Goal: Task Accomplishment & Management: Use online tool/utility

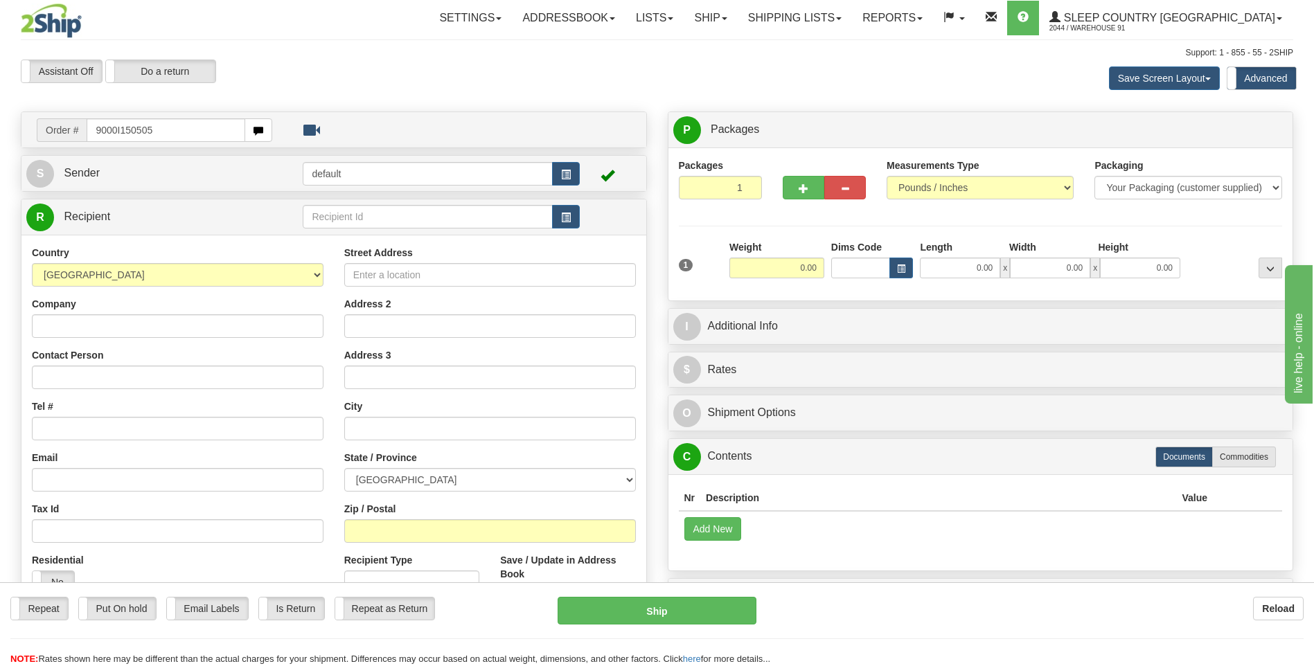
type input "9000I150505"
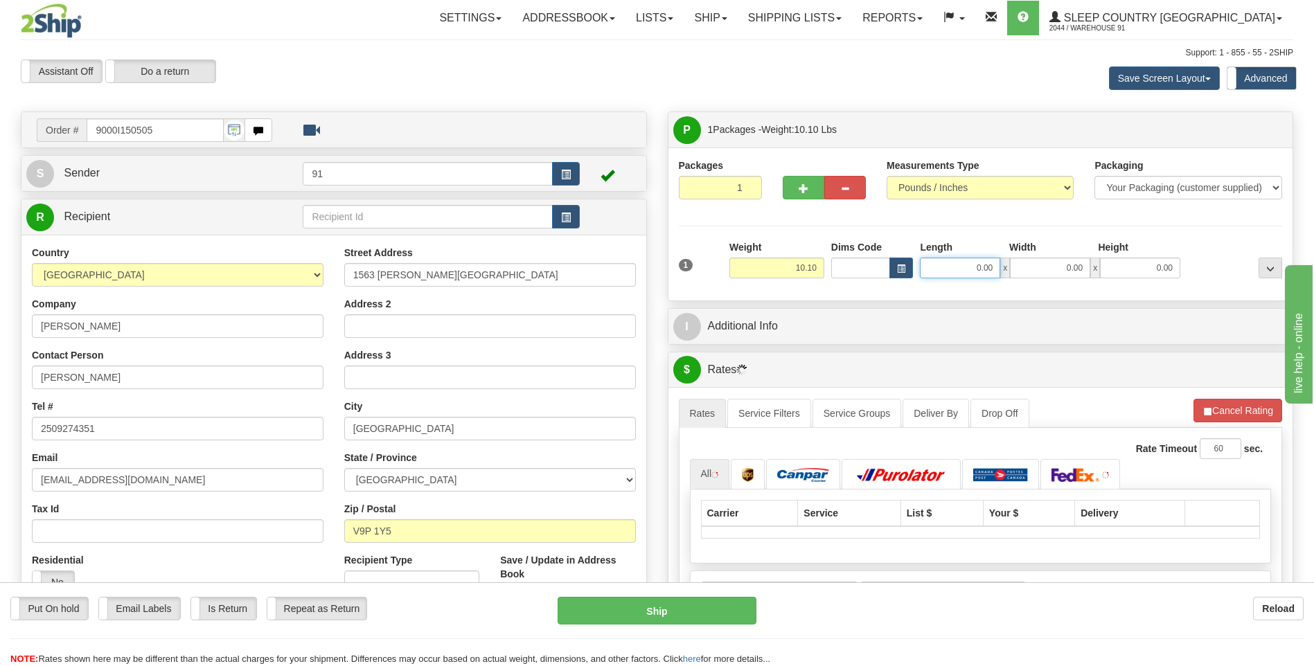
click at [981, 272] on input "0.00" at bounding box center [960, 268] width 80 height 21
type input "8.00"
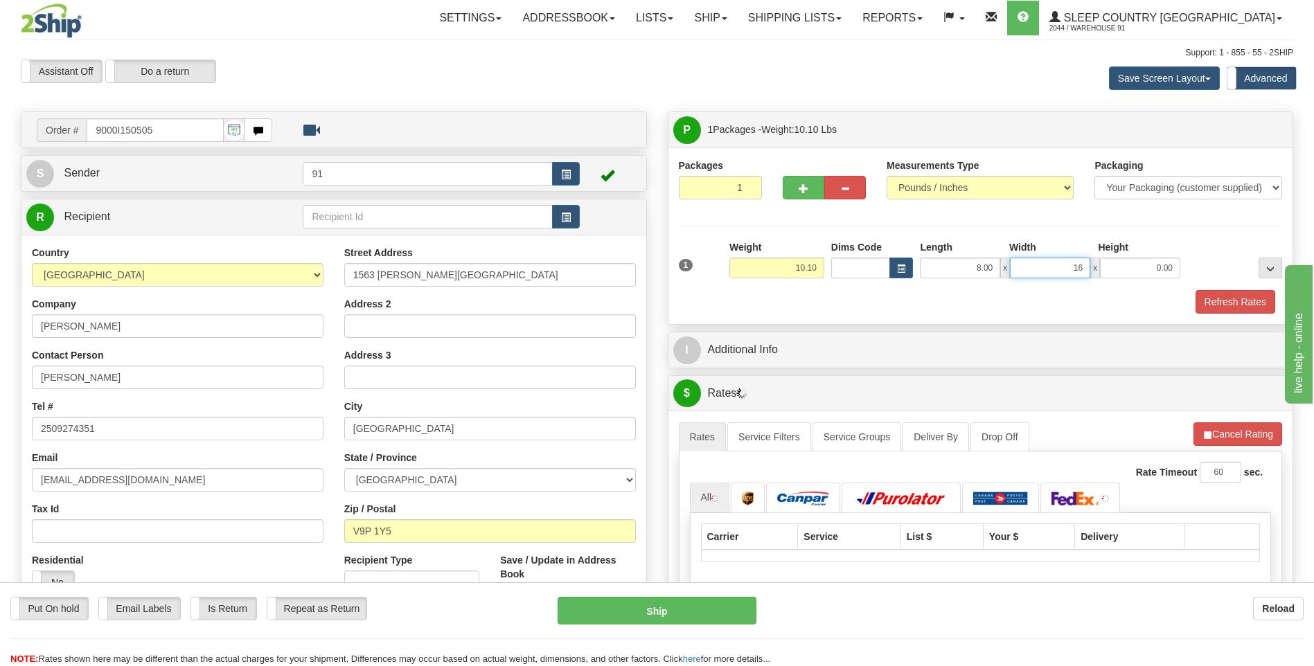
type input "16.00"
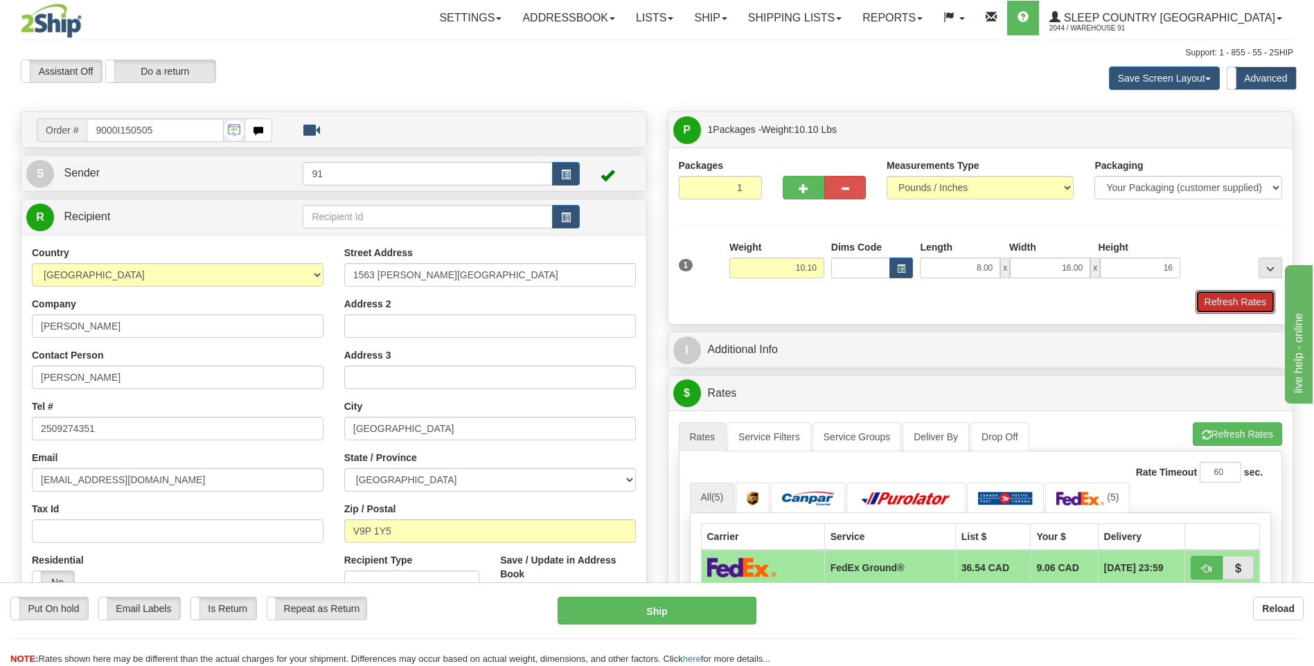
type input "16.00"
click at [1212, 306] on button "Refresh Rates" at bounding box center [1236, 302] width 80 height 24
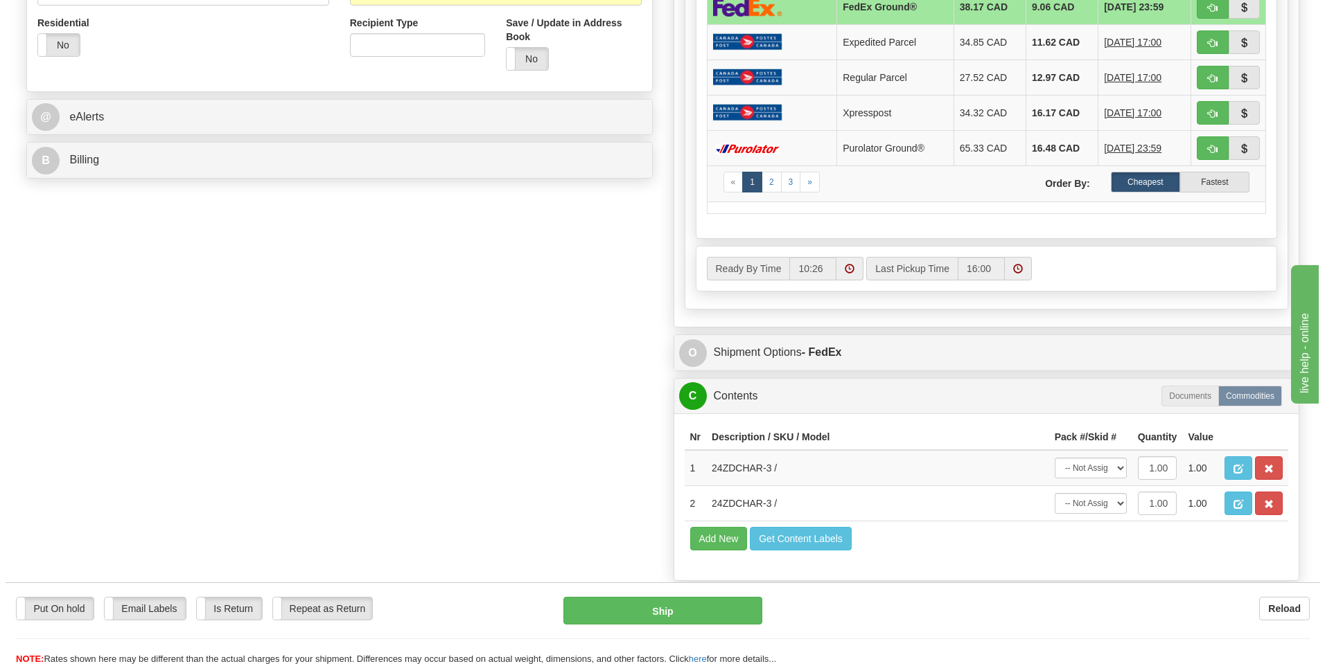
scroll to position [554, 0]
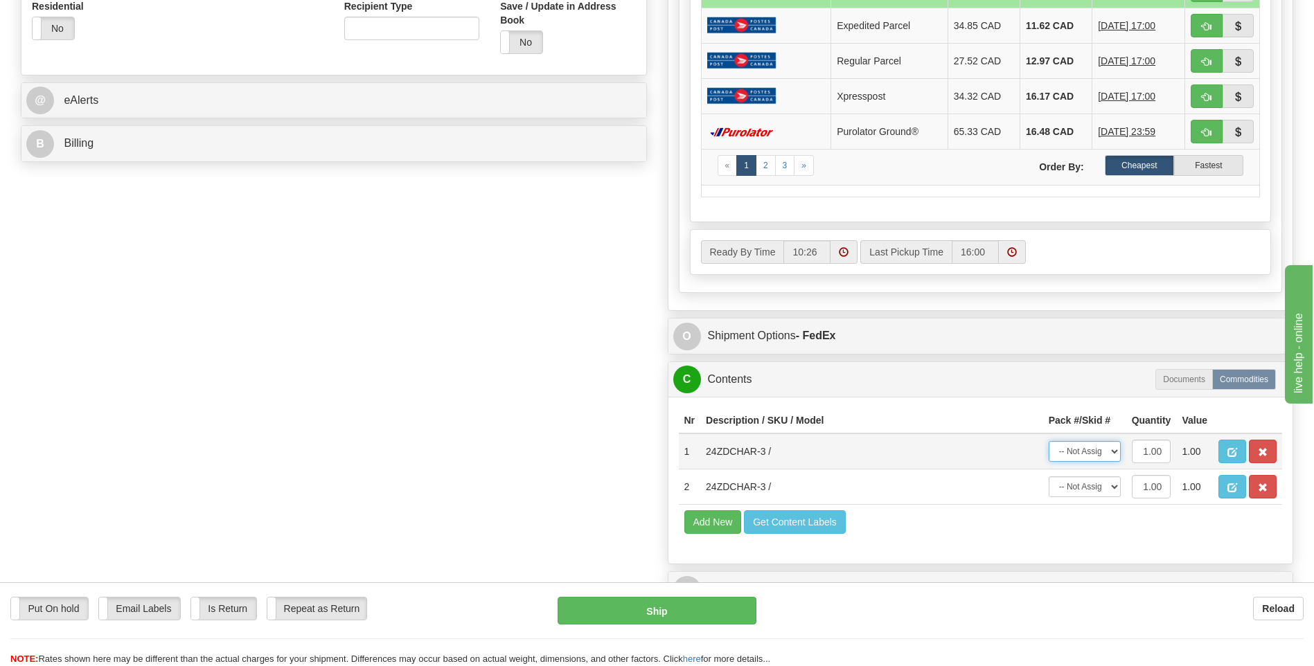
click at [1090, 453] on select "-- Not Assigned -- Package 1" at bounding box center [1085, 451] width 72 height 21
select select "0"
click at [1049, 441] on select "-- Not Assigned -- Package 1" at bounding box center [1085, 451] width 72 height 21
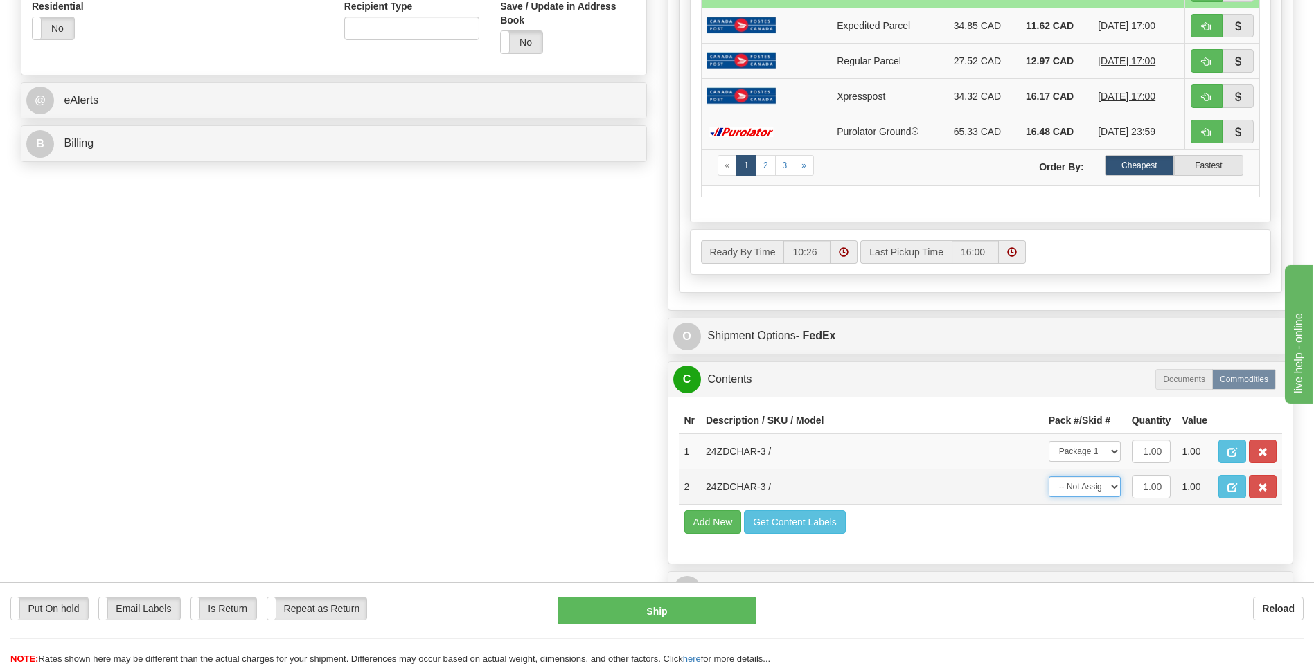
click at [1093, 491] on select "-- Not Assigned -- Package 1" at bounding box center [1085, 487] width 72 height 21
select select "0"
click at [1049, 477] on select "-- Not Assigned -- Package 1" at bounding box center [1085, 487] width 72 height 21
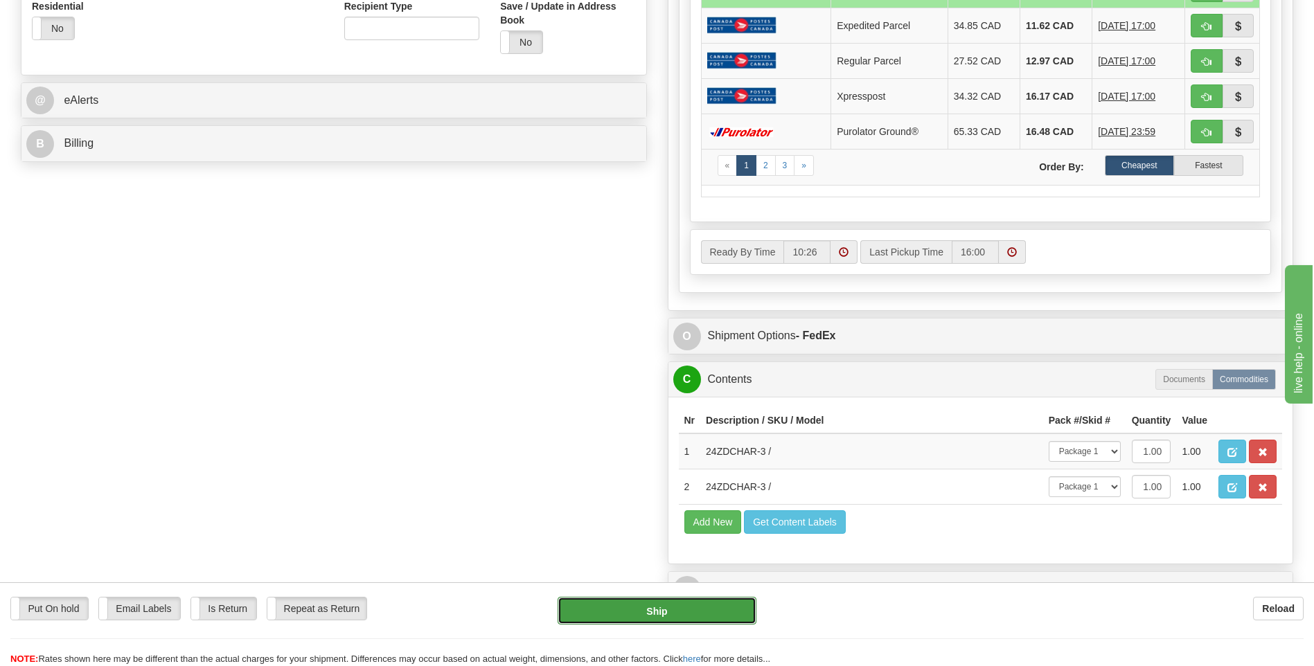
click at [686, 614] on button "Ship" at bounding box center [657, 611] width 198 height 28
type input "92"
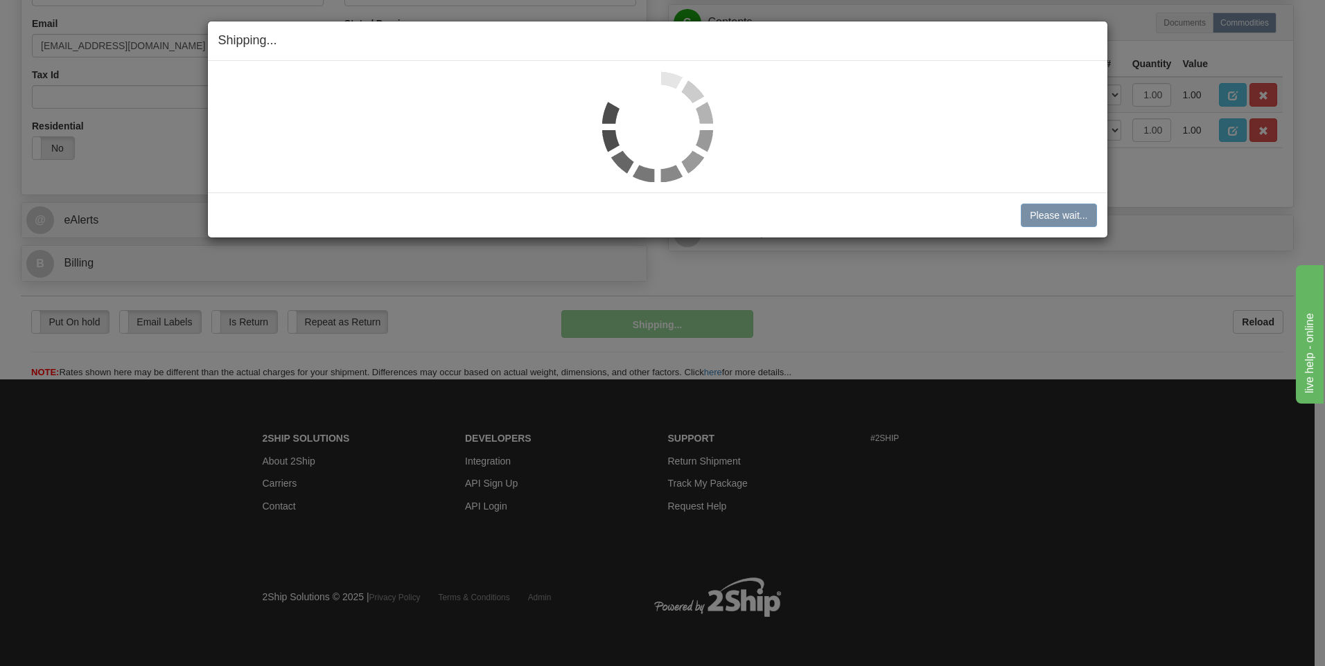
scroll to position [435, 0]
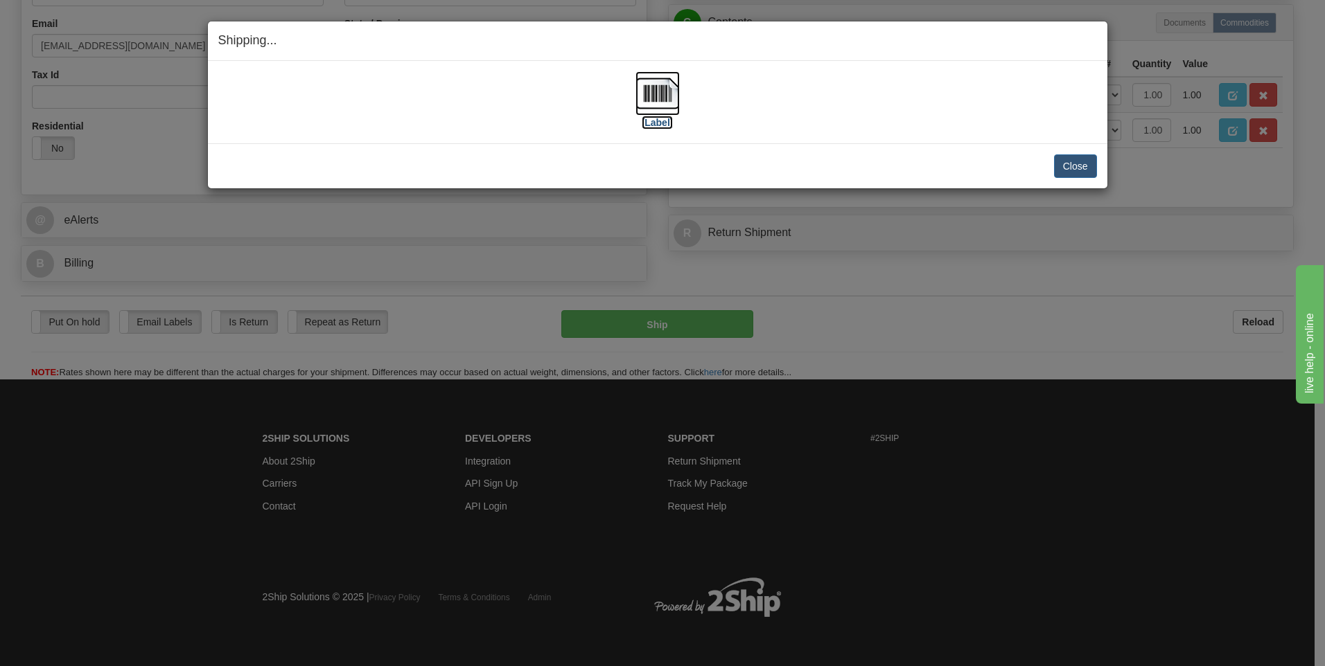
click at [660, 119] on label "[Label]" at bounding box center [658, 123] width 32 height 14
click at [1072, 159] on button "Close" at bounding box center [1075, 166] width 43 height 24
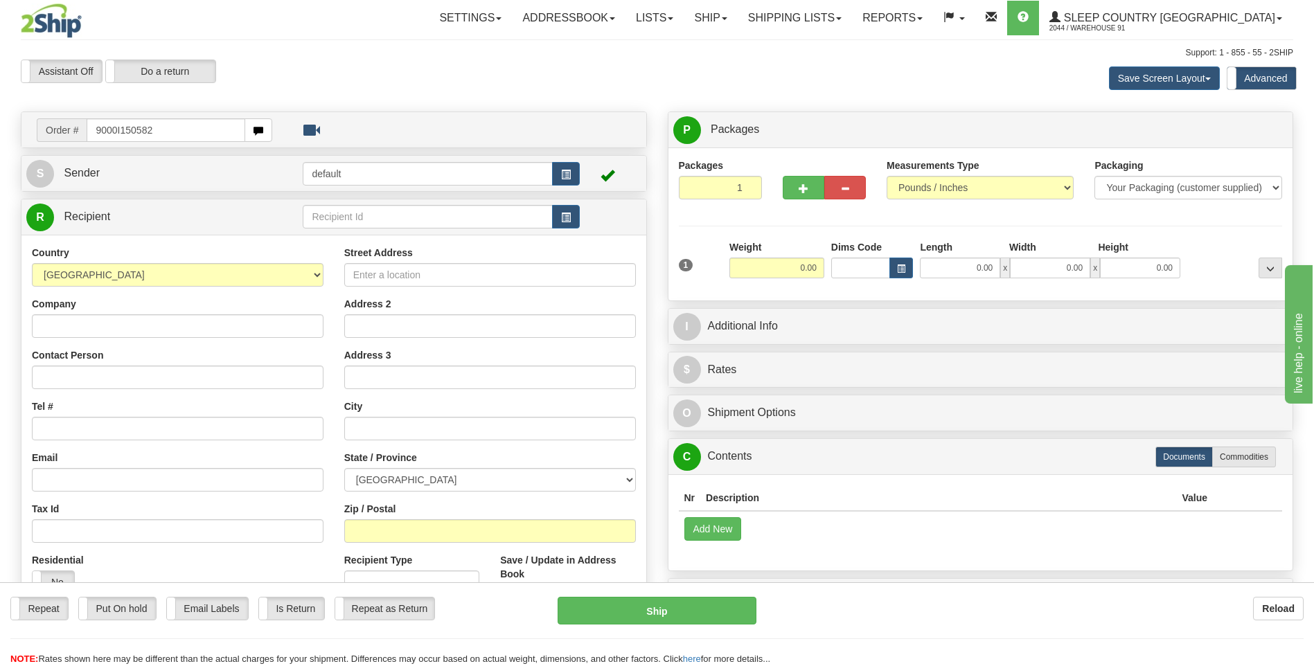
type input "9000I150582"
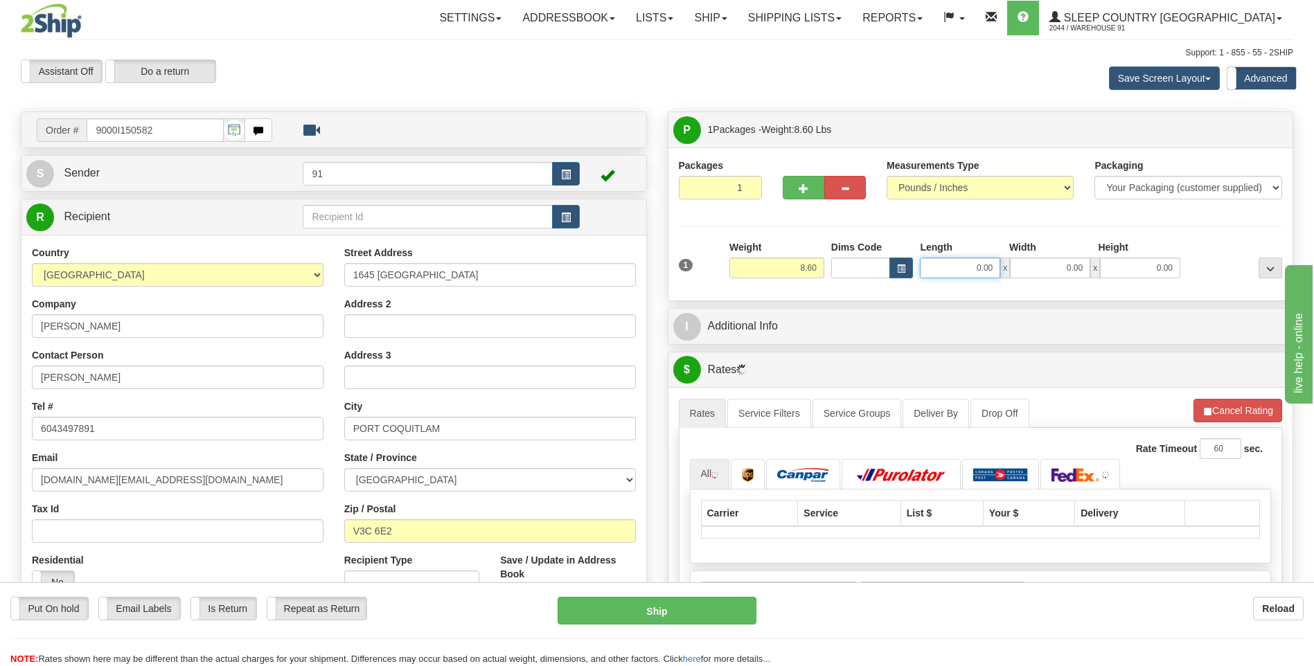
click at [948, 270] on input "0.00" at bounding box center [960, 268] width 80 height 21
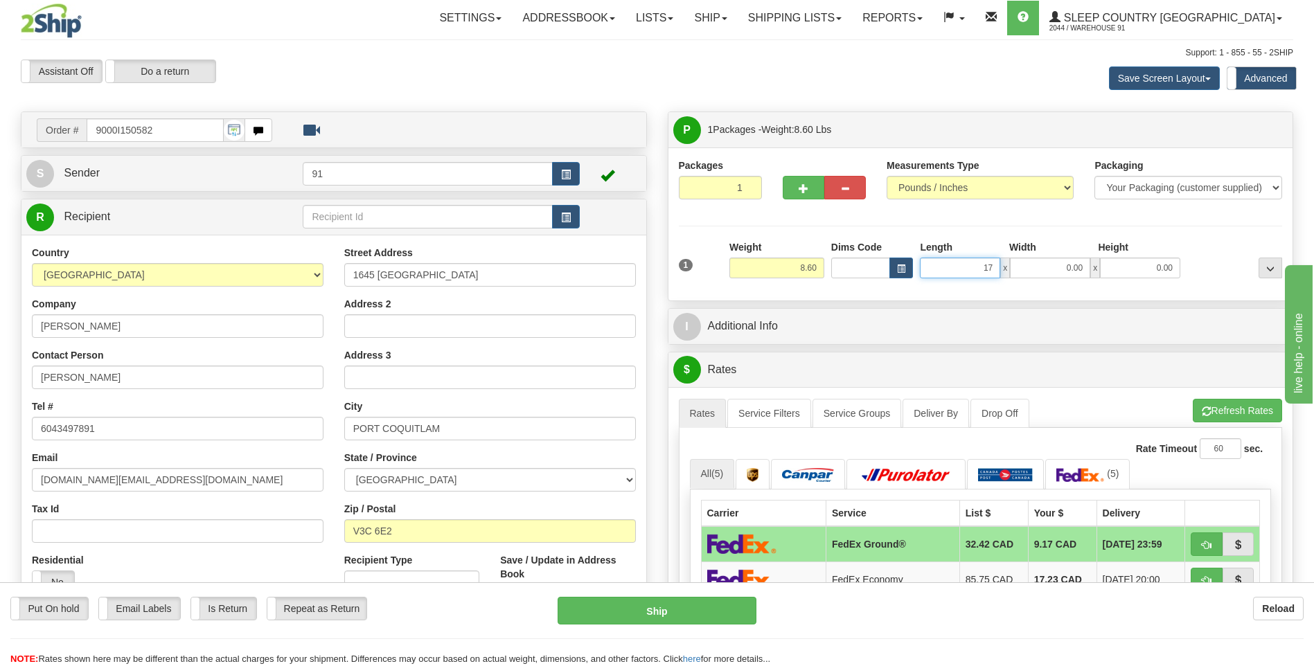
type input "17.00"
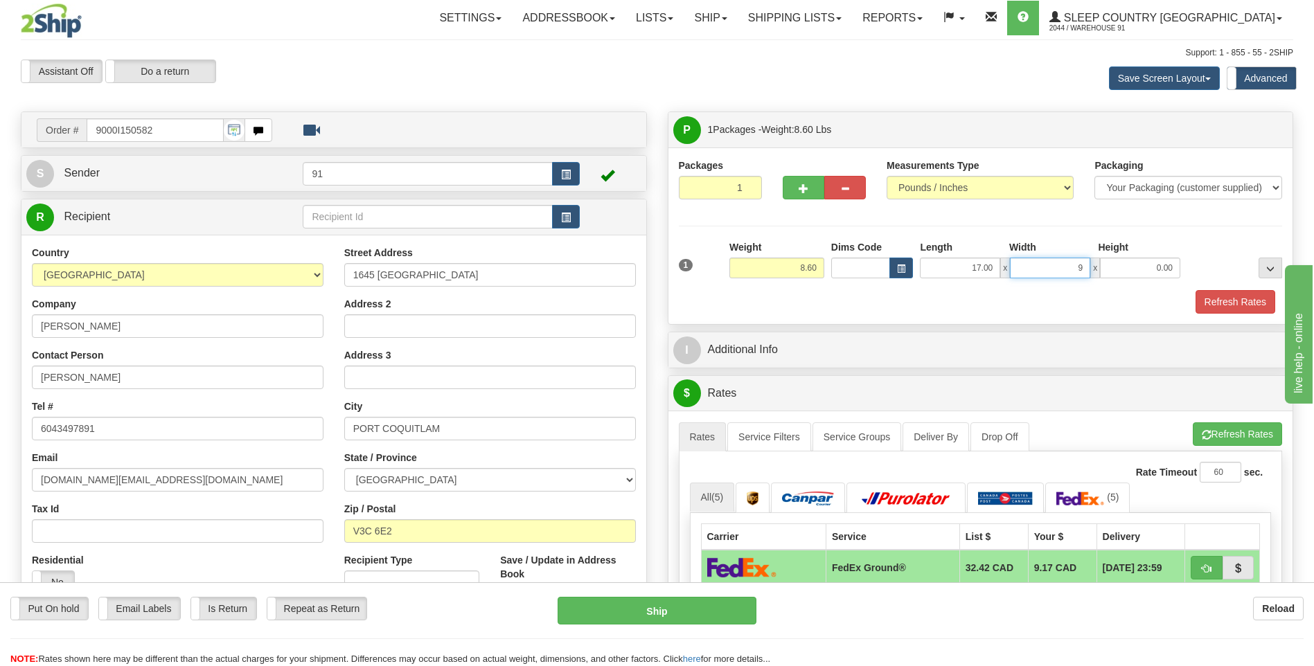
type input "9.00"
type input "20.00"
click at [1246, 293] on button "Refresh Rates" at bounding box center [1236, 302] width 80 height 24
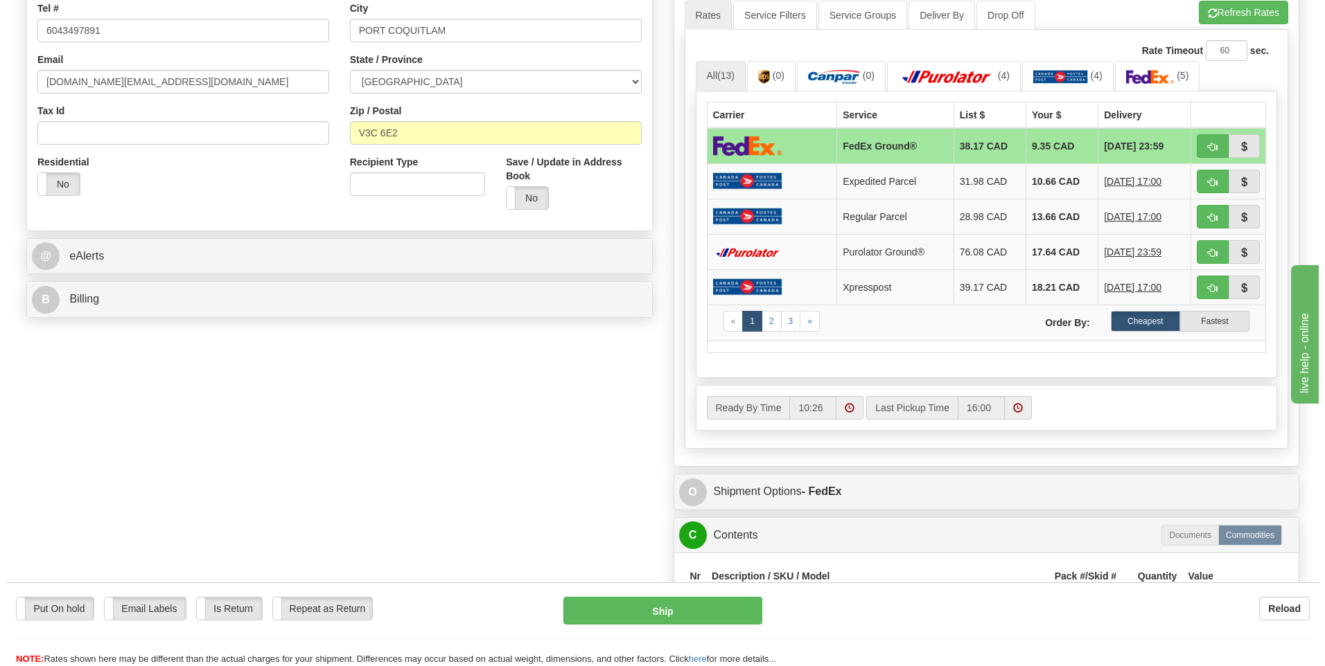
scroll to position [485, 0]
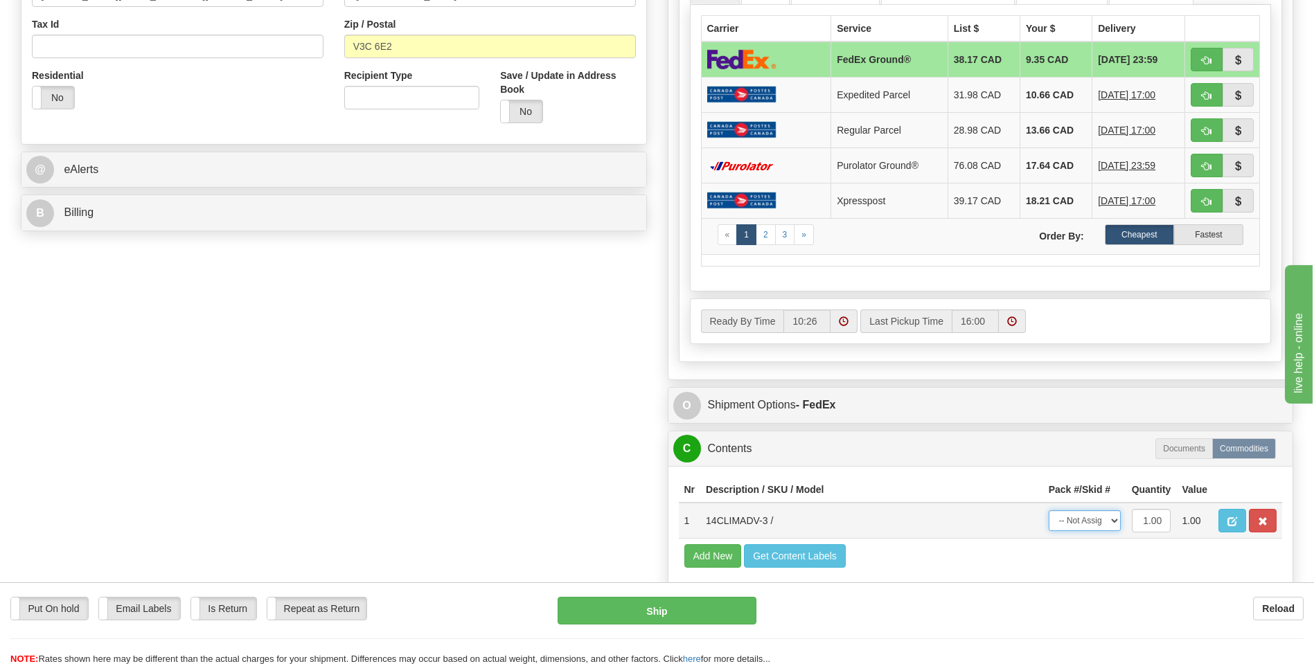
click at [1088, 518] on select "-- Not Assigned -- Package 1" at bounding box center [1085, 521] width 72 height 21
select select "0"
click at [1049, 511] on select "-- Not Assigned -- Package 1" at bounding box center [1085, 521] width 72 height 21
click at [666, 613] on button "Ship" at bounding box center [657, 611] width 198 height 28
type input "92"
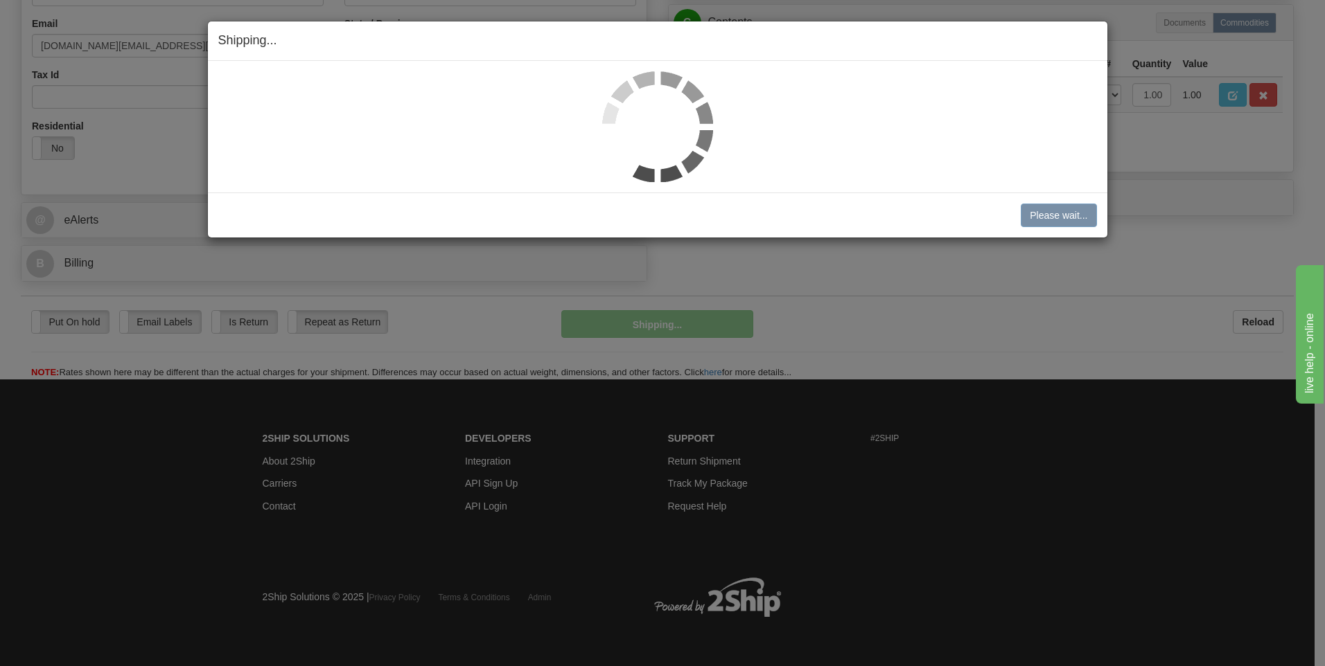
scroll to position [435, 0]
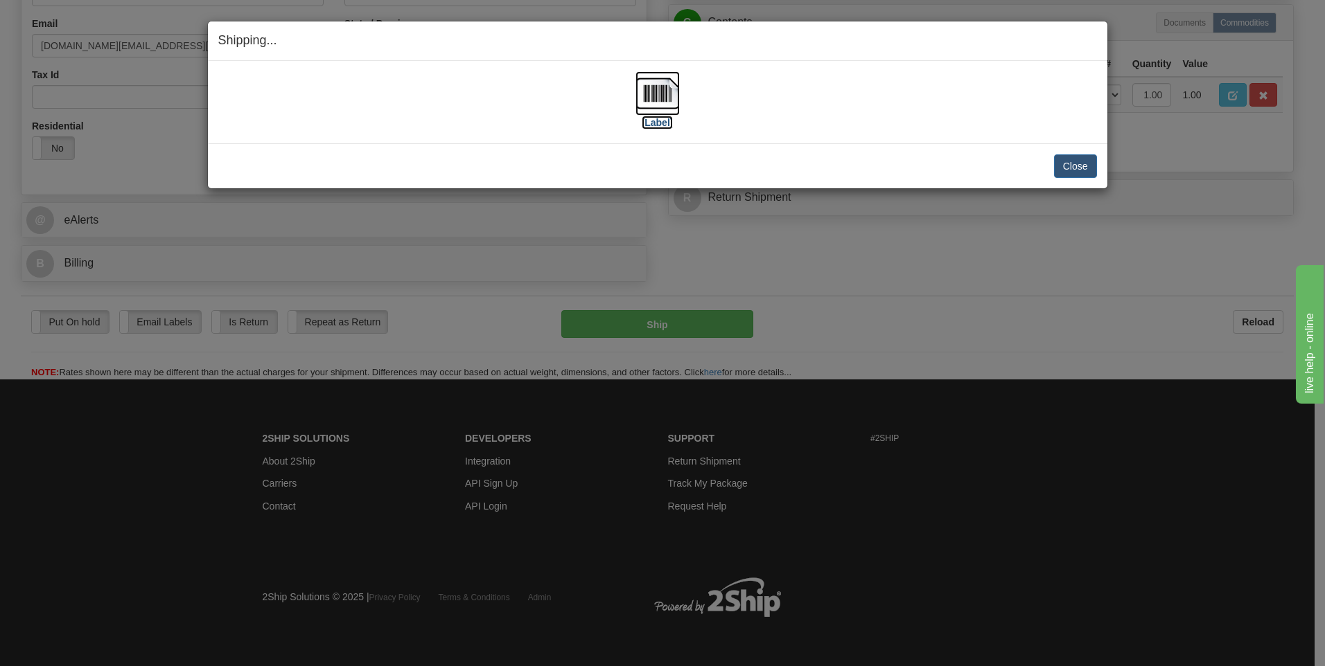
click at [673, 112] on img at bounding box center [657, 93] width 44 height 44
click at [1070, 168] on button "Close" at bounding box center [1075, 166] width 43 height 24
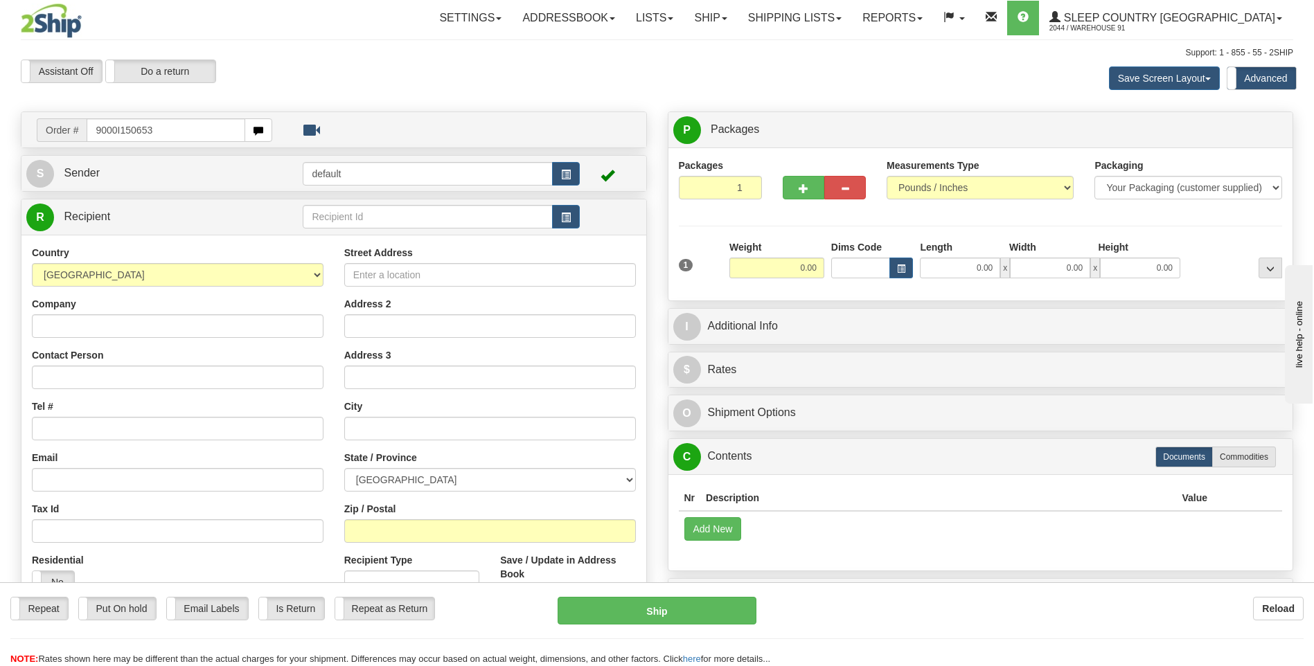
type input "9000I150653"
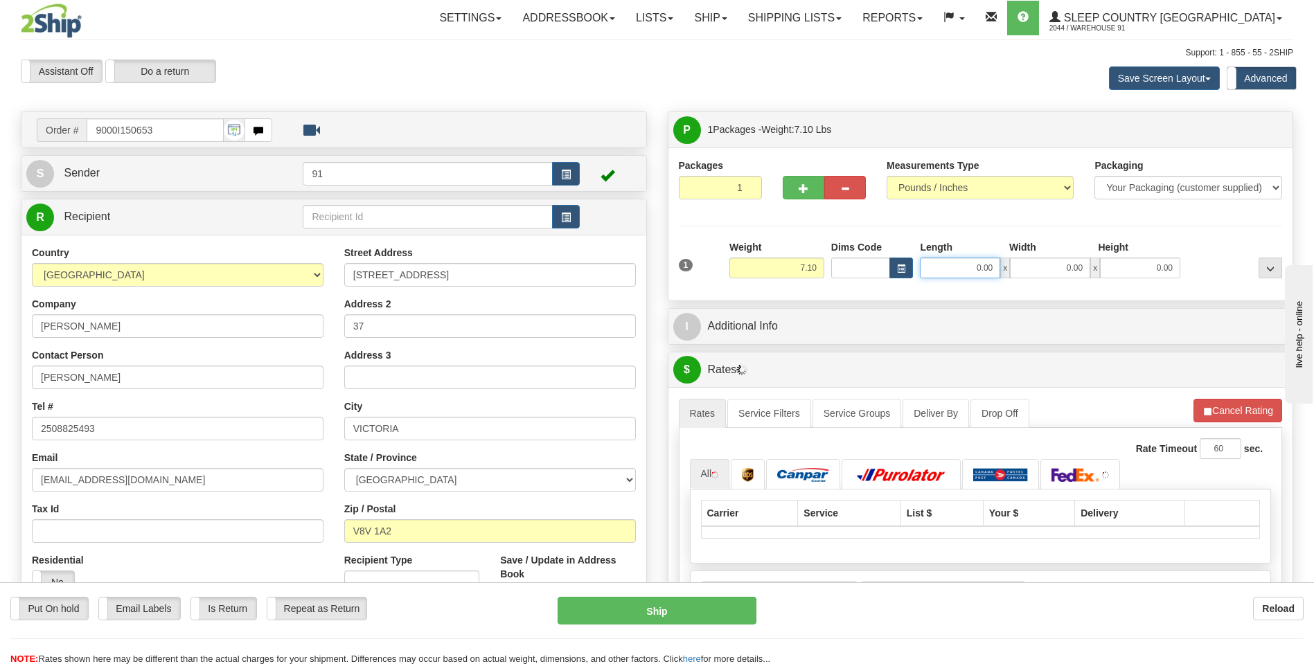
click at [969, 266] on input "0.00" at bounding box center [960, 268] width 80 height 21
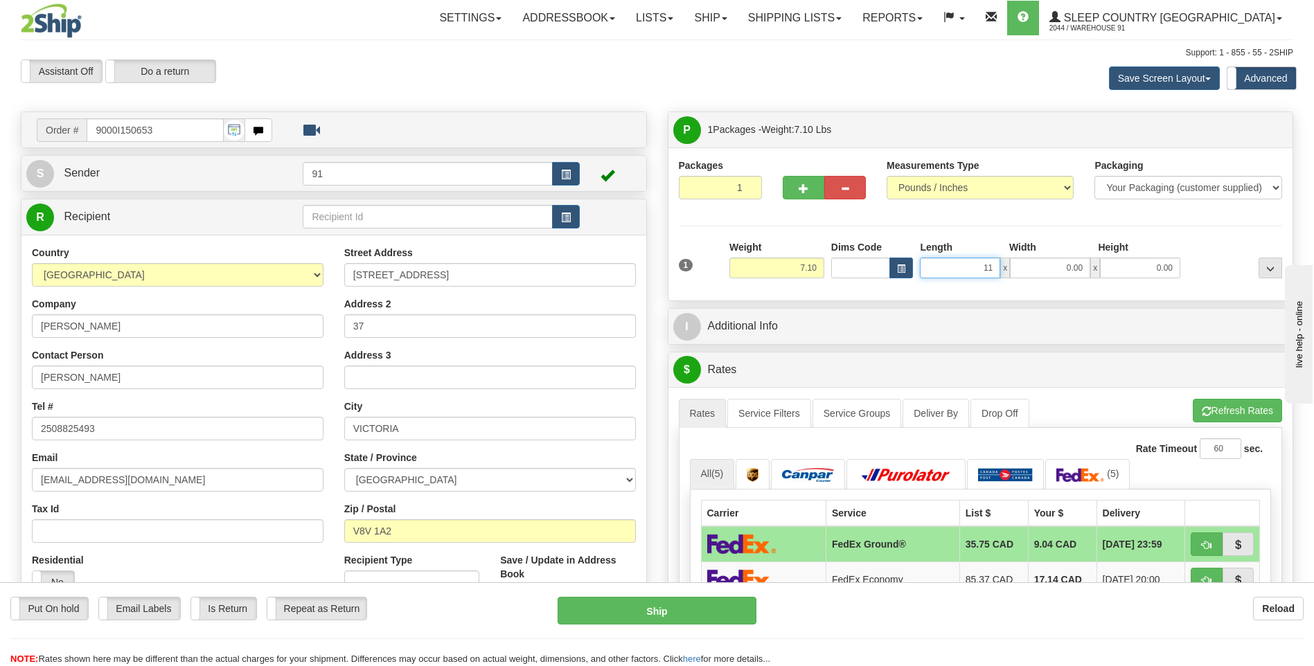
type input "11.00"
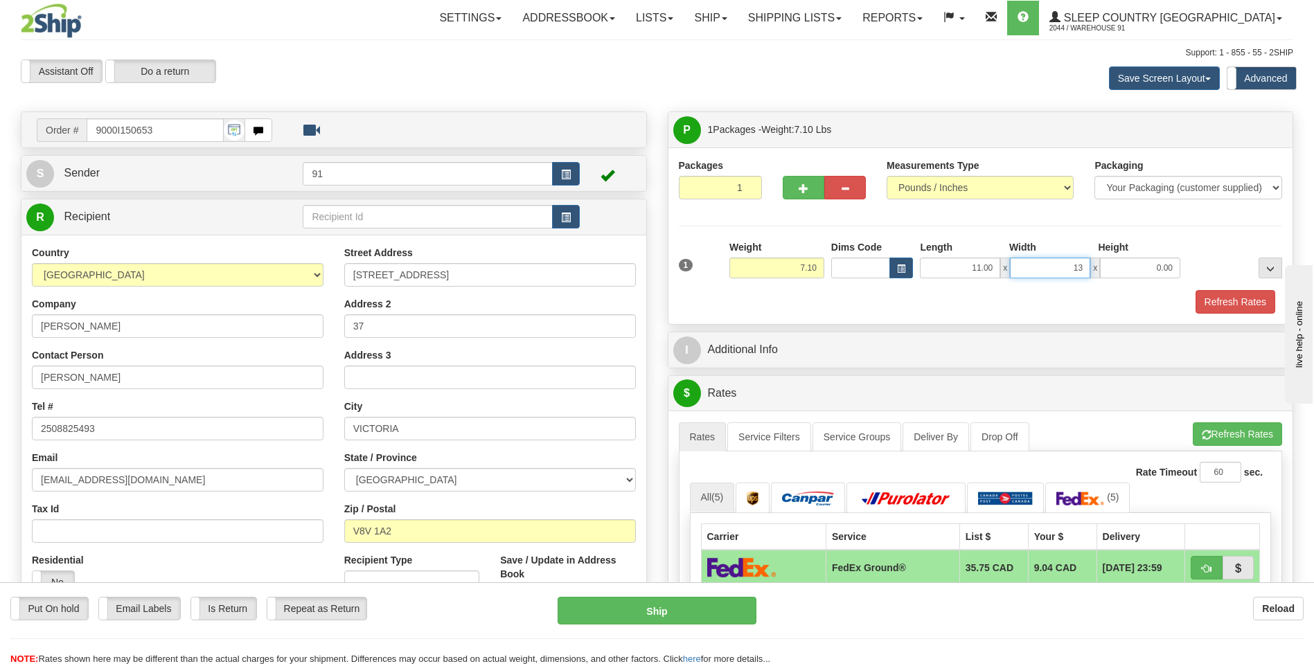
type input "13.00"
type input "5.00"
click at [1215, 297] on button "Refresh Rates" at bounding box center [1236, 302] width 80 height 24
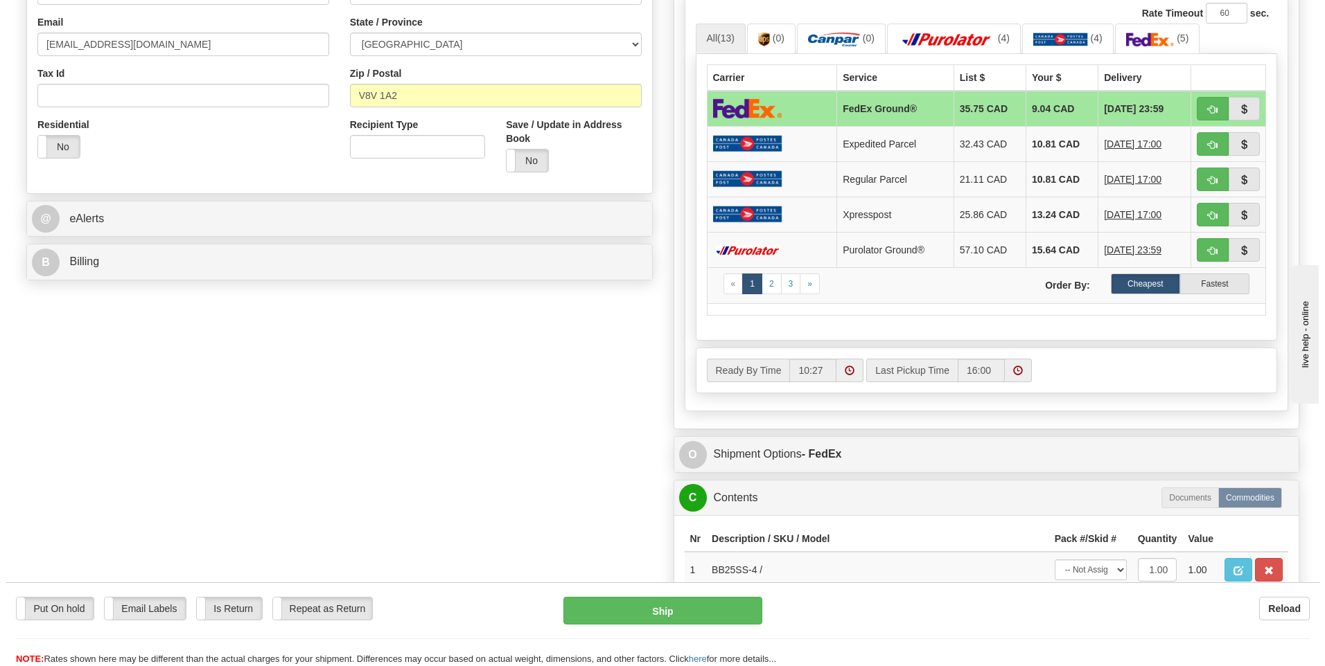
scroll to position [554, 0]
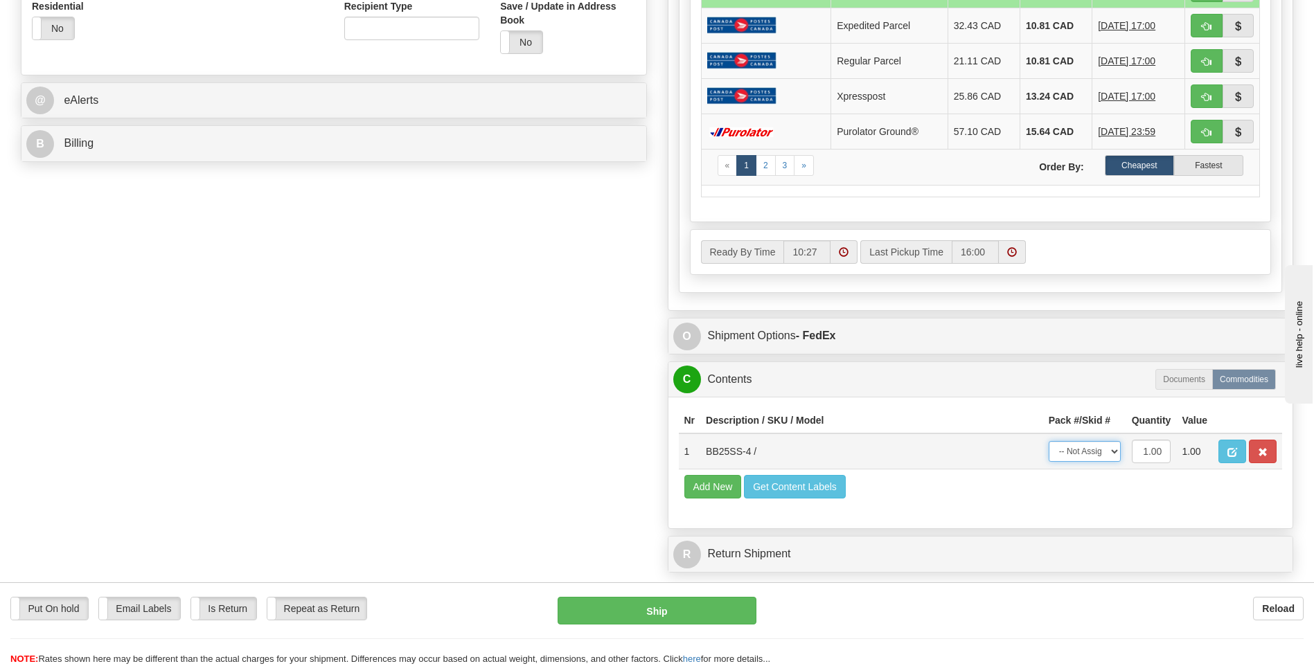
click at [1093, 448] on select "-- Not Assigned -- Package 1" at bounding box center [1085, 451] width 72 height 21
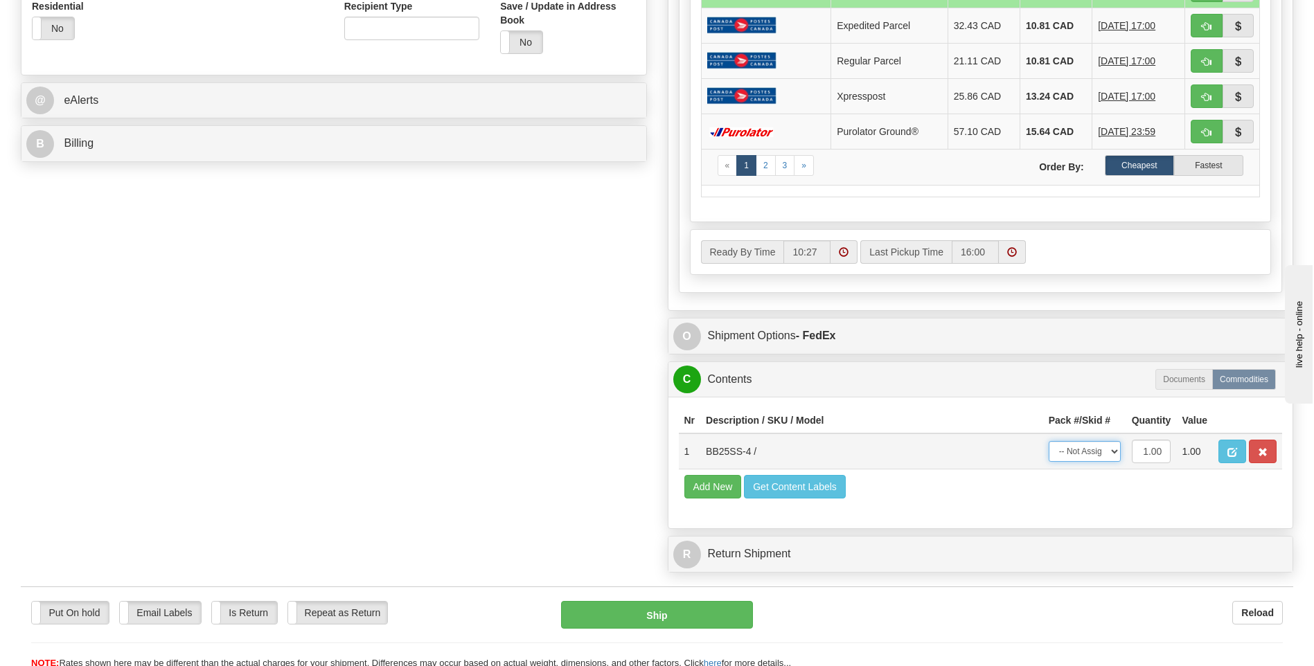
select select "0"
click at [1049, 441] on select "-- Not Assigned -- Package 1" at bounding box center [1085, 451] width 72 height 21
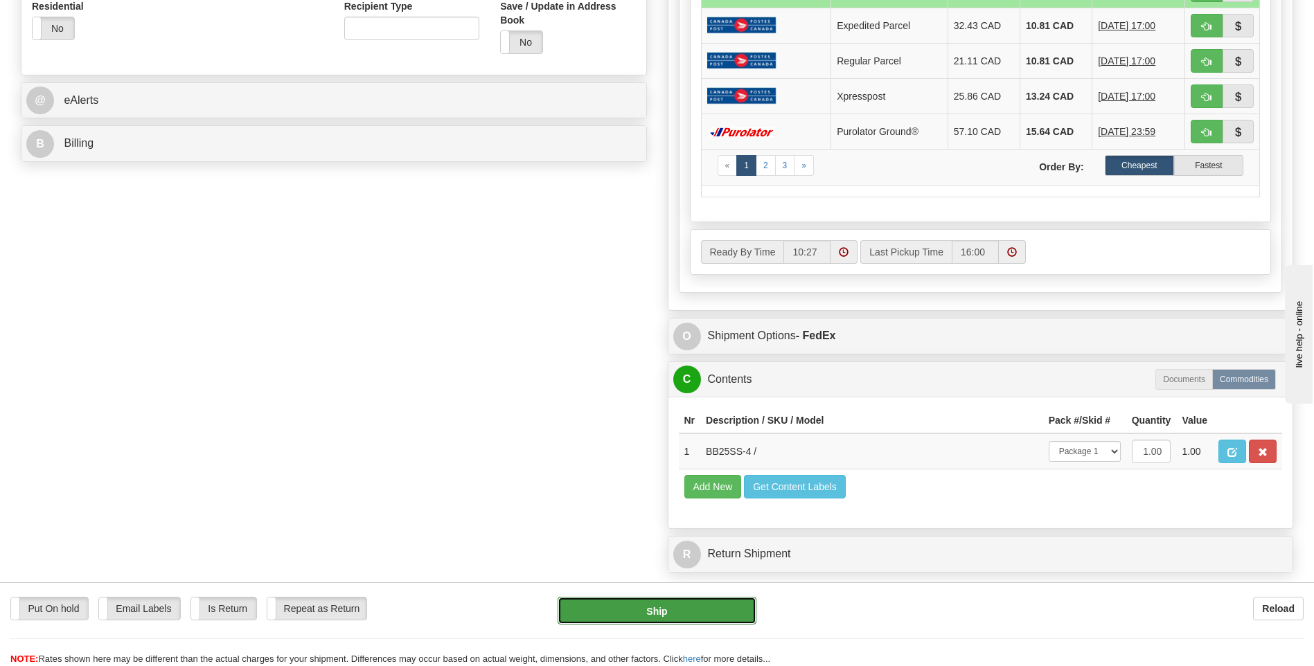
click at [700, 608] on button "Ship" at bounding box center [657, 611] width 198 height 28
type input "92"
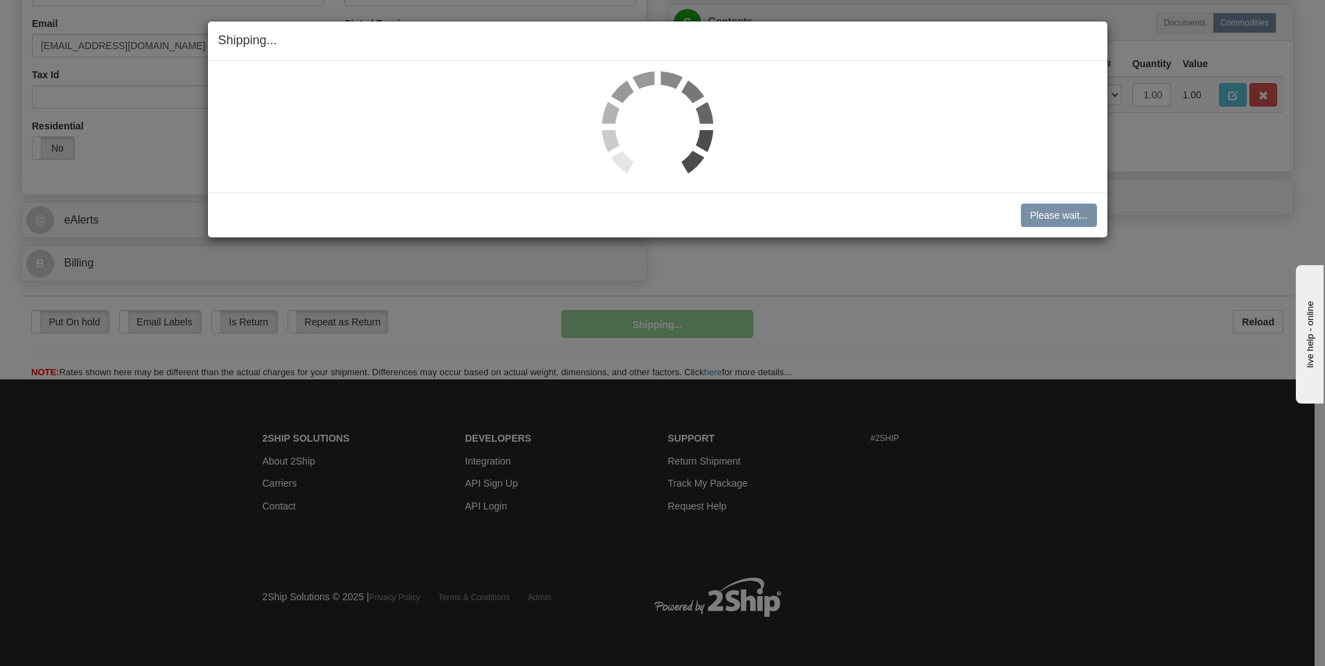
scroll to position [435, 0]
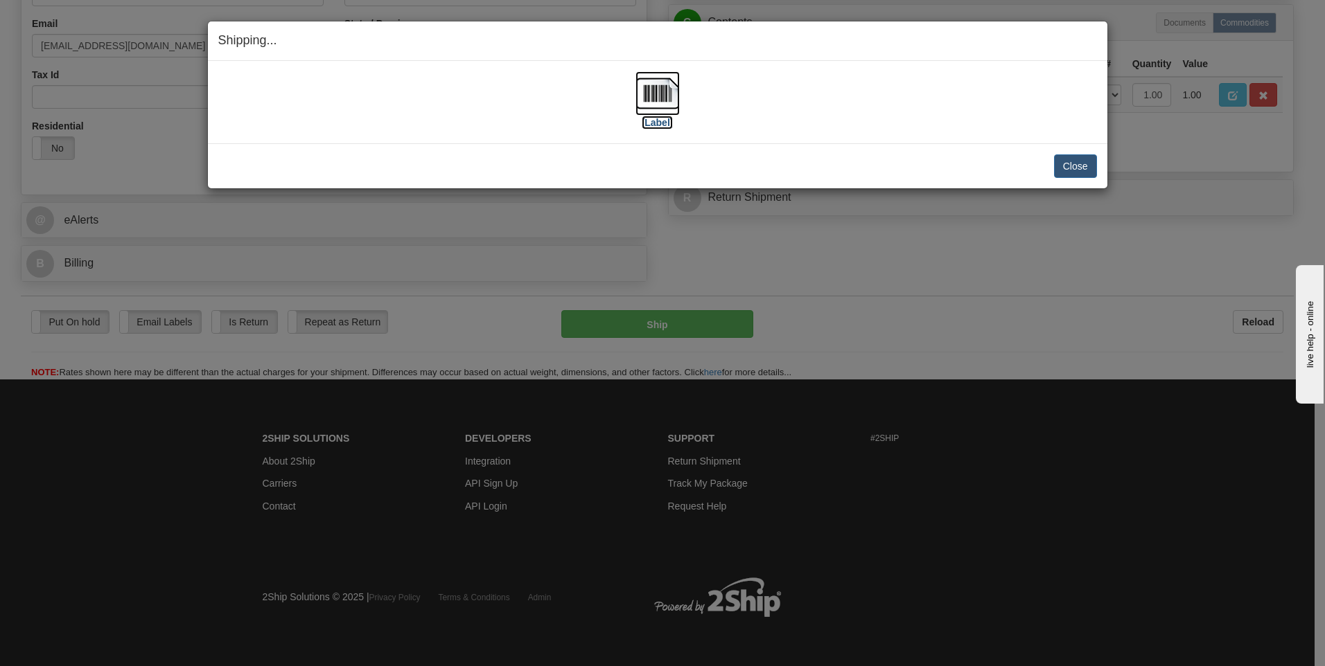
click at [660, 95] on img at bounding box center [657, 93] width 44 height 44
click at [1075, 164] on button "Close" at bounding box center [1075, 166] width 43 height 24
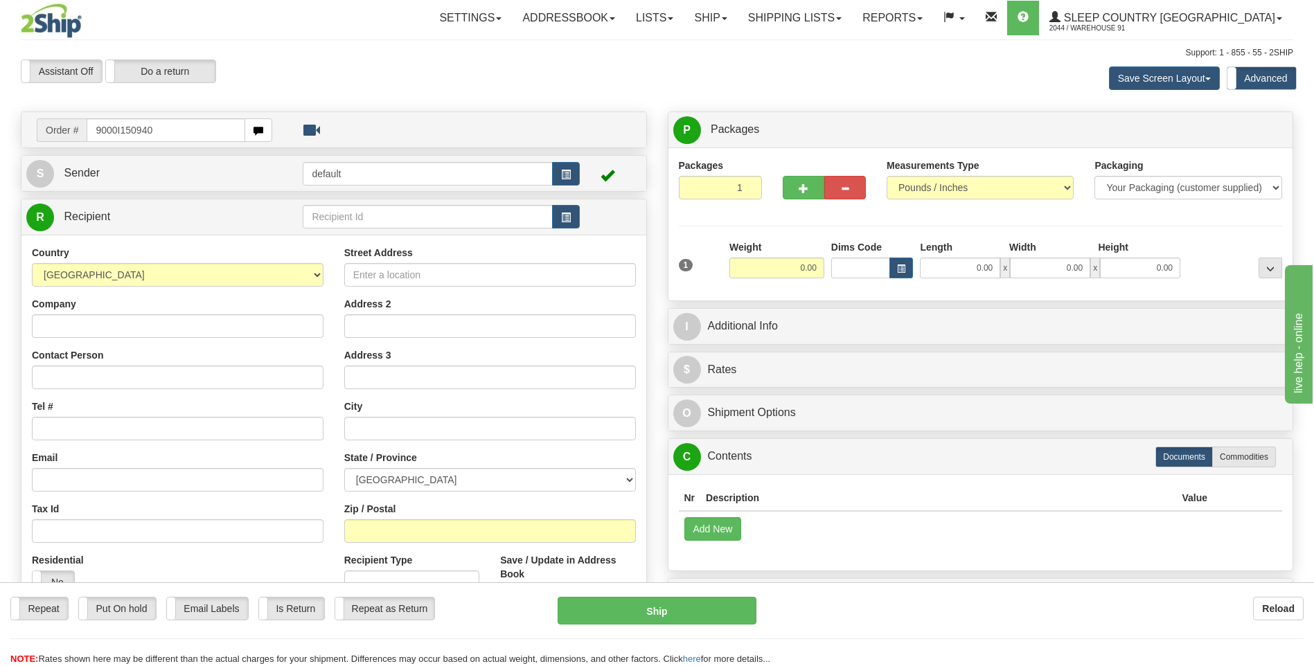
type input "9000I150940"
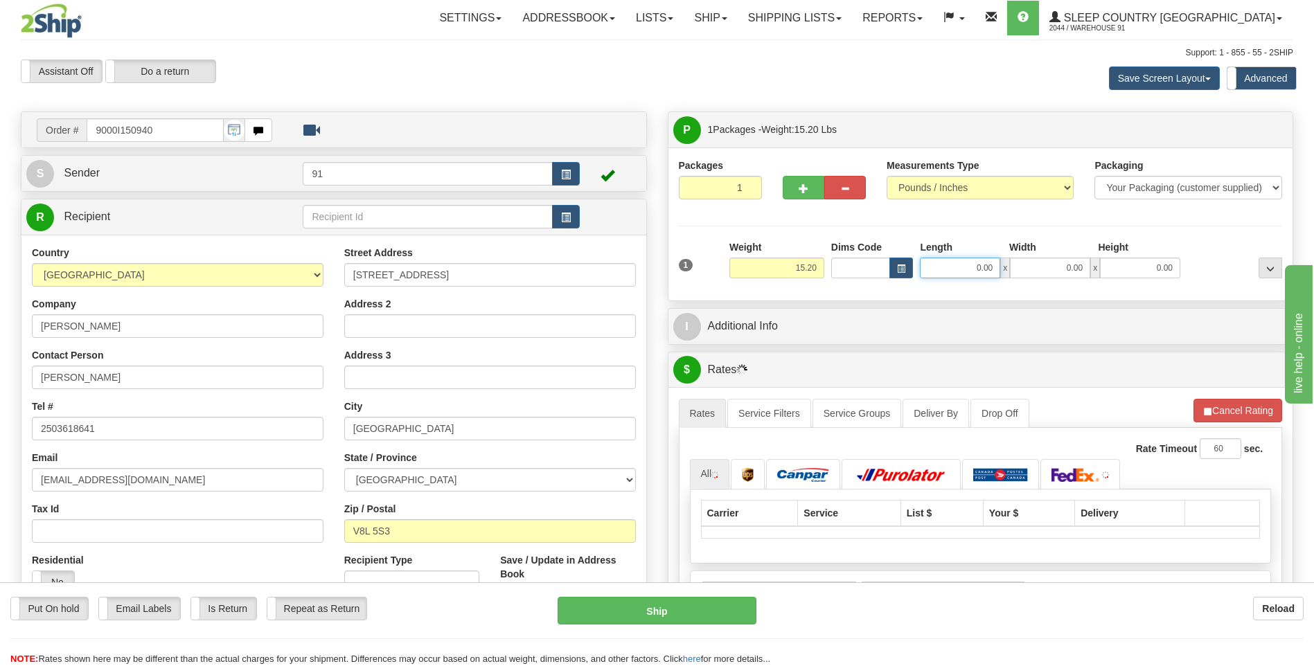
click at [970, 267] on input "0.00" at bounding box center [960, 268] width 80 height 21
type input "10.00"
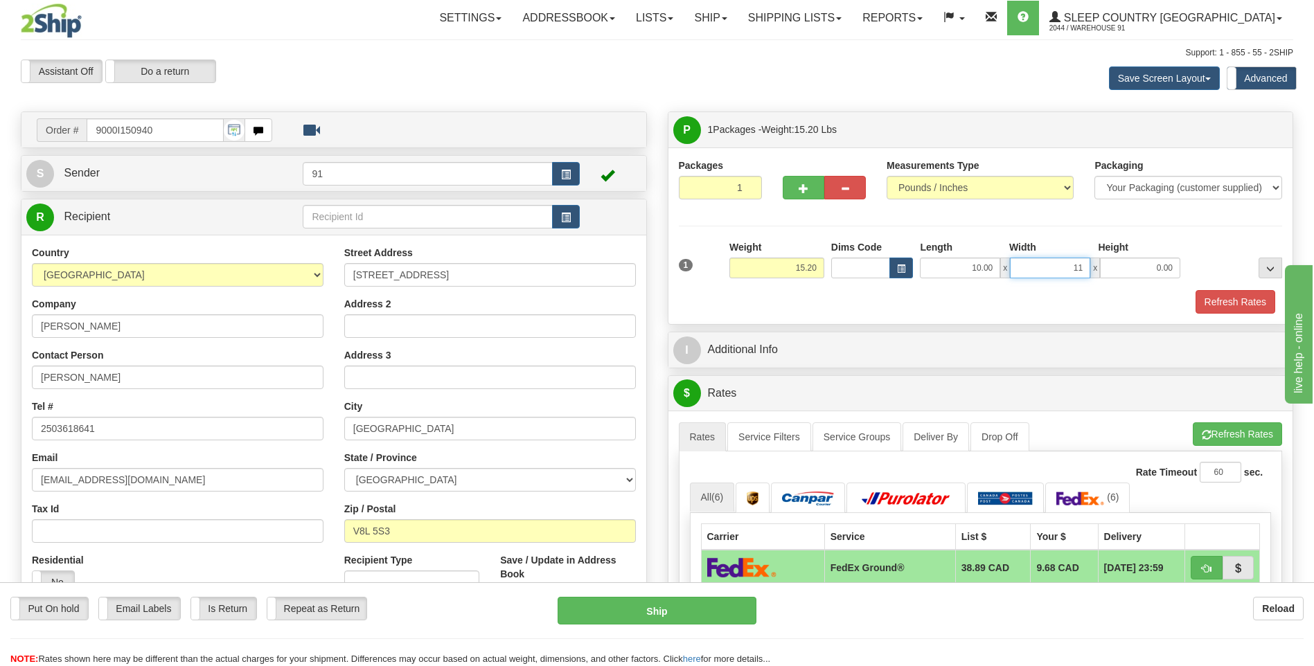
type input "11.00"
type input "3"
type input "13.00"
click at [1249, 301] on button "Refresh Rates" at bounding box center [1236, 302] width 80 height 24
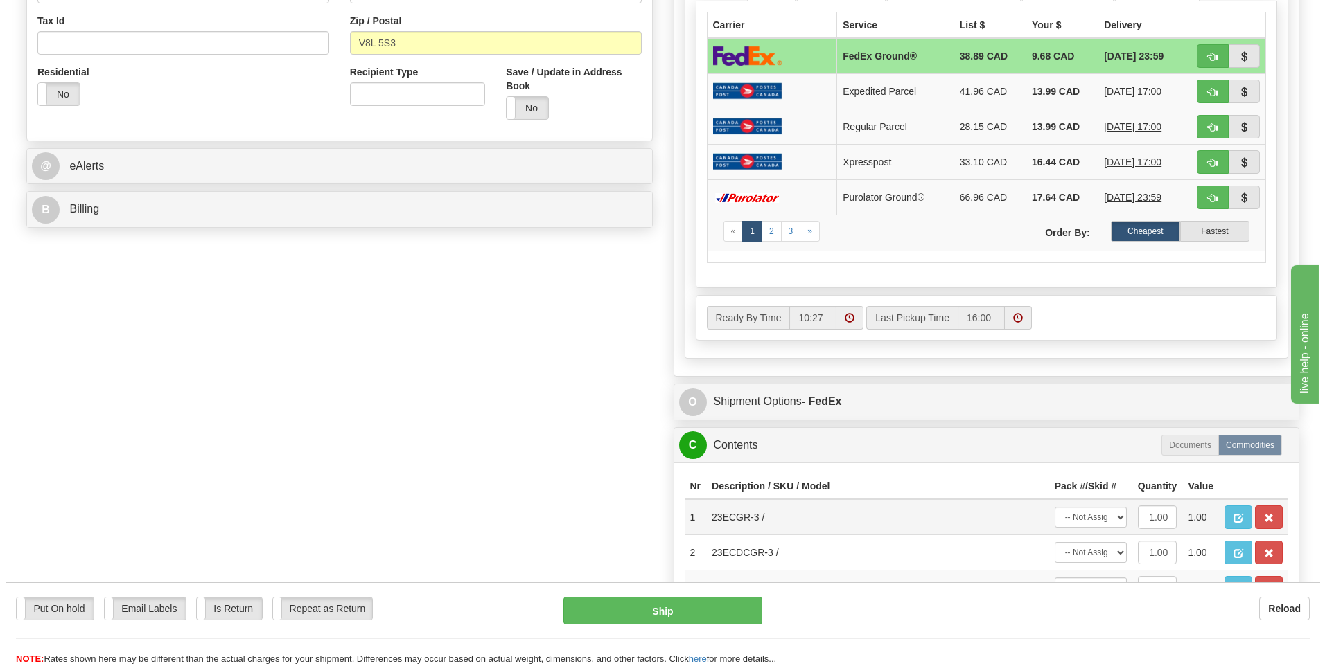
scroll to position [554, 0]
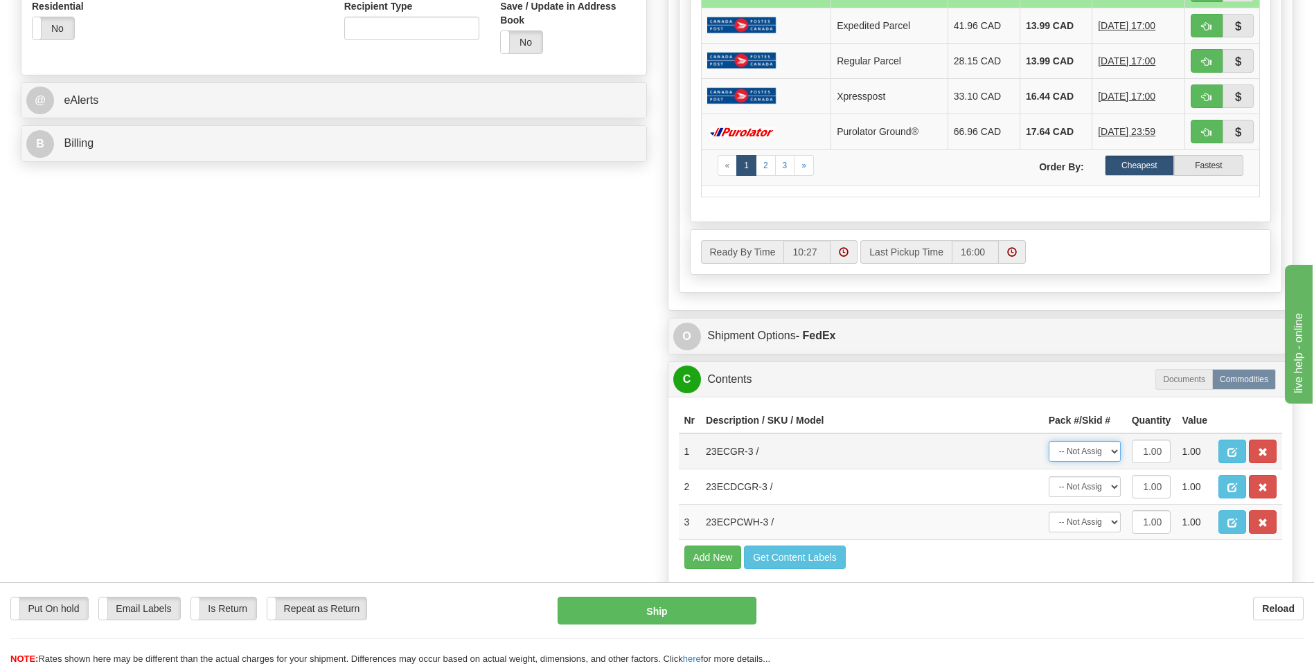
click at [1084, 457] on select "-- Not Assigned -- Package 1" at bounding box center [1085, 451] width 72 height 21
select select "0"
click at [1049, 441] on select "-- Not Assigned -- Package 1" at bounding box center [1085, 451] width 72 height 21
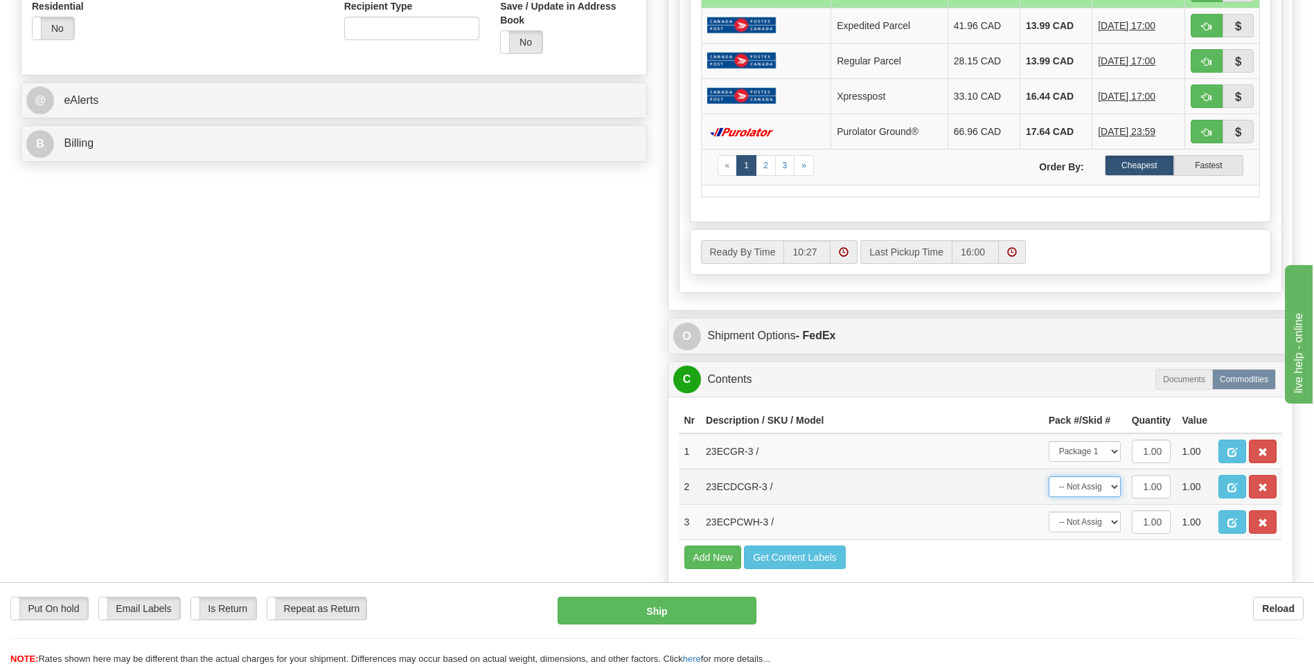
click at [1086, 492] on select "-- Not Assigned -- Package 1" at bounding box center [1085, 487] width 72 height 21
select select "0"
click at [1049, 477] on select "-- Not Assigned -- Package 1" at bounding box center [1085, 487] width 72 height 21
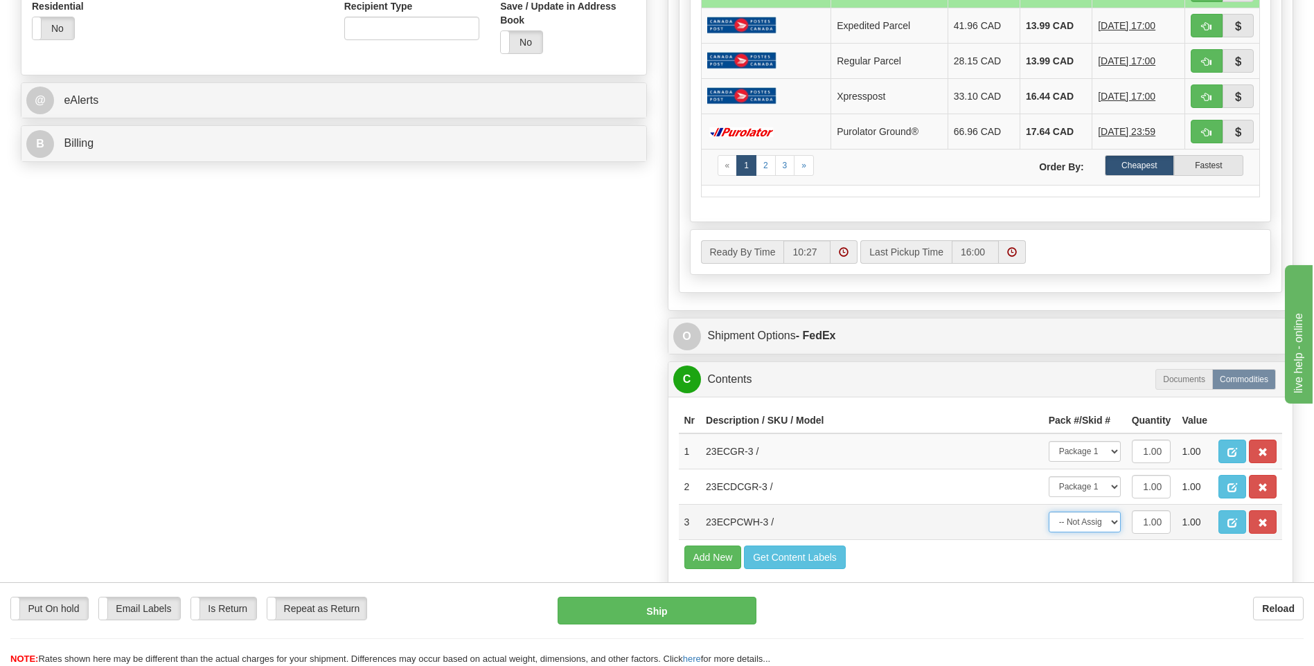
click at [1091, 522] on select "-- Not Assigned -- Package 1" at bounding box center [1085, 522] width 72 height 21
select select "0"
click at [1049, 512] on select "-- Not Assigned -- Package 1" at bounding box center [1085, 522] width 72 height 21
click at [669, 606] on button "Ship" at bounding box center [657, 611] width 198 height 28
type input "92"
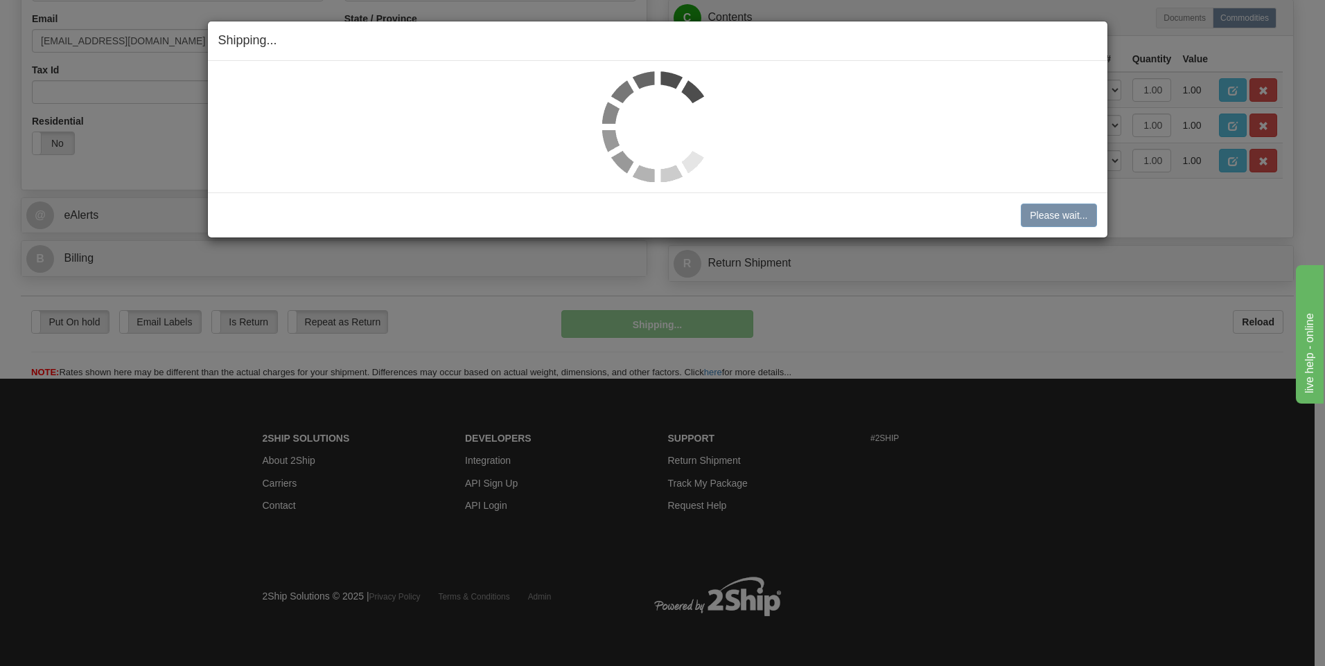
scroll to position [439, 0]
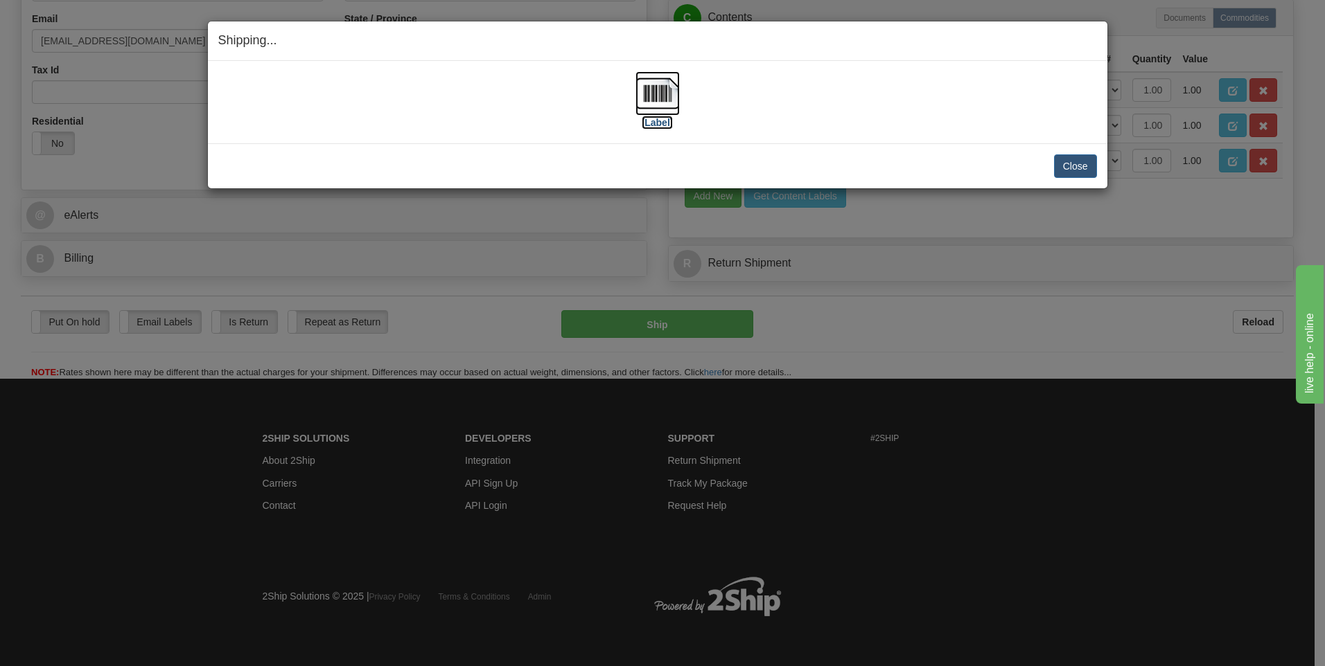
click at [657, 100] on img at bounding box center [657, 93] width 44 height 44
click at [1074, 159] on button "Close" at bounding box center [1075, 166] width 43 height 24
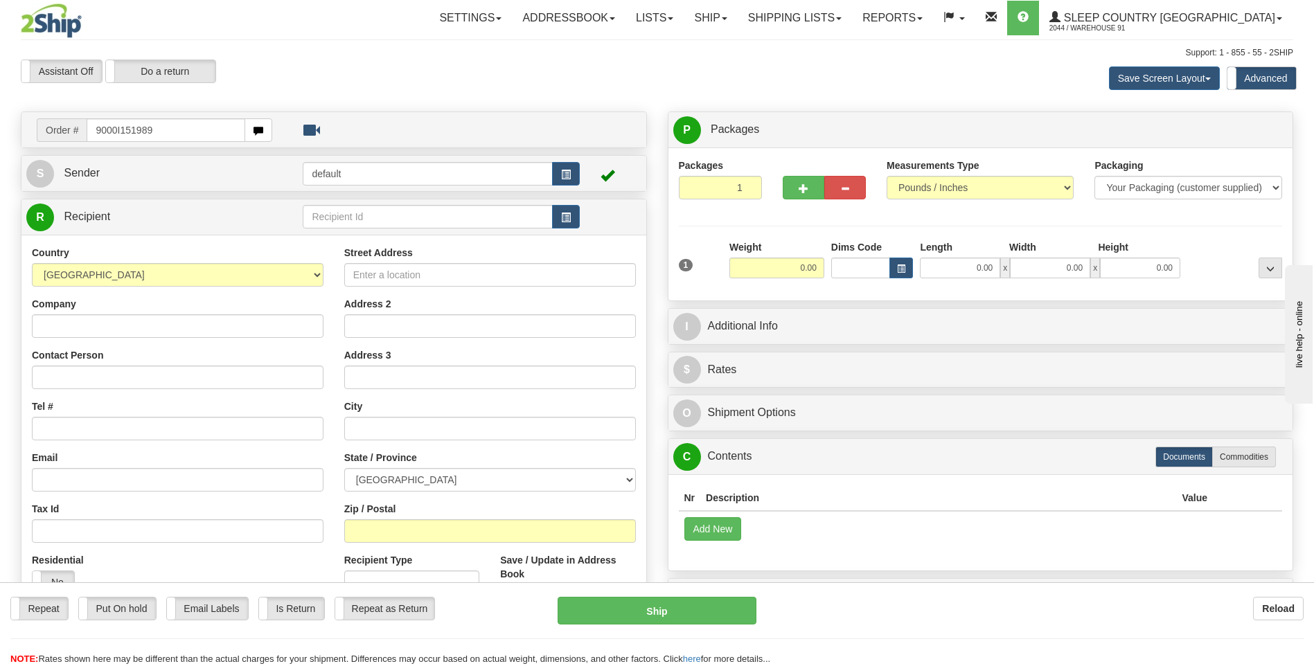
type input "9000I151989"
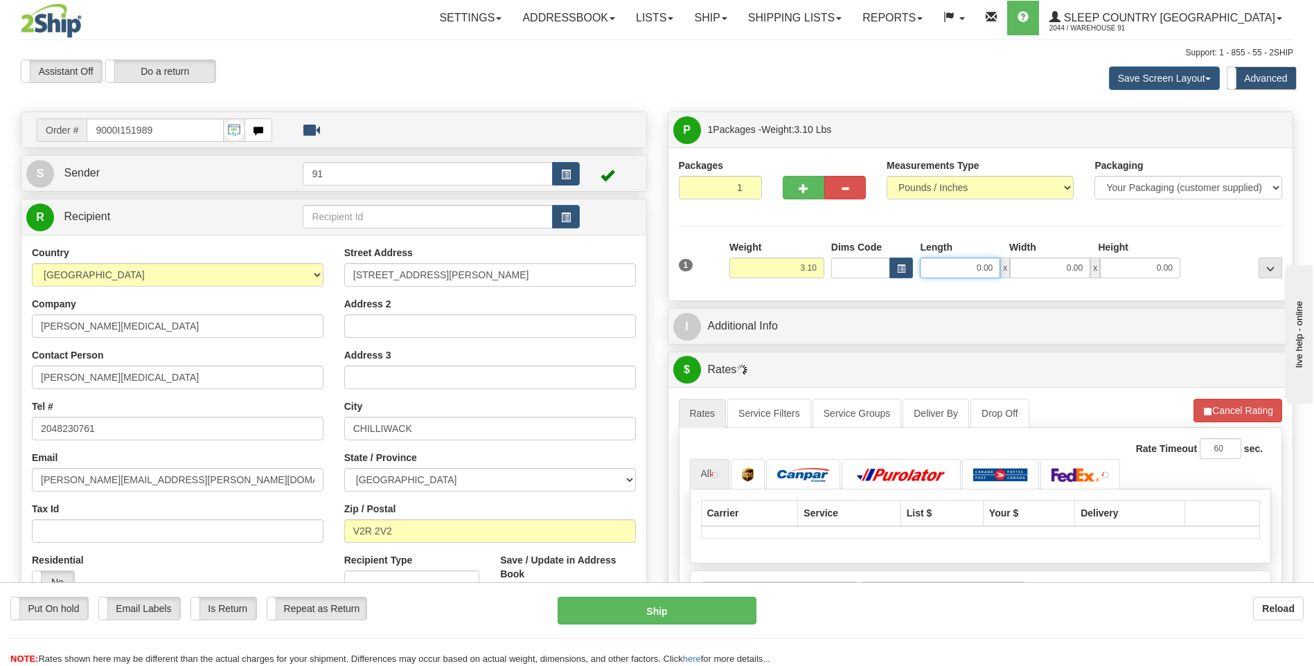
click at [955, 267] on input "0.00" at bounding box center [960, 268] width 80 height 21
type input "8.00"
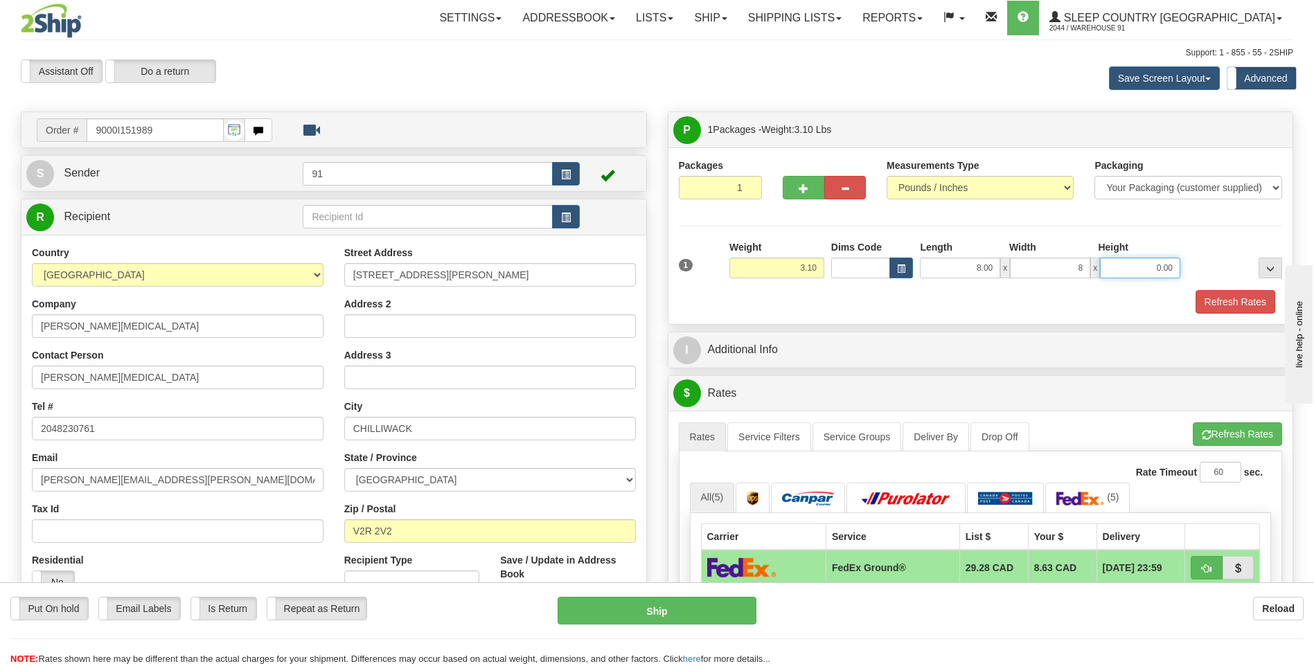
type input "8.00"
type input "19.00"
click at [1255, 308] on button "Refresh Rates" at bounding box center [1236, 302] width 80 height 24
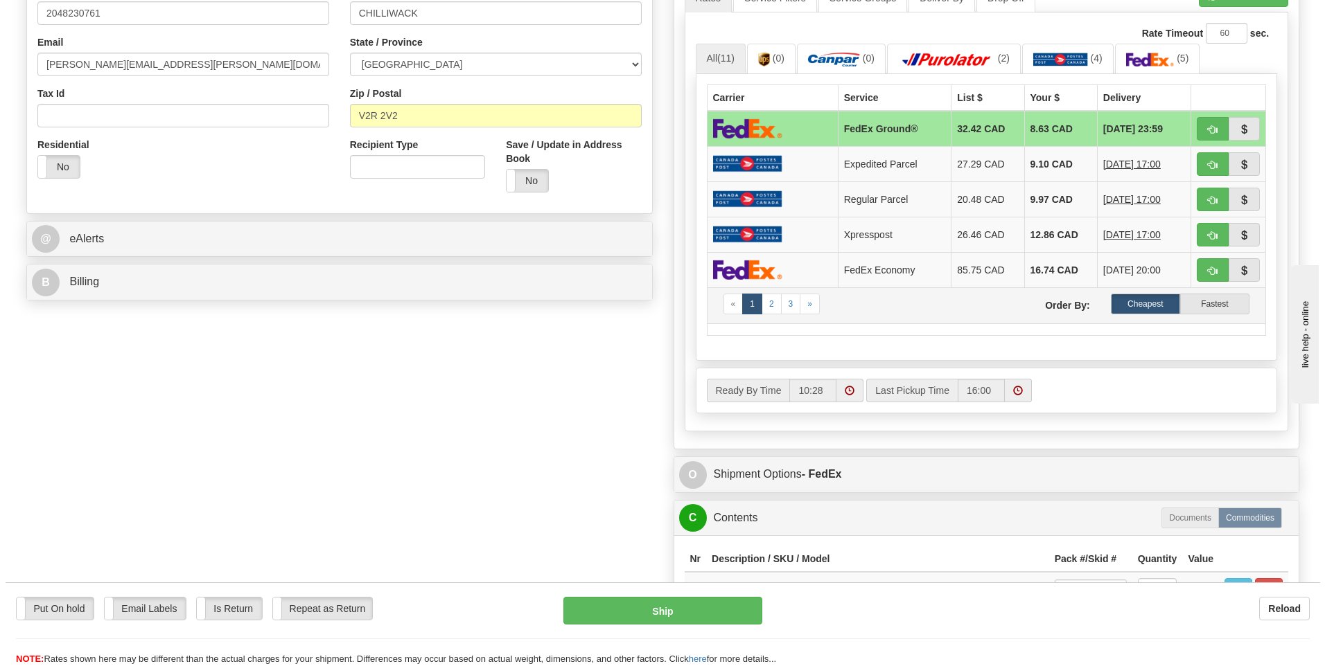
scroll to position [624, 0]
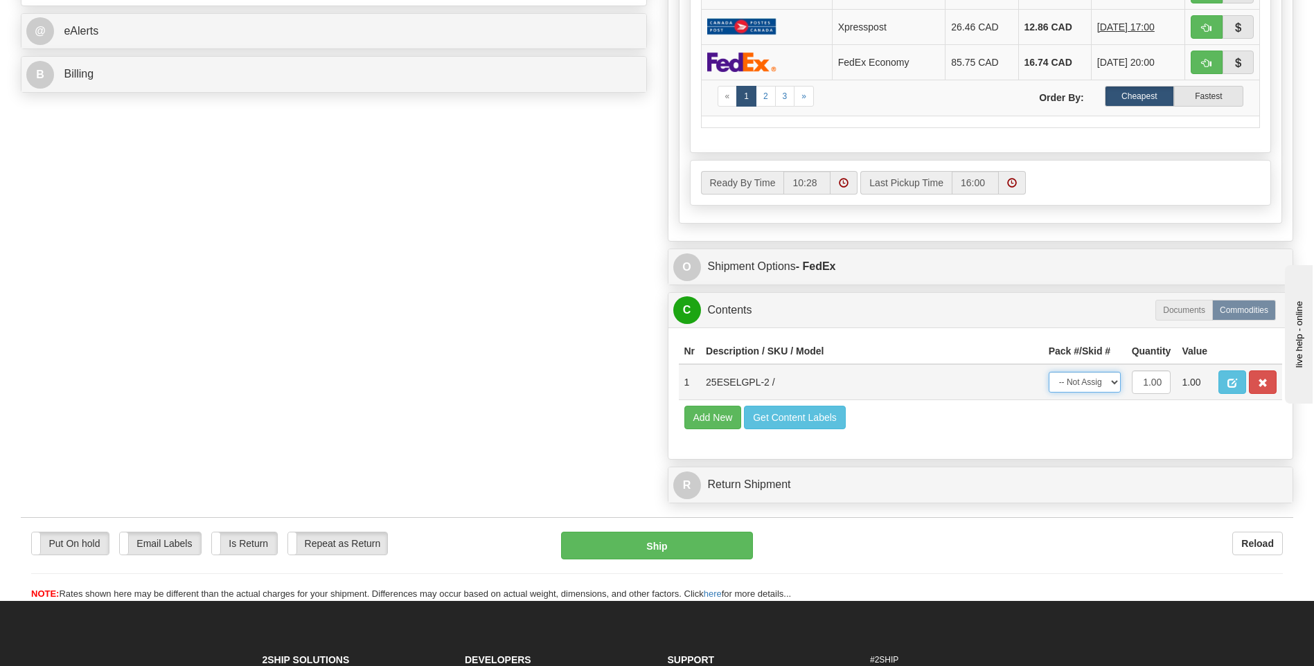
click at [1090, 382] on select "-- Not Assigned -- Package 1" at bounding box center [1085, 382] width 72 height 21
select select "0"
click at [1049, 372] on select "-- Not Assigned -- Package 1" at bounding box center [1085, 382] width 72 height 21
click at [700, 543] on button "Ship" at bounding box center [656, 546] width 191 height 28
type input "92"
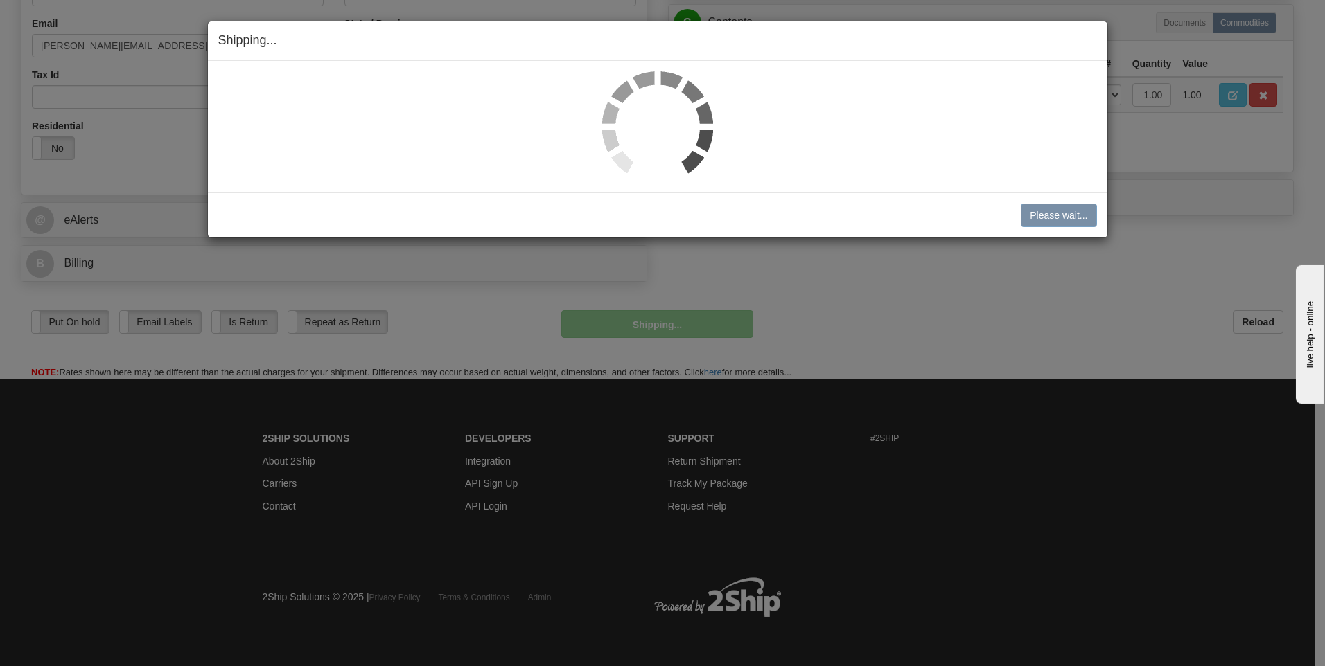
scroll to position [435, 0]
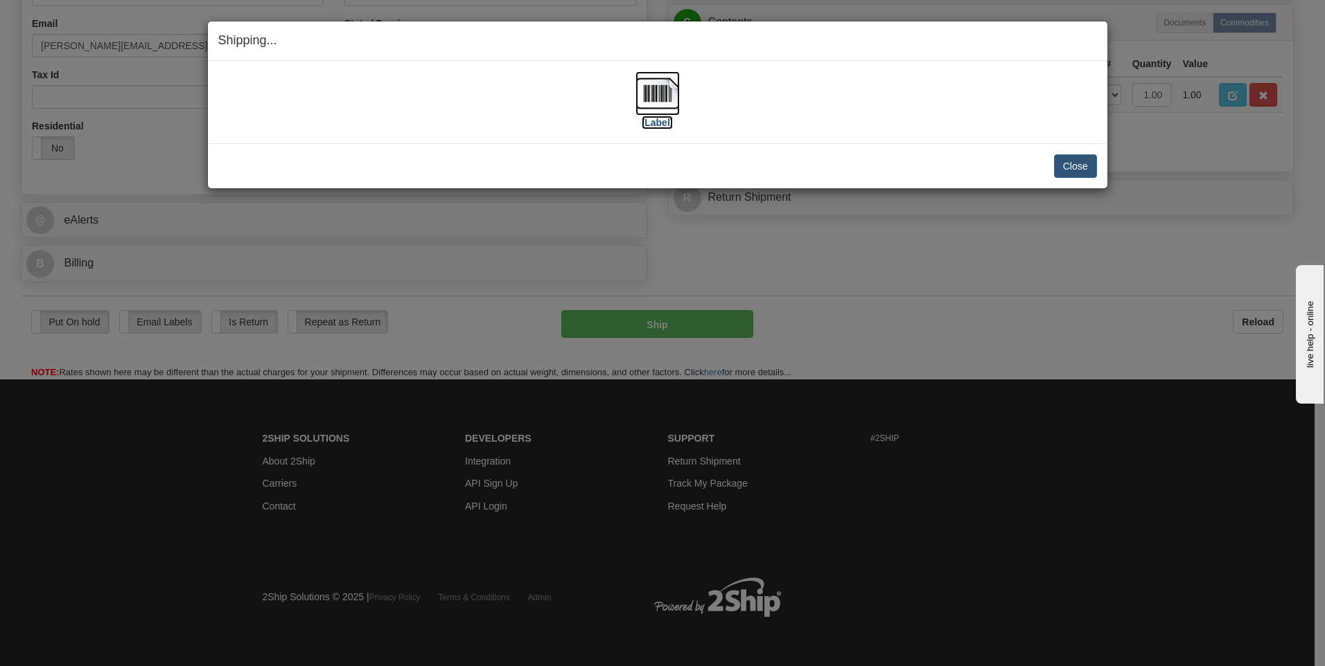
click at [664, 88] on img at bounding box center [657, 93] width 44 height 44
click at [1080, 161] on button "Close" at bounding box center [1075, 166] width 43 height 24
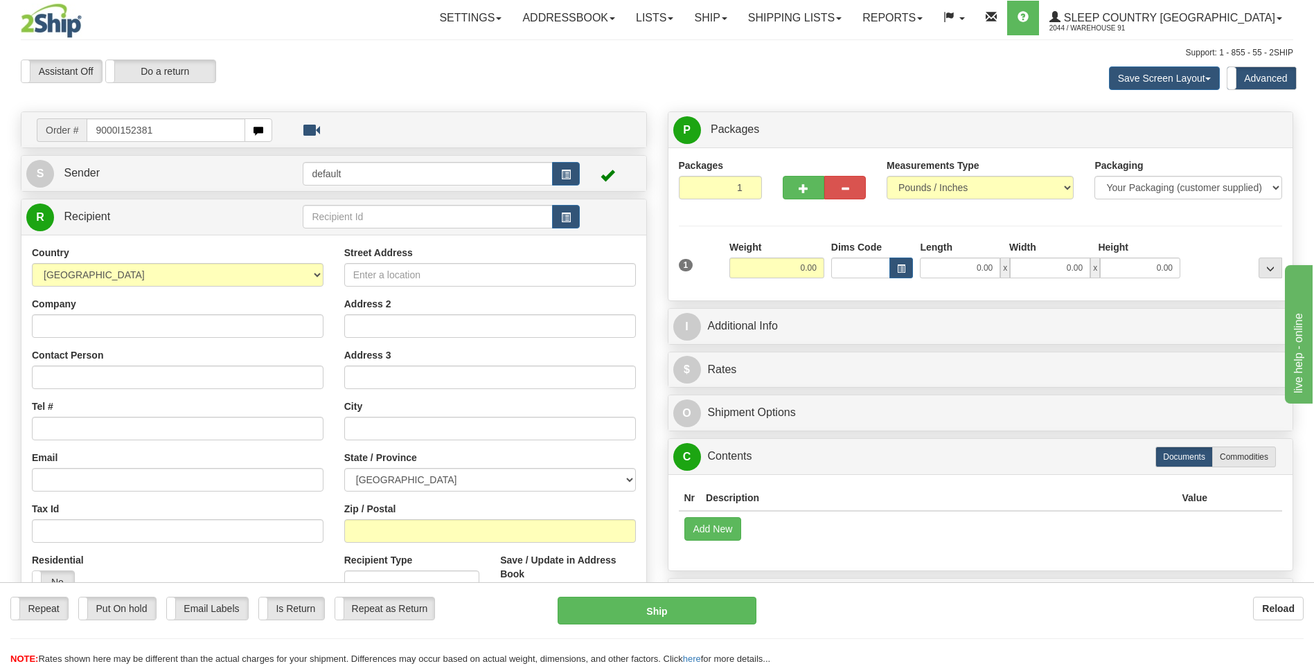
type input "9000I152381"
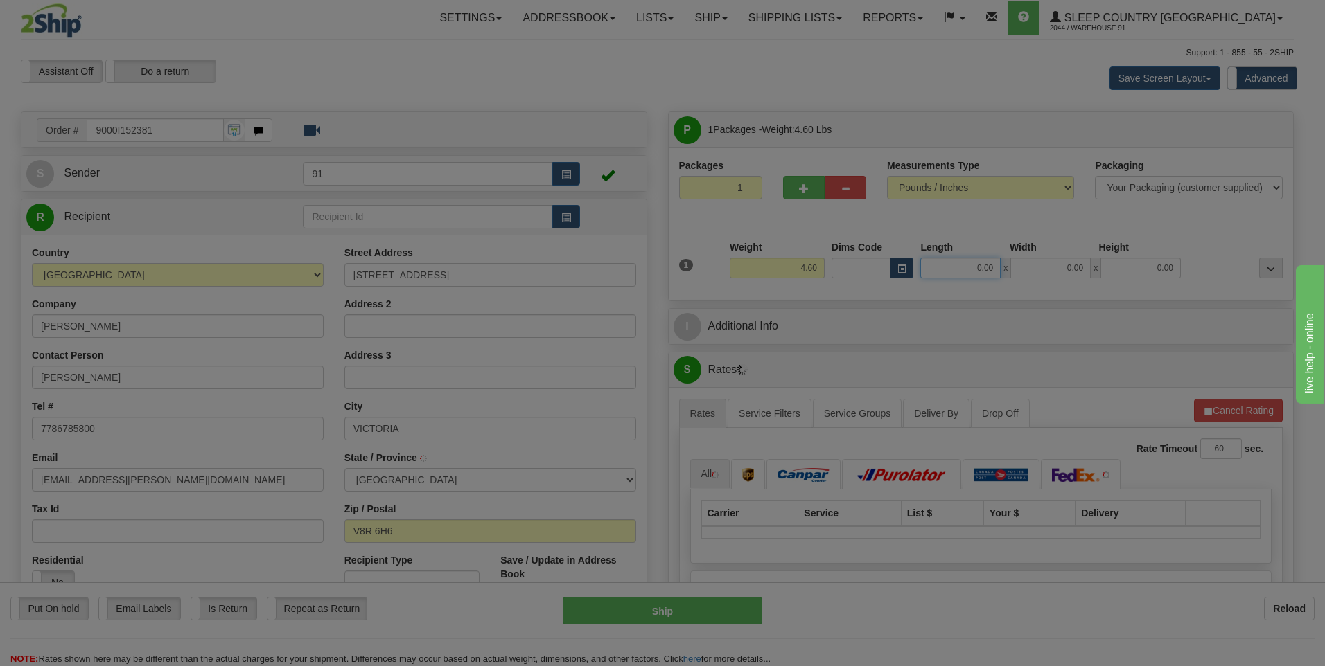
click at [976, 272] on input "0.00" at bounding box center [960, 268] width 80 height 21
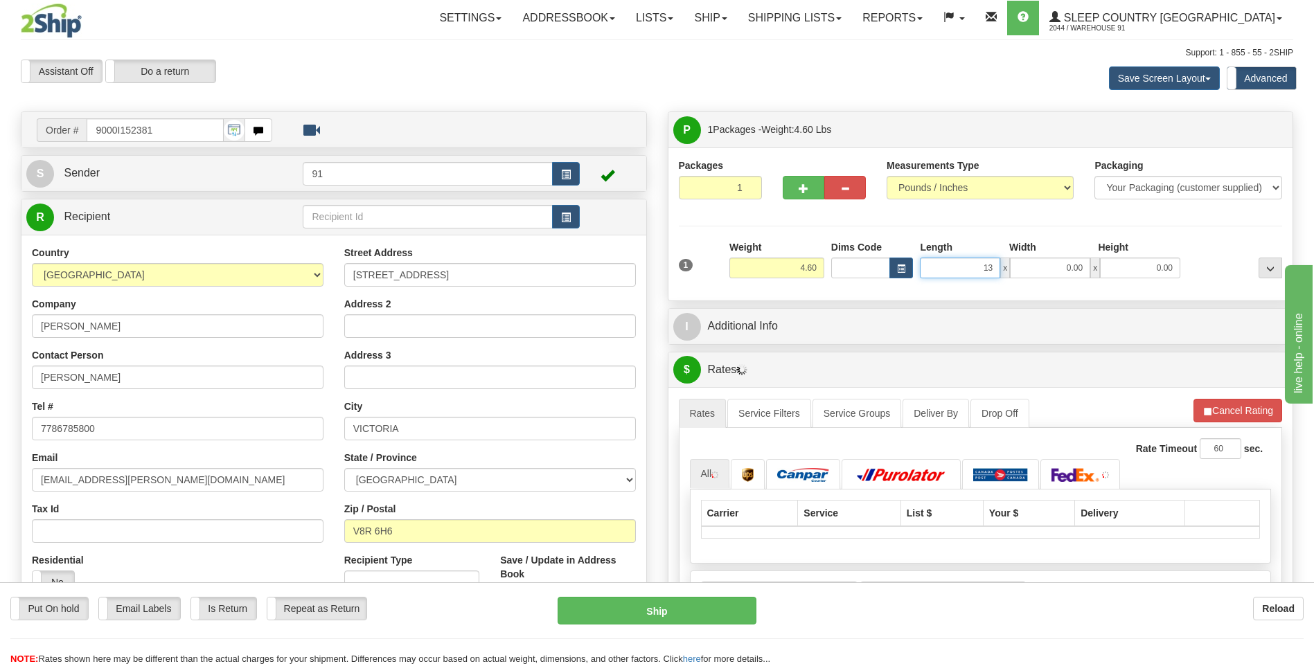
type input "13.00"
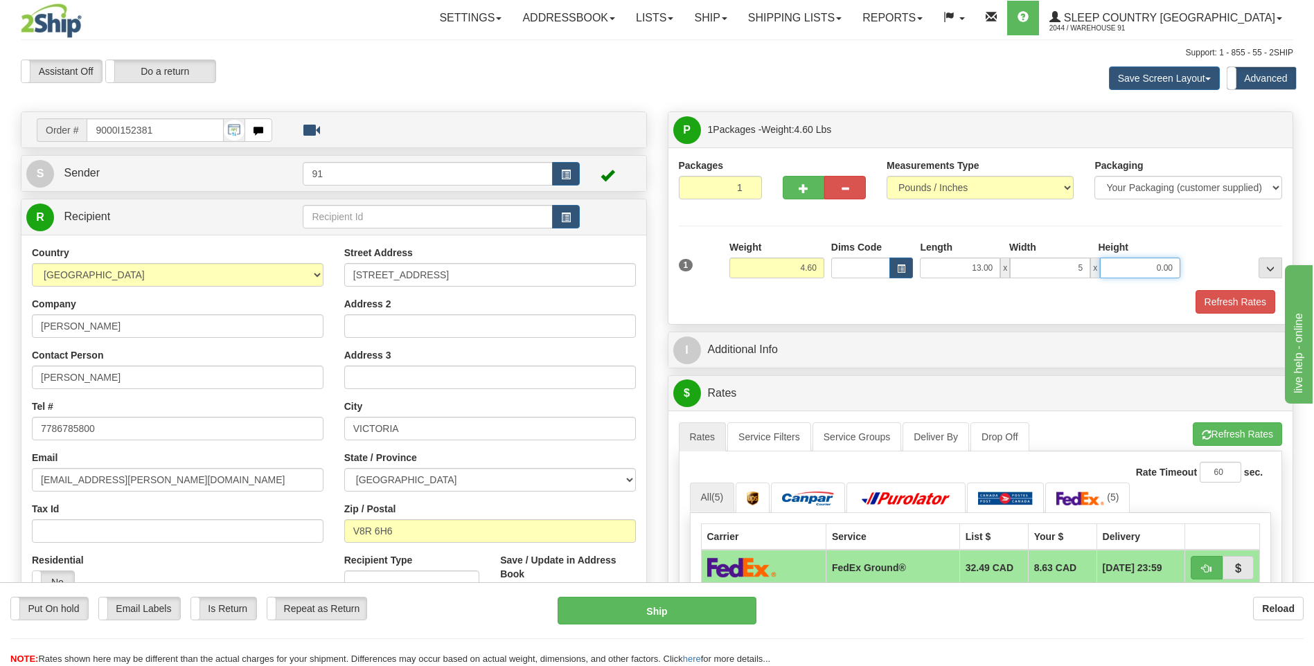
type input "5.00"
type input "20.00"
click at [1241, 292] on button "Refresh Rates" at bounding box center [1236, 302] width 80 height 24
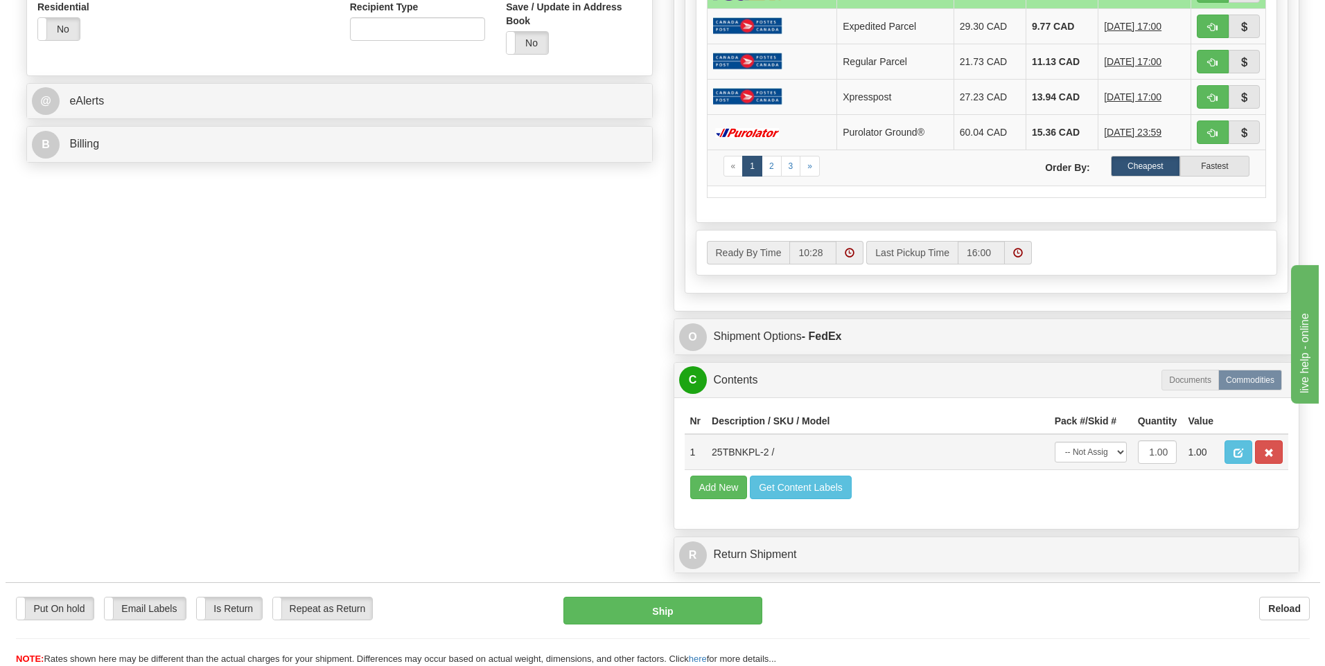
scroll to position [554, 0]
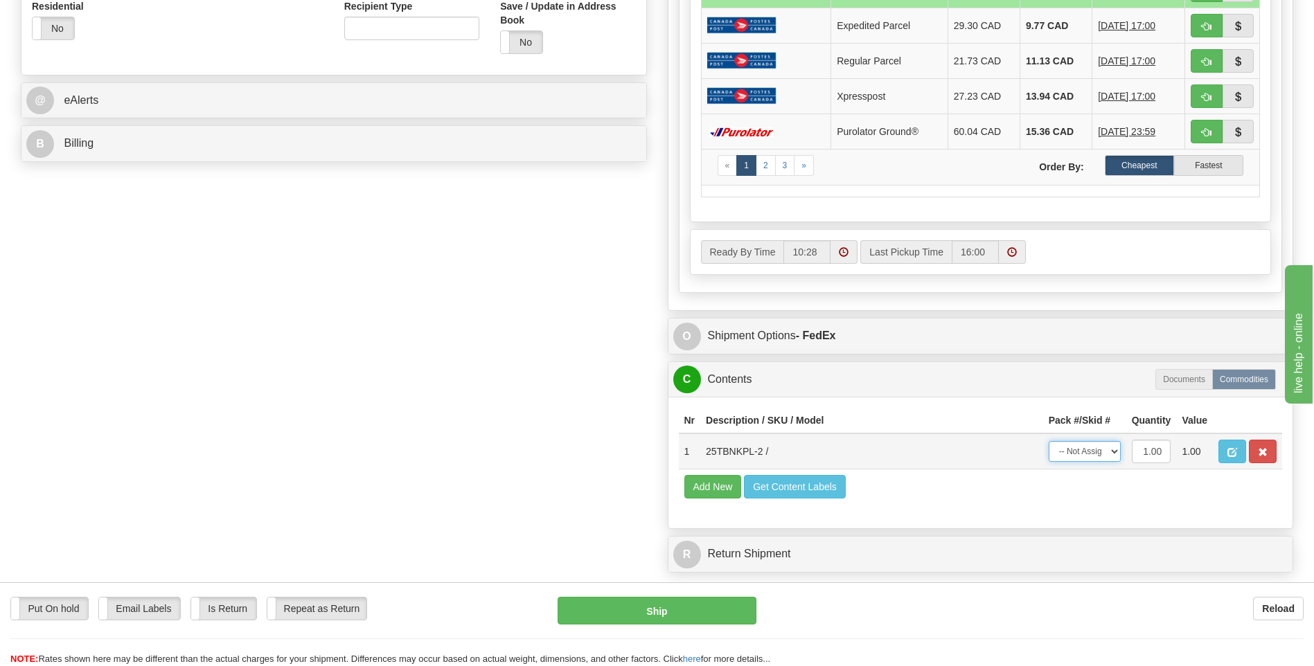
click at [1086, 452] on select "-- Not Assigned -- Package 1" at bounding box center [1085, 451] width 72 height 21
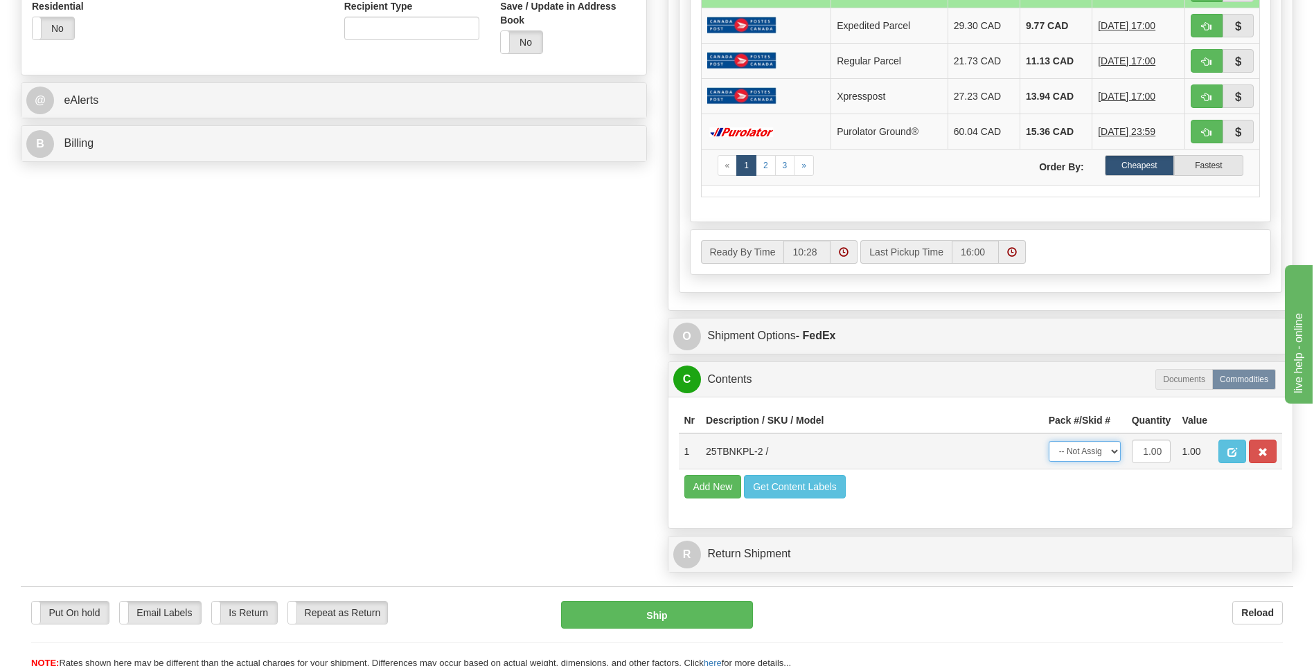
select select "0"
click at [1049, 441] on select "-- Not Assigned -- Package 1" at bounding box center [1085, 451] width 72 height 21
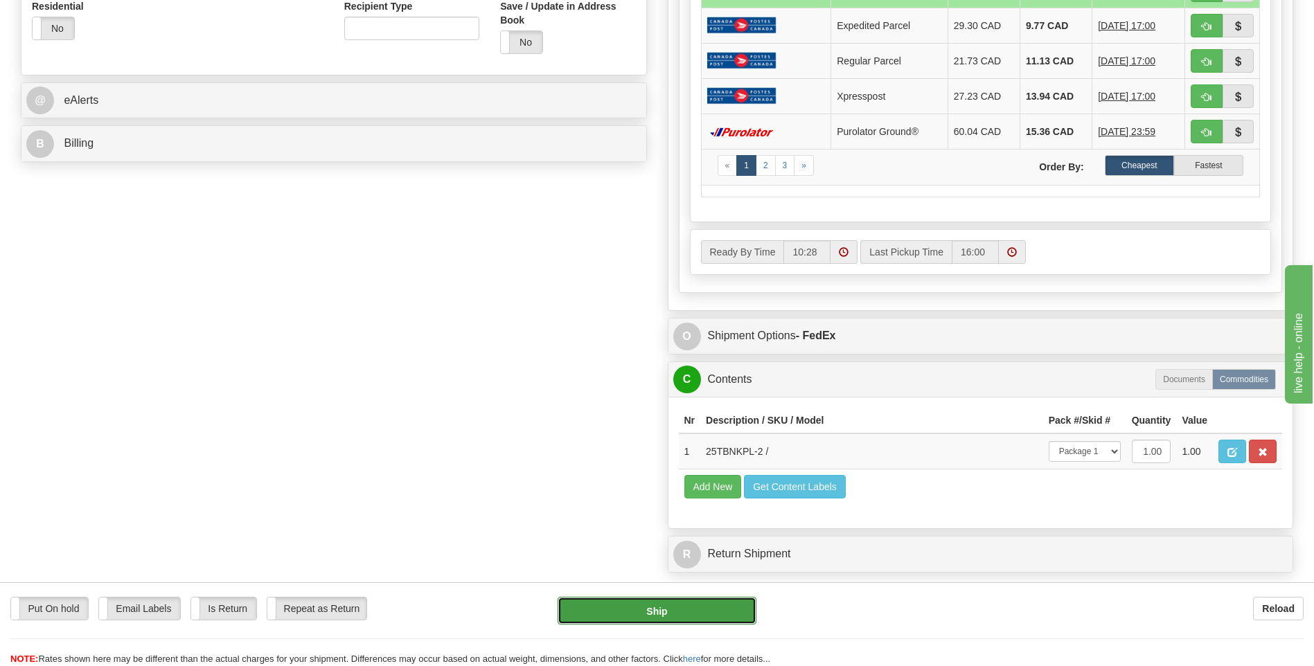
click at [664, 610] on button "Ship" at bounding box center [657, 611] width 198 height 28
type input "92"
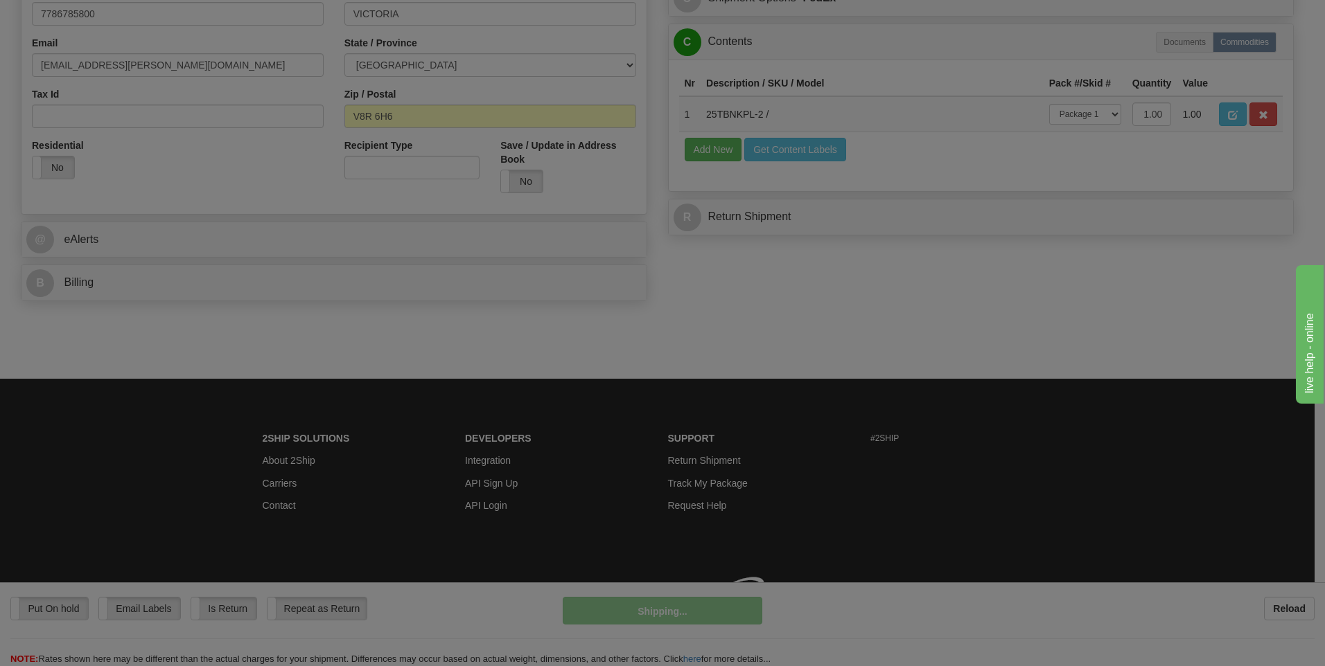
scroll to position [435, 0]
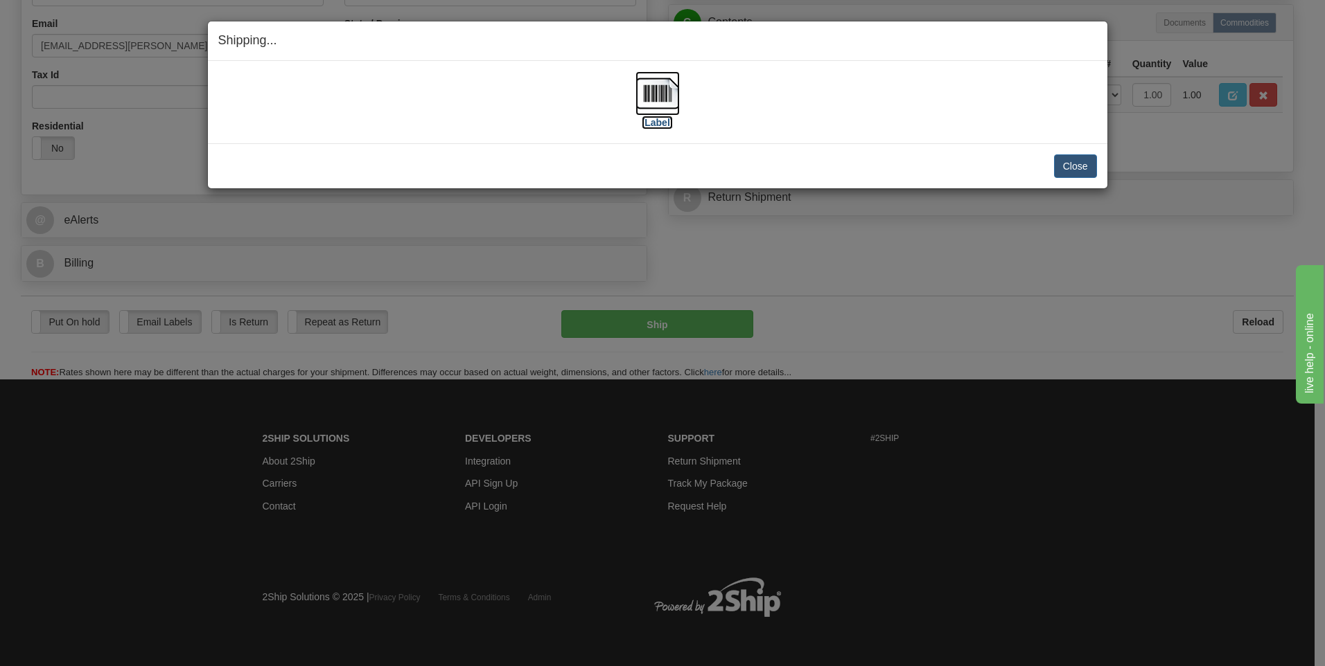
click at [660, 86] on img at bounding box center [657, 93] width 44 height 44
click at [1088, 169] on button "Close" at bounding box center [1075, 166] width 43 height 24
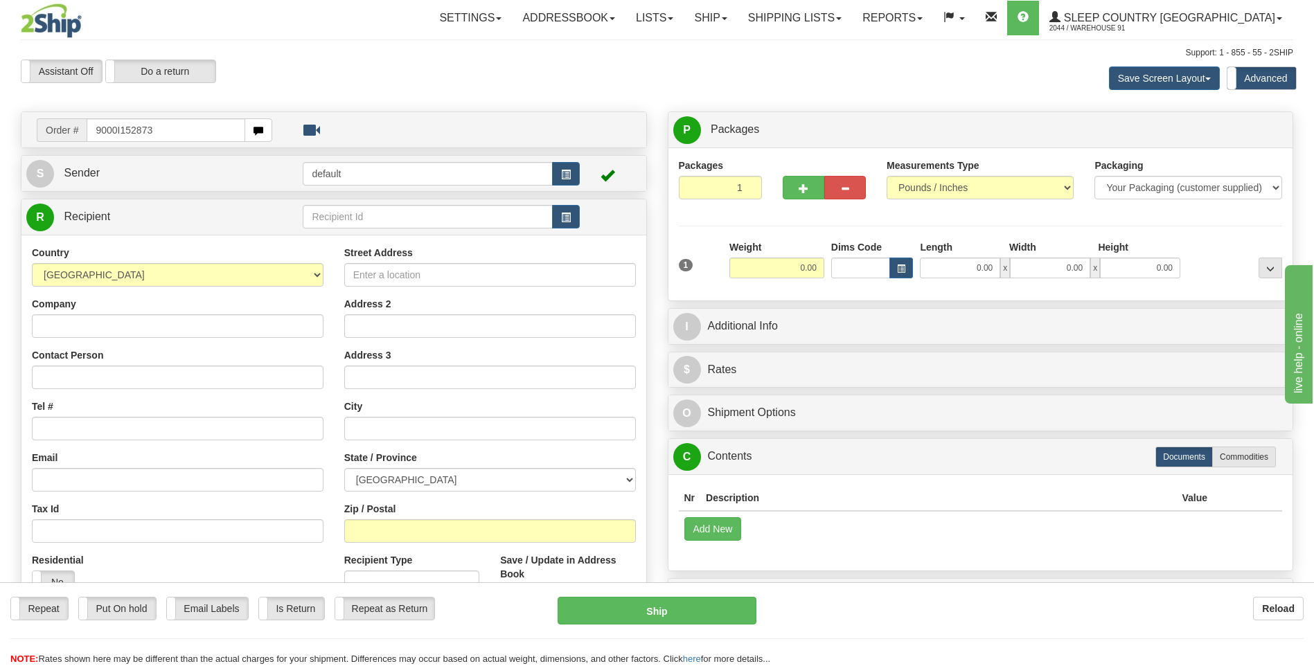
type input "9000I152873"
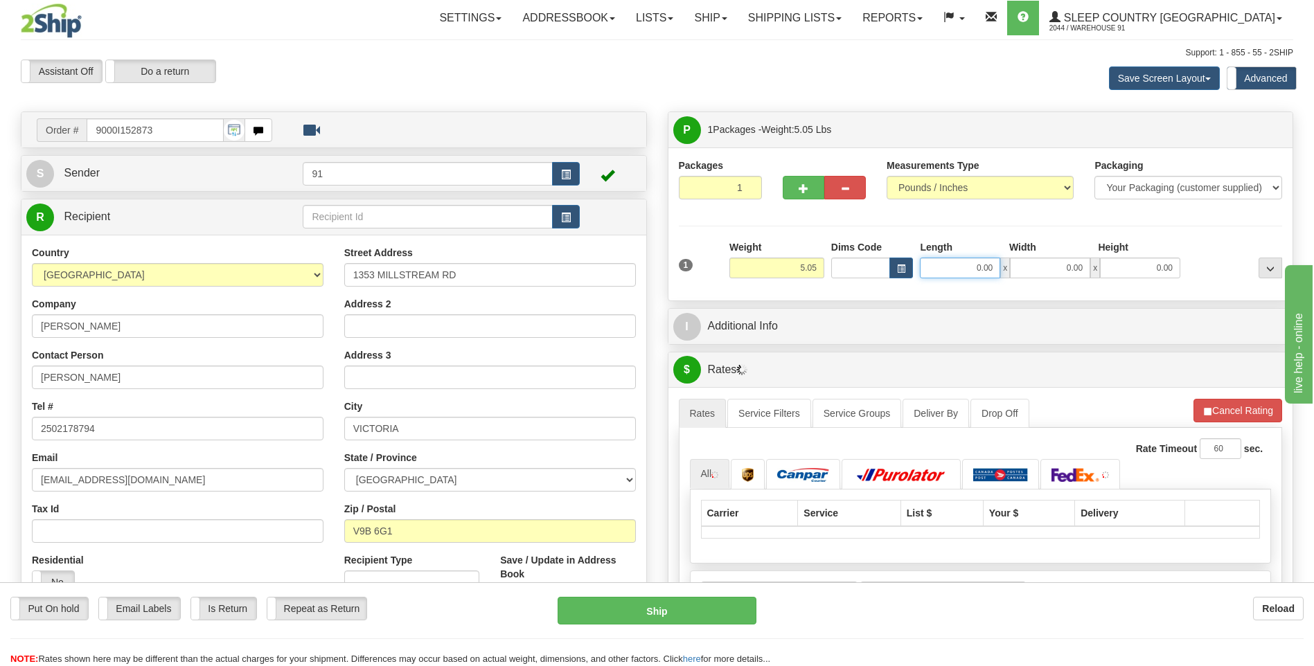
click at [965, 261] on input "0.00" at bounding box center [960, 268] width 80 height 21
type input "8.00"
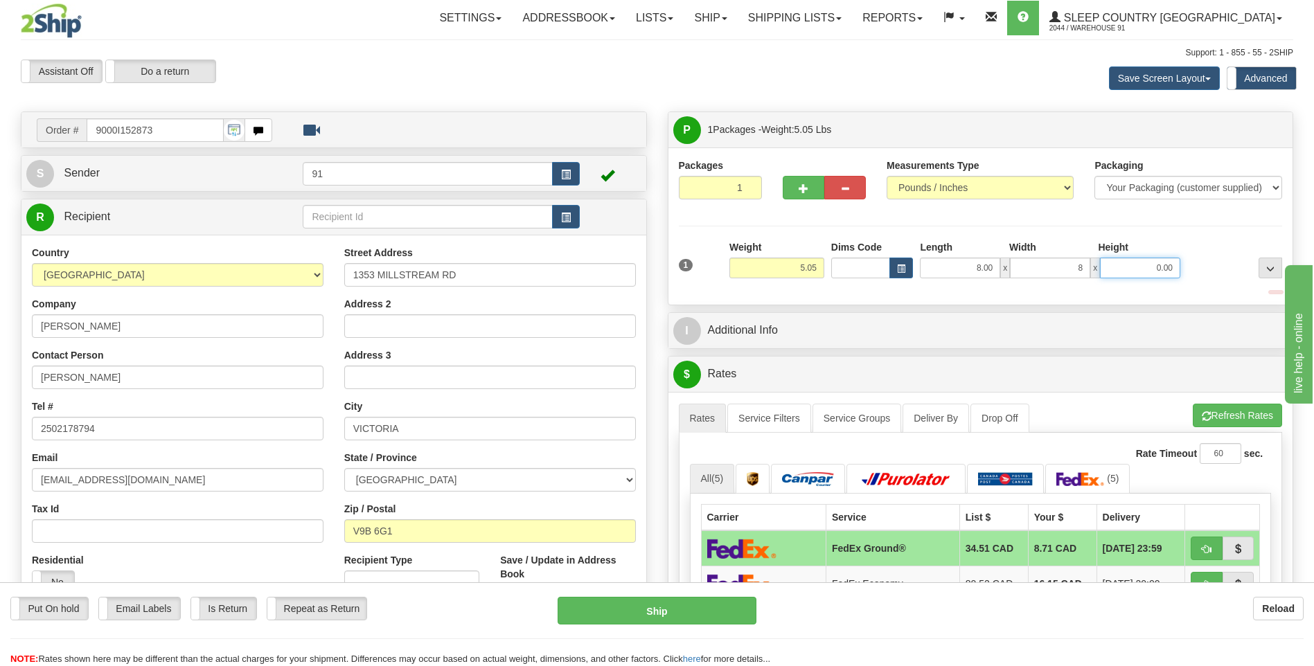
type input "8.00"
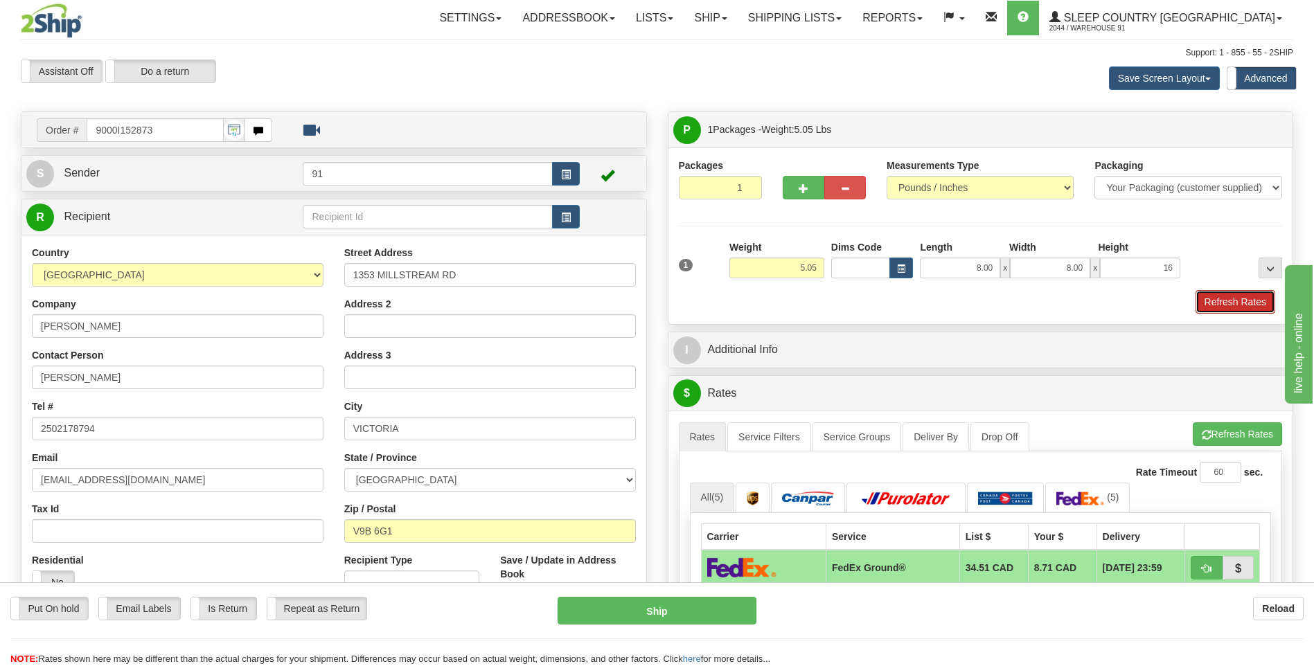
type input "16.00"
click at [1253, 306] on button "Refresh Rates" at bounding box center [1236, 302] width 80 height 24
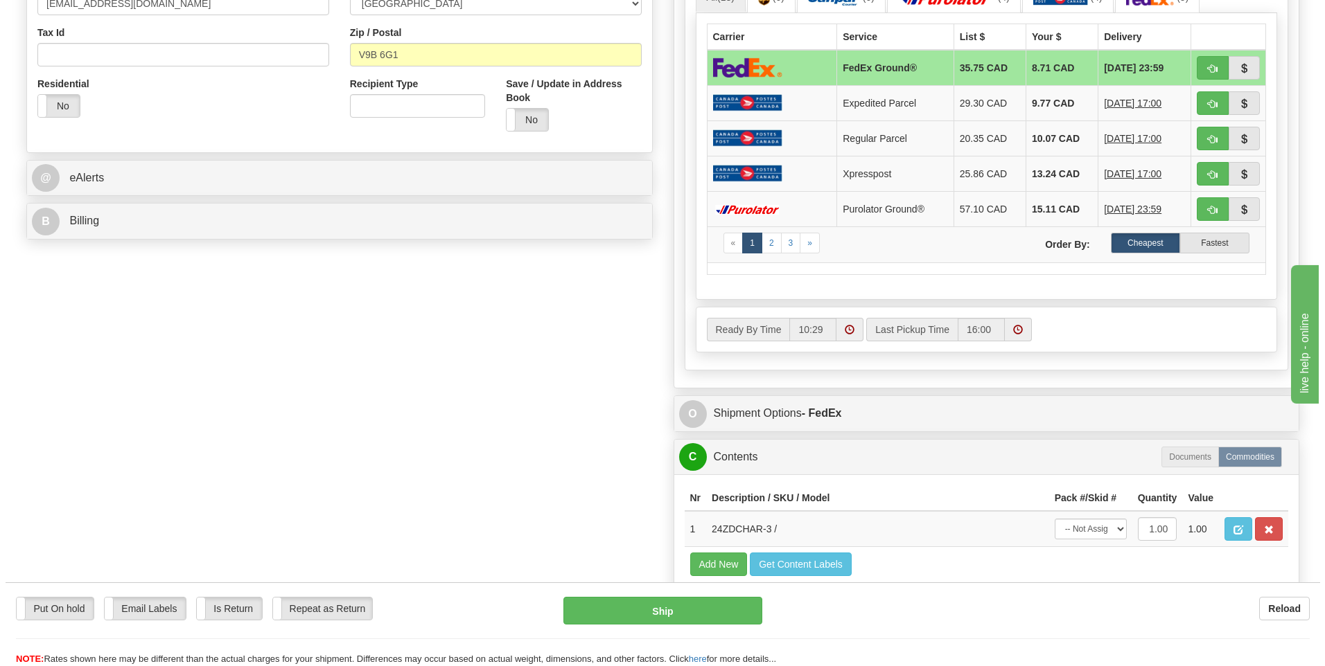
scroll to position [485, 0]
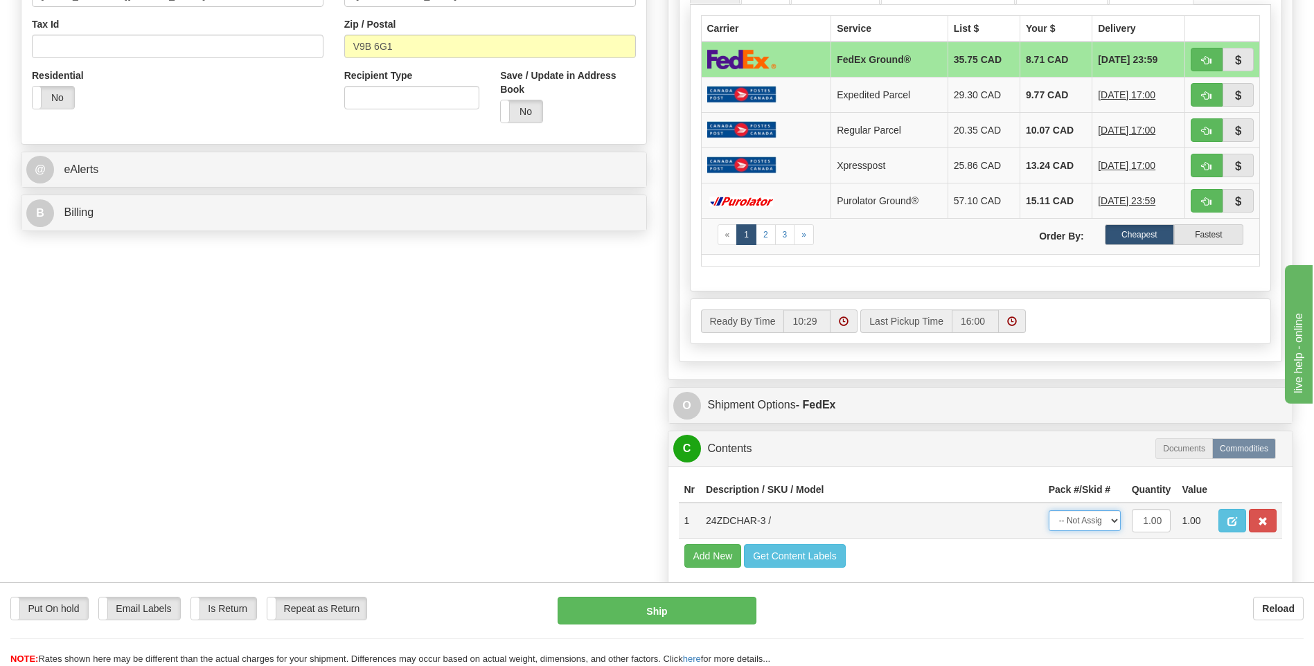
click at [1072, 523] on select "-- Not Assigned -- Package 1" at bounding box center [1085, 521] width 72 height 21
select select "0"
click at [1049, 511] on select "-- Not Assigned -- Package 1" at bounding box center [1085, 521] width 72 height 21
click at [657, 606] on button "Ship" at bounding box center [657, 611] width 198 height 28
type input "92"
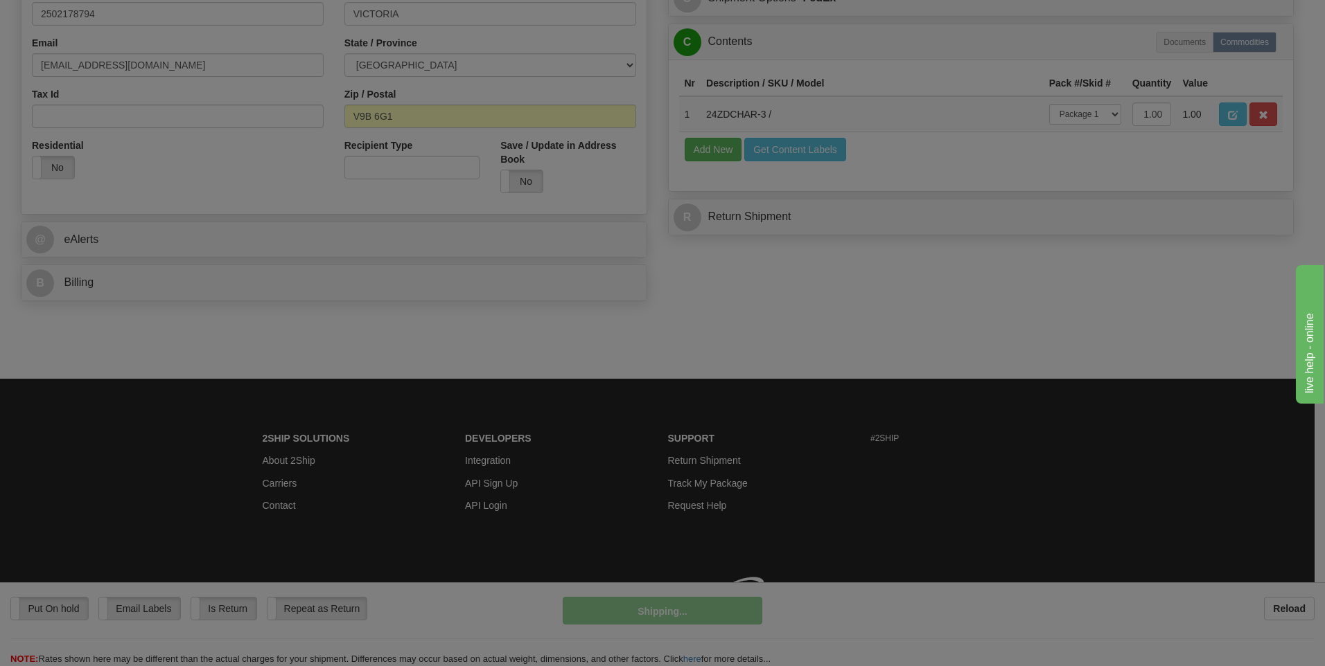
scroll to position [435, 0]
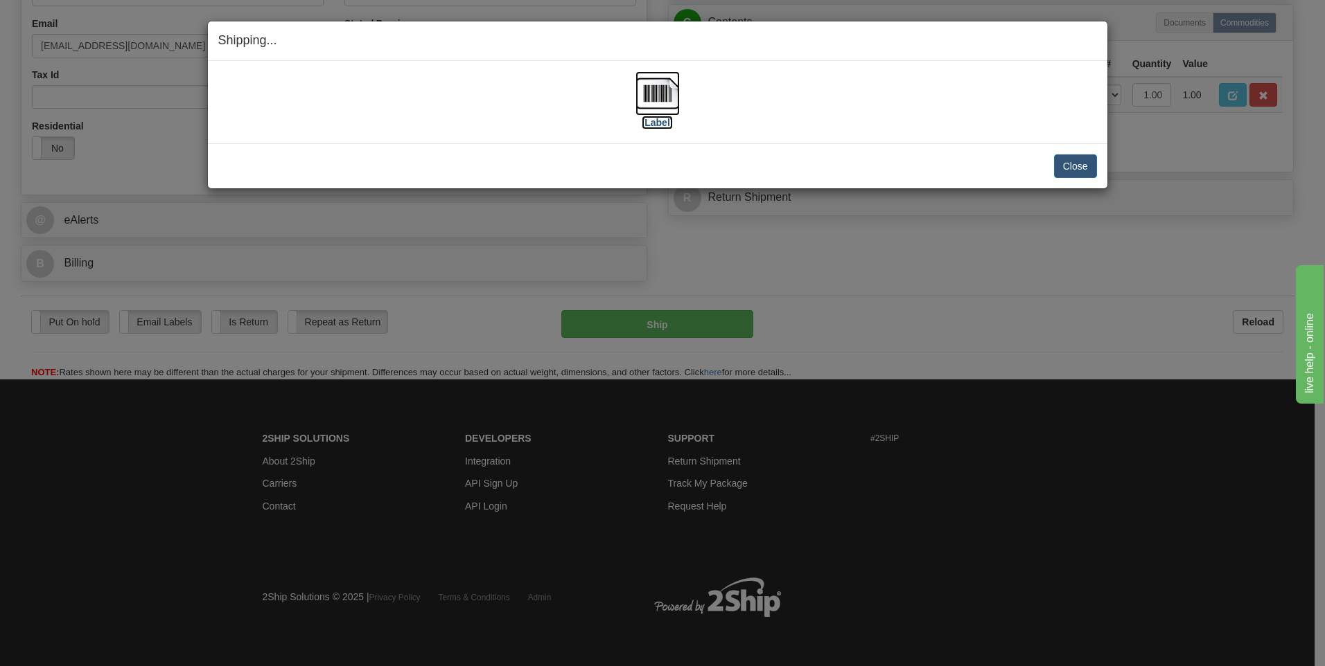
click at [660, 101] on img at bounding box center [657, 93] width 44 height 44
click at [1088, 167] on button "Close" at bounding box center [1075, 166] width 43 height 24
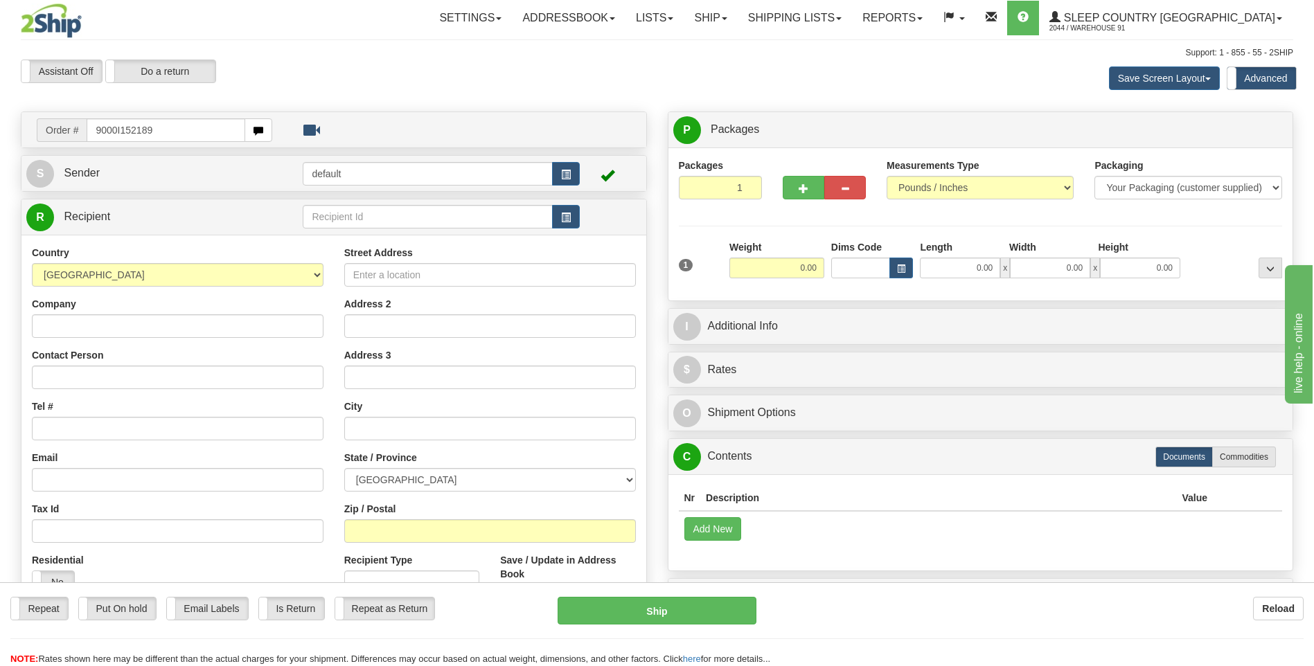
type input "9000I152189"
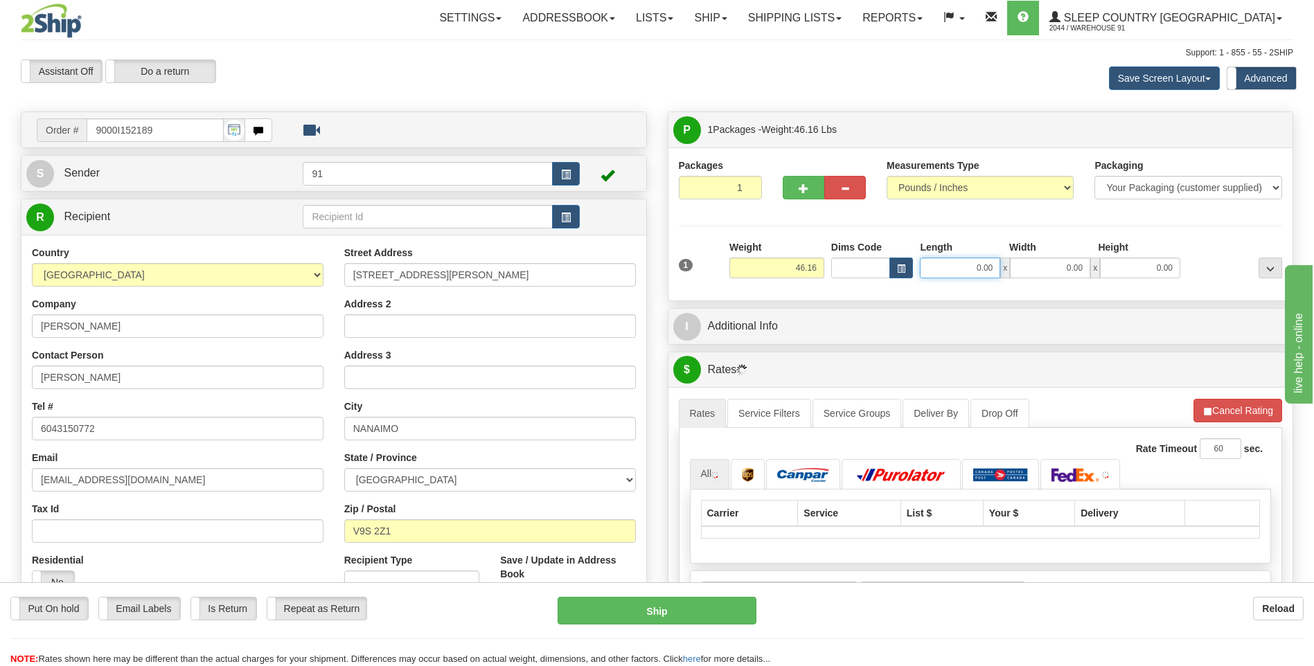
click at [969, 272] on input "0.00" at bounding box center [960, 268] width 80 height 21
type input "18.00"
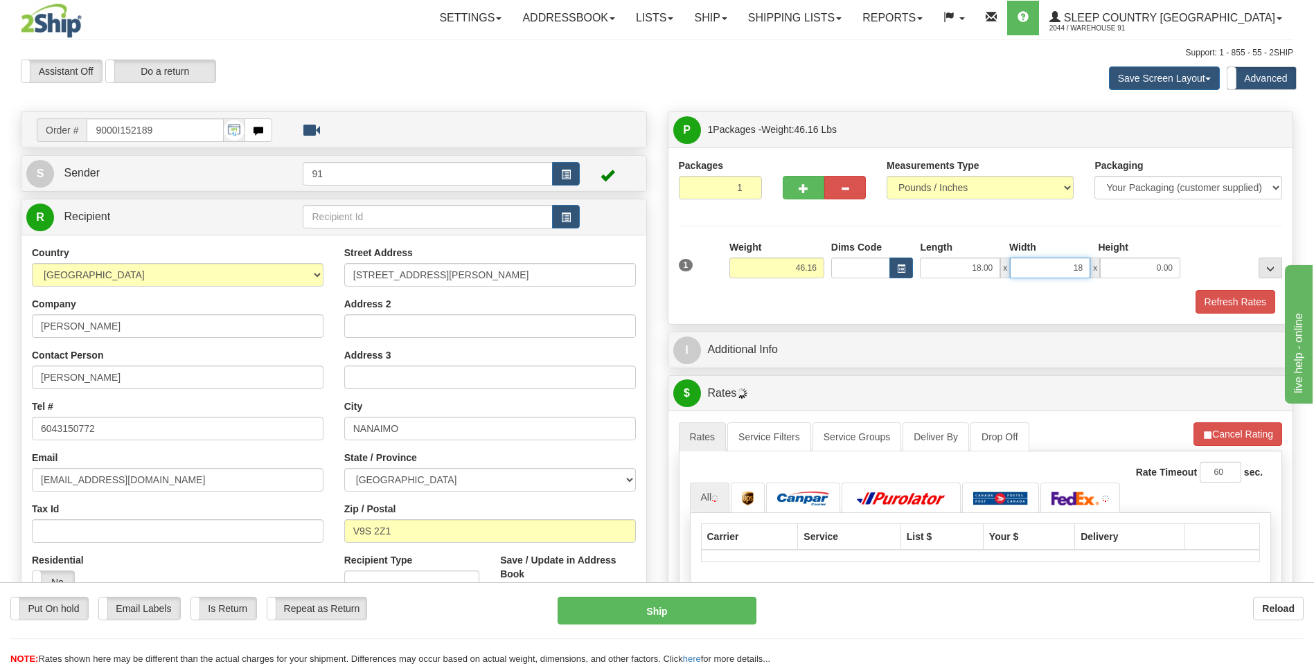
type input "18.00"
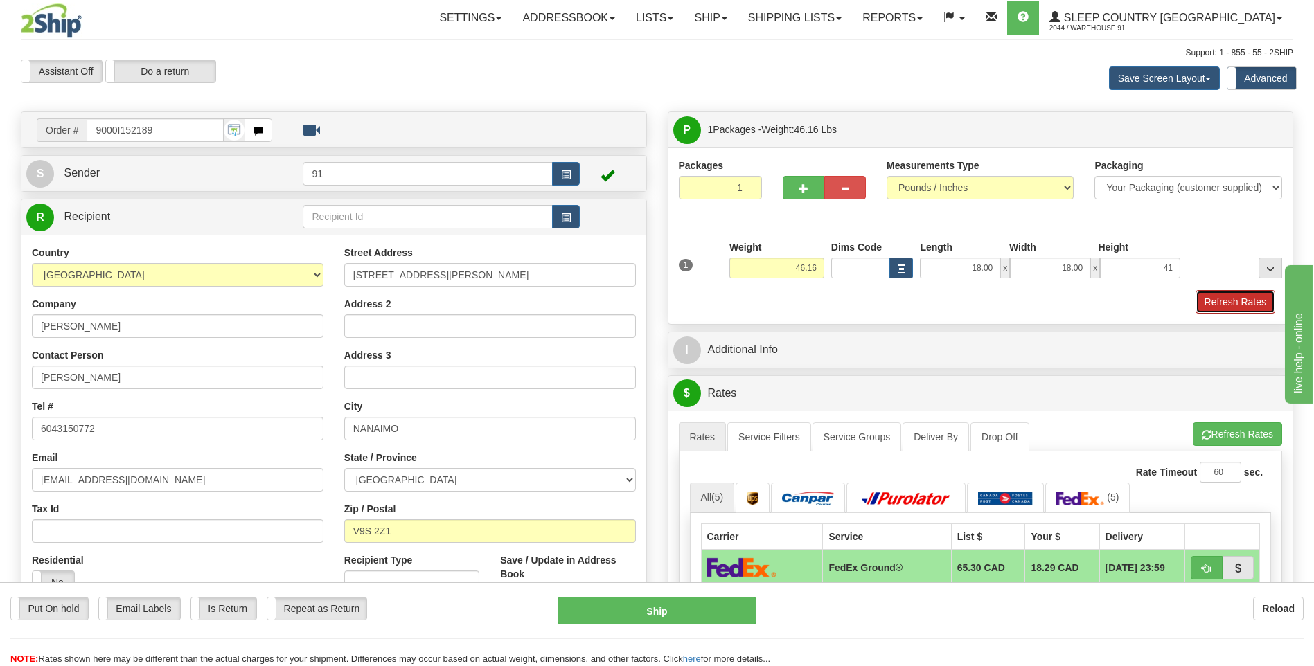
type input "41.00"
click at [1208, 292] on button "Refresh Rates" at bounding box center [1236, 302] width 80 height 24
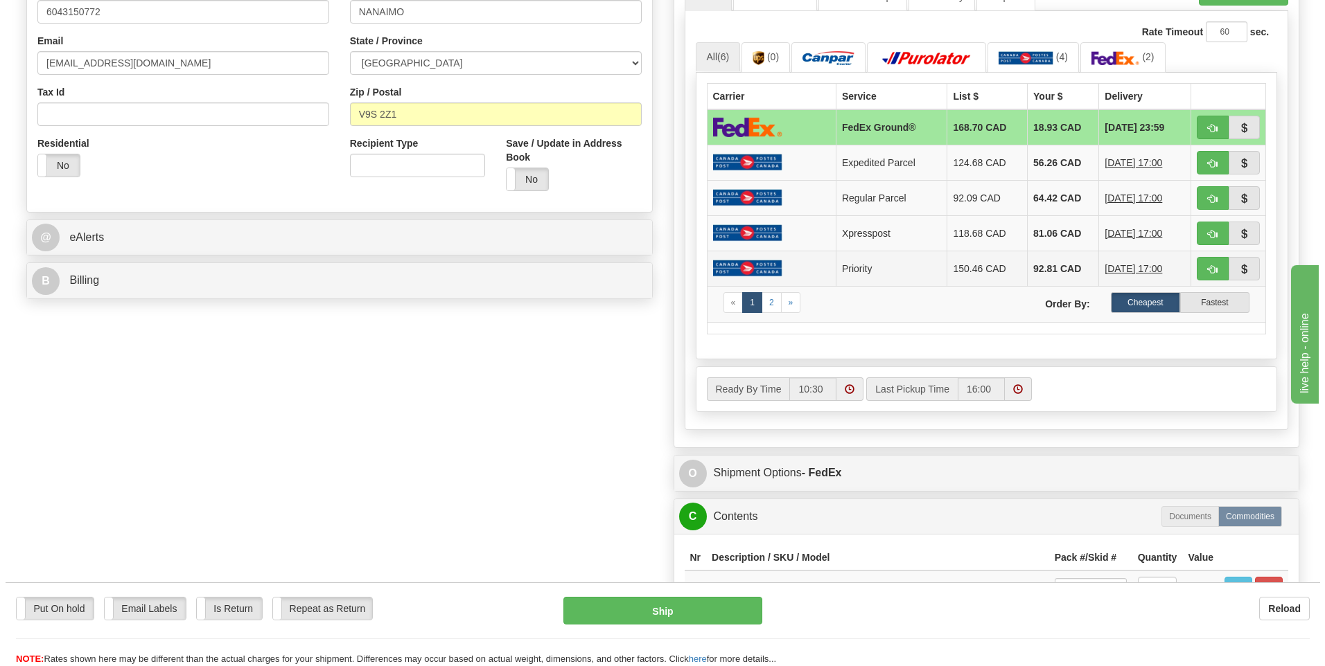
scroll to position [485, 0]
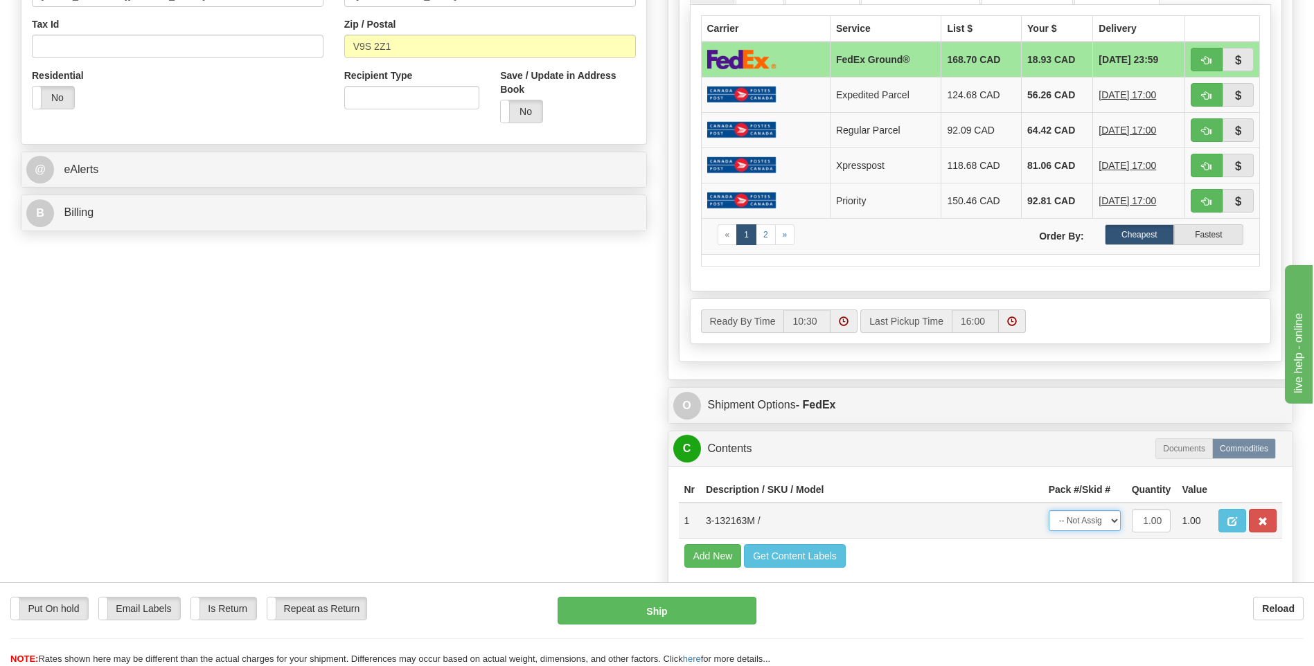
click at [1097, 524] on select "-- Not Assigned -- Package 1" at bounding box center [1085, 521] width 72 height 21
select select "0"
click at [1049, 511] on select "-- Not Assigned -- Package 1" at bounding box center [1085, 521] width 72 height 21
click at [669, 599] on button "Ship" at bounding box center [657, 611] width 198 height 28
type input "92"
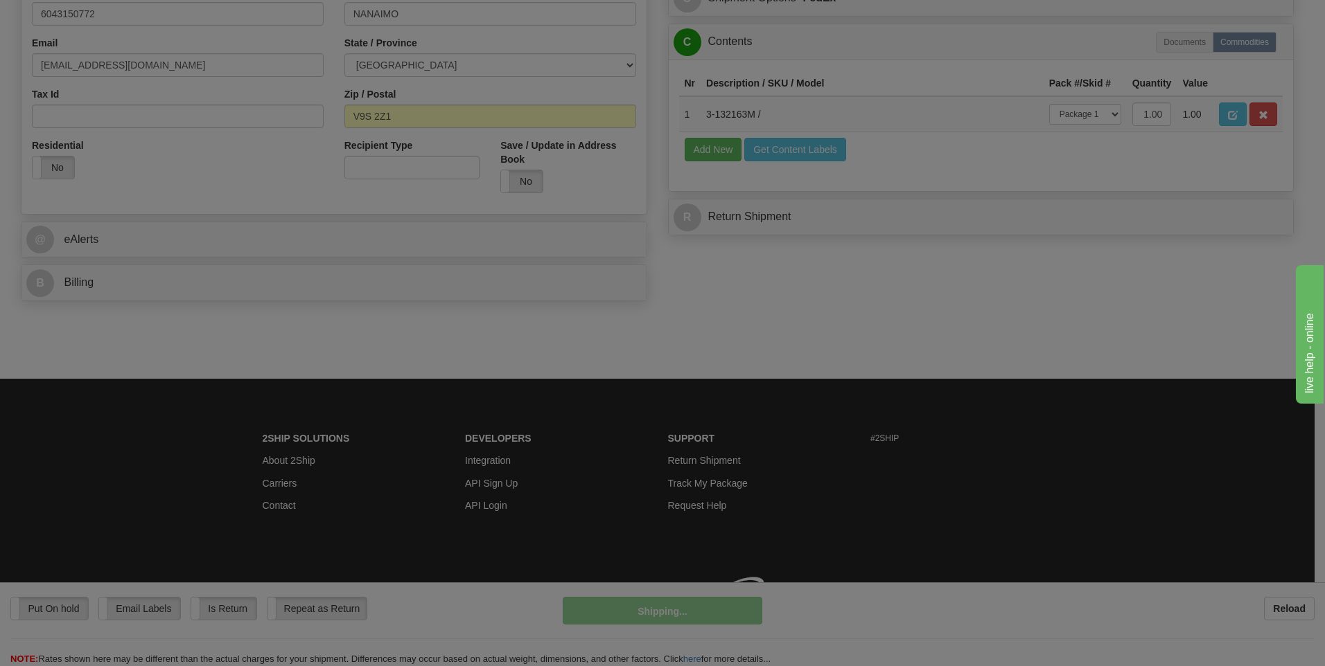
scroll to position [435, 0]
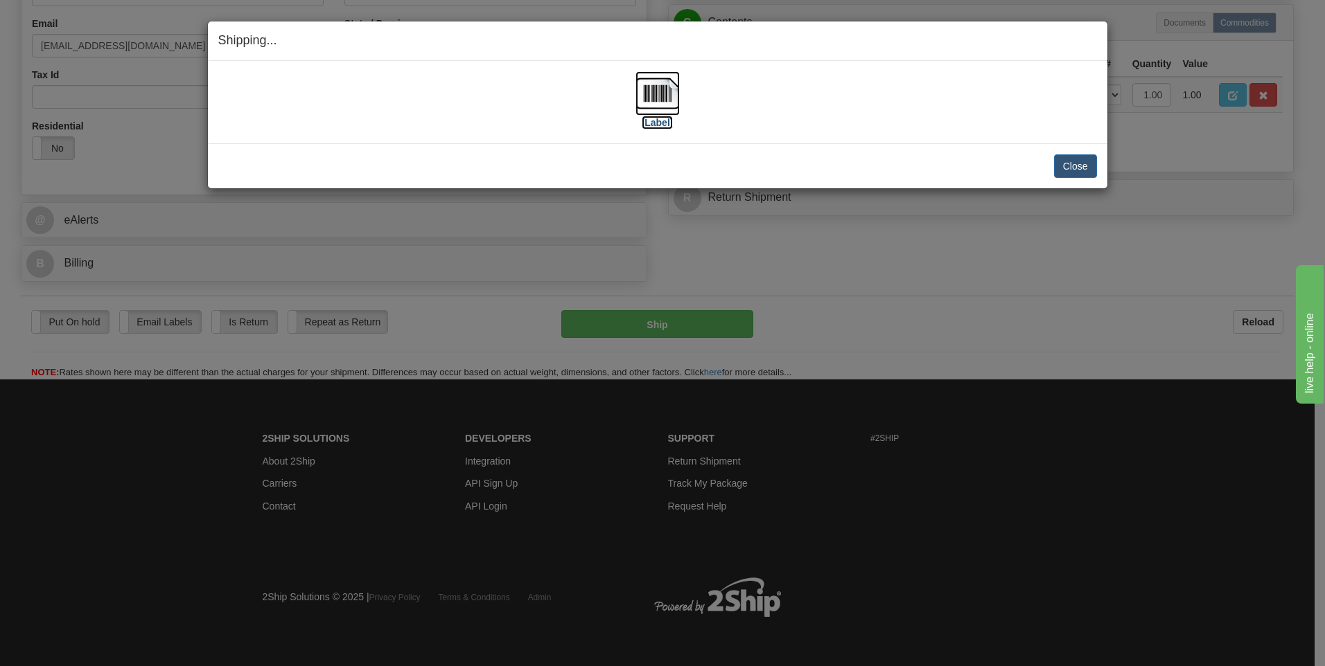
click at [649, 94] on img at bounding box center [657, 93] width 44 height 44
click at [1088, 169] on button "Close" at bounding box center [1075, 166] width 43 height 24
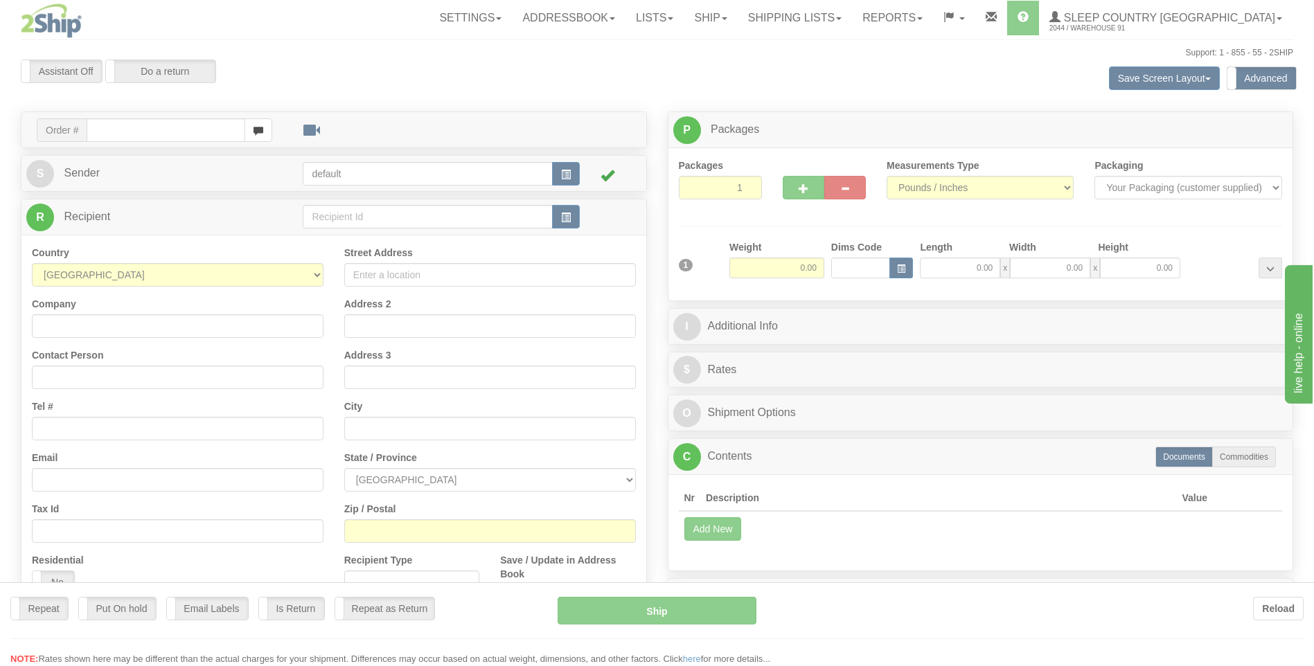
click at [888, 22] on div at bounding box center [657, 333] width 1314 height 666
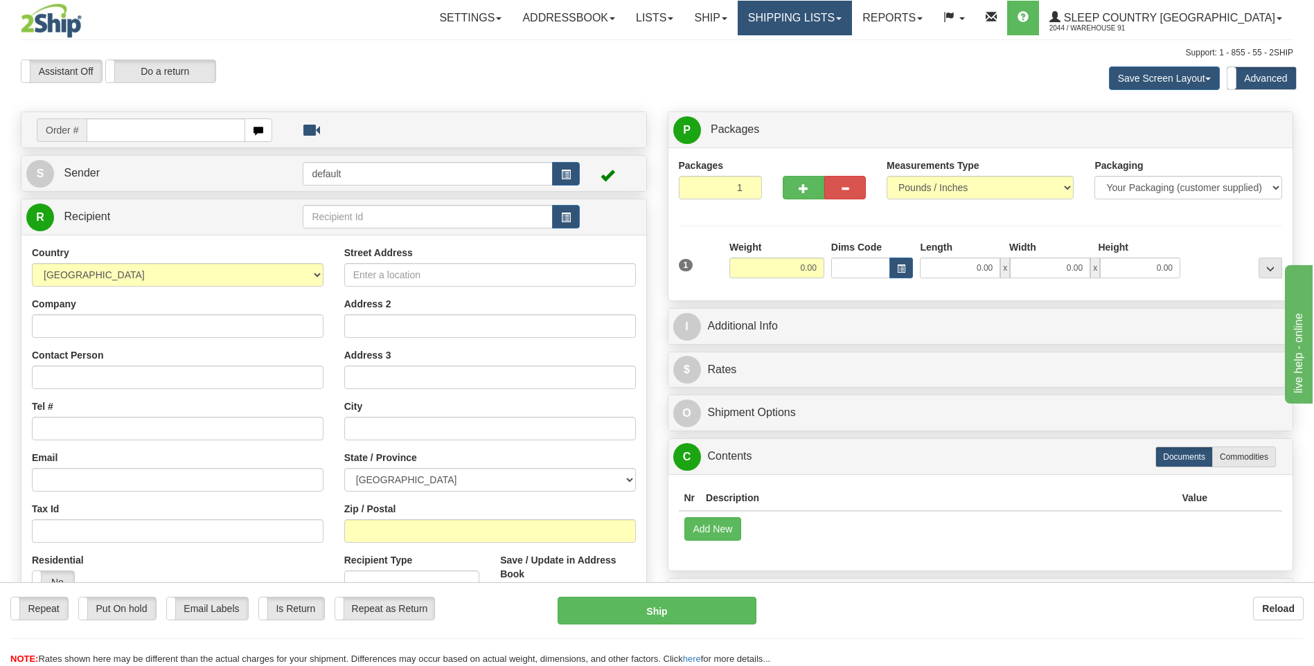
click at [852, 22] on link "Shipping lists" at bounding box center [795, 18] width 114 height 35
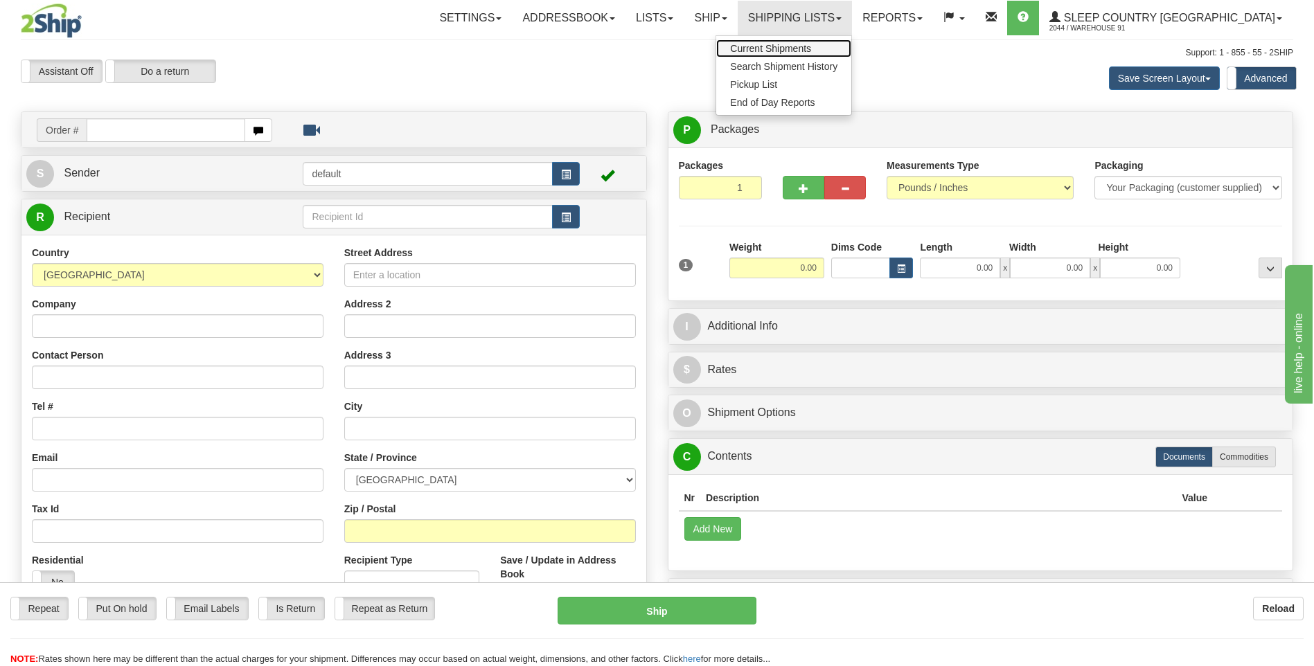
click at [811, 46] on span "Current Shipments" at bounding box center [770, 48] width 81 height 11
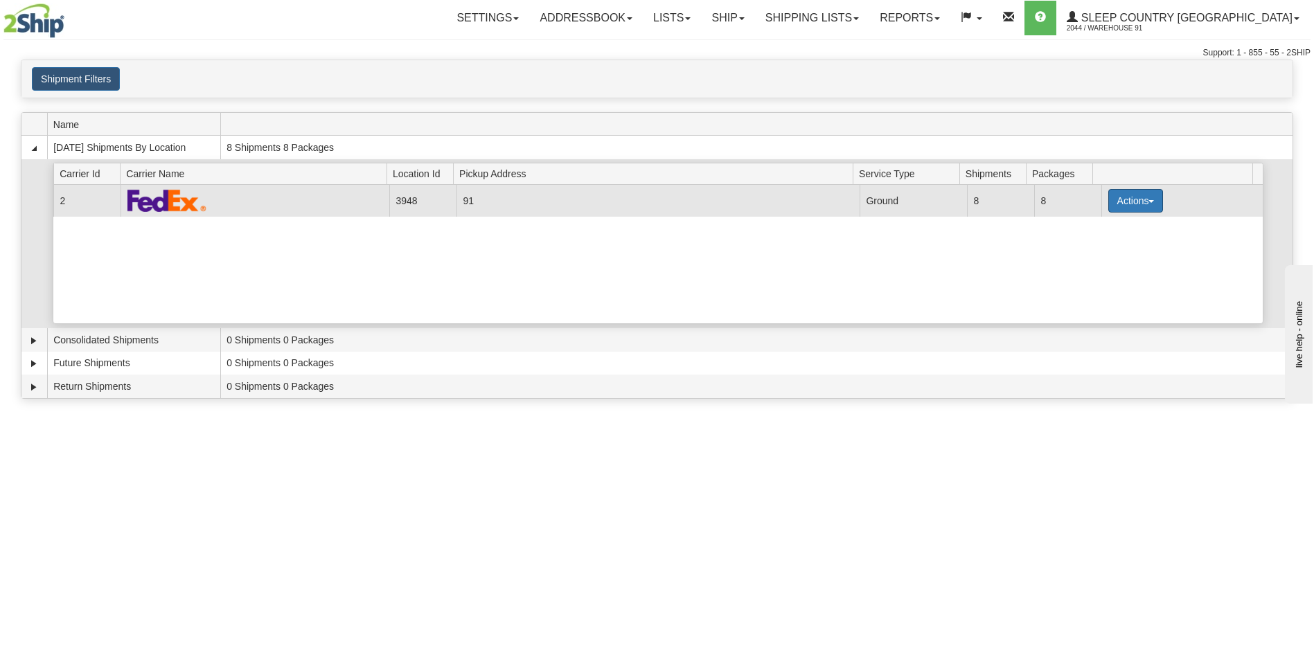
click at [1127, 210] on button "Actions" at bounding box center [1136, 201] width 55 height 24
click at [1092, 247] on span "Close" at bounding box center [1082, 245] width 32 height 10
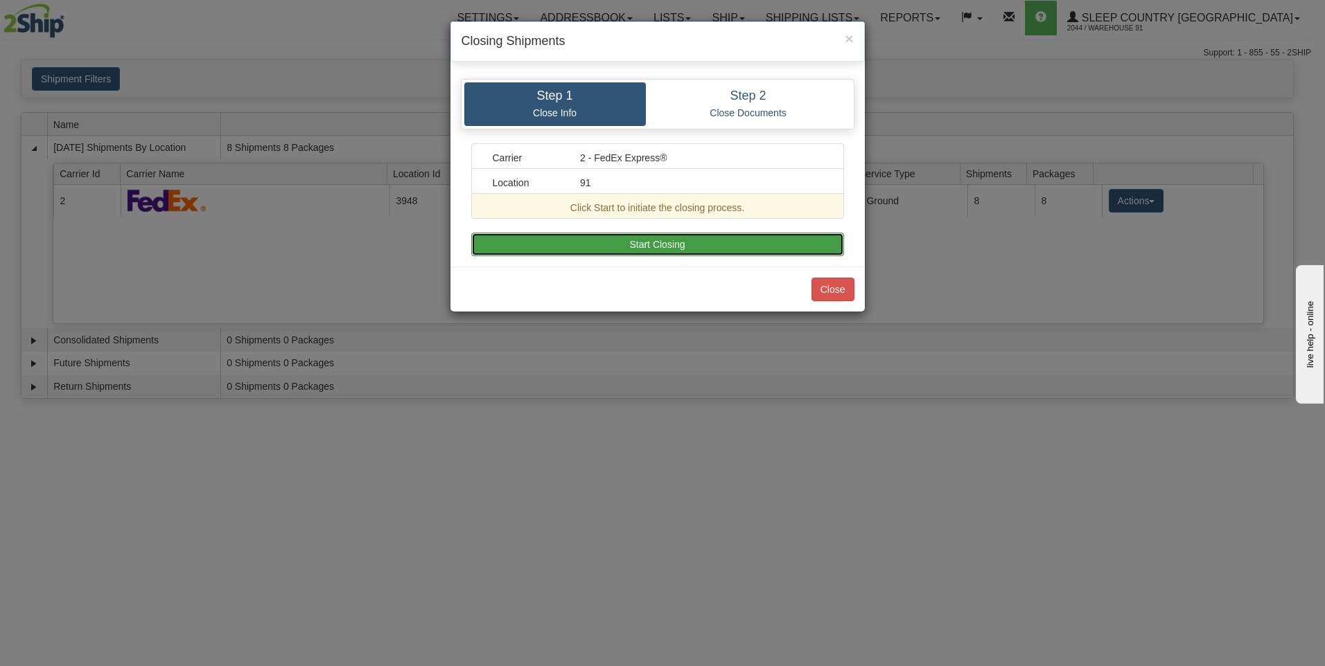
click at [669, 246] on button "Start Closing" at bounding box center [657, 245] width 373 height 24
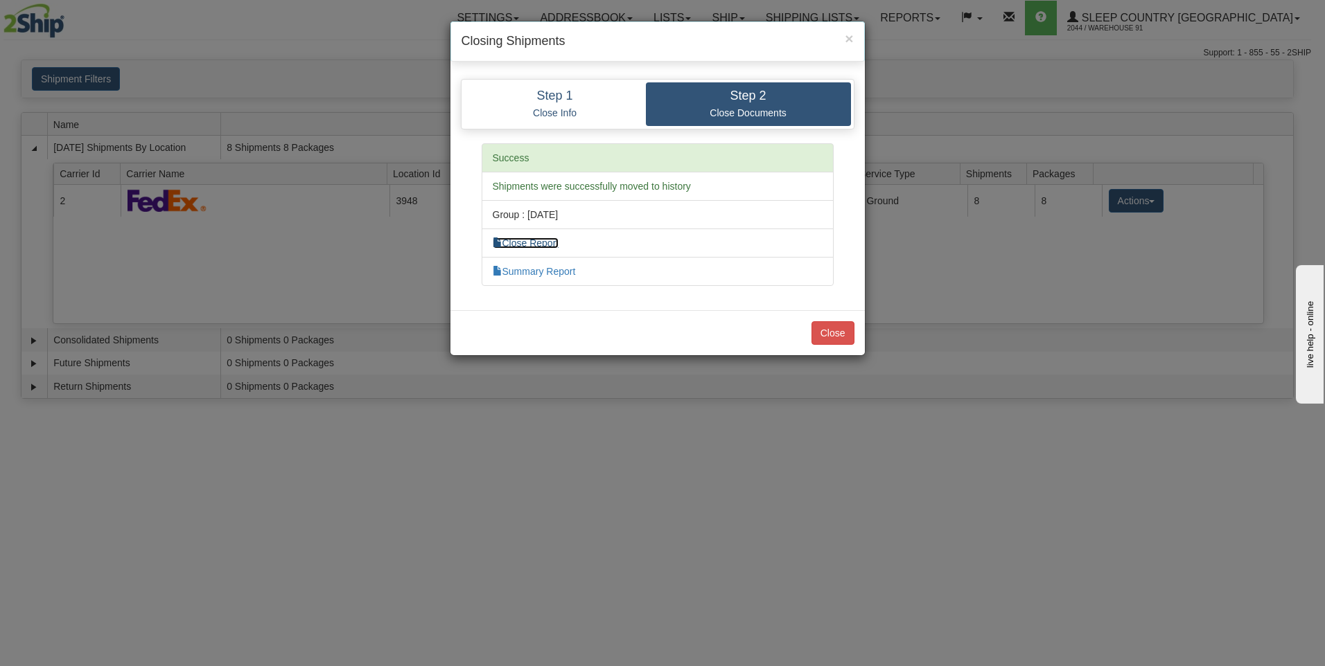
click at [546, 245] on link "Close Report" at bounding box center [526, 243] width 67 height 11
click at [547, 271] on link "Summary Report" at bounding box center [534, 271] width 83 height 11
click at [847, 337] on button "Close" at bounding box center [832, 333] width 43 height 24
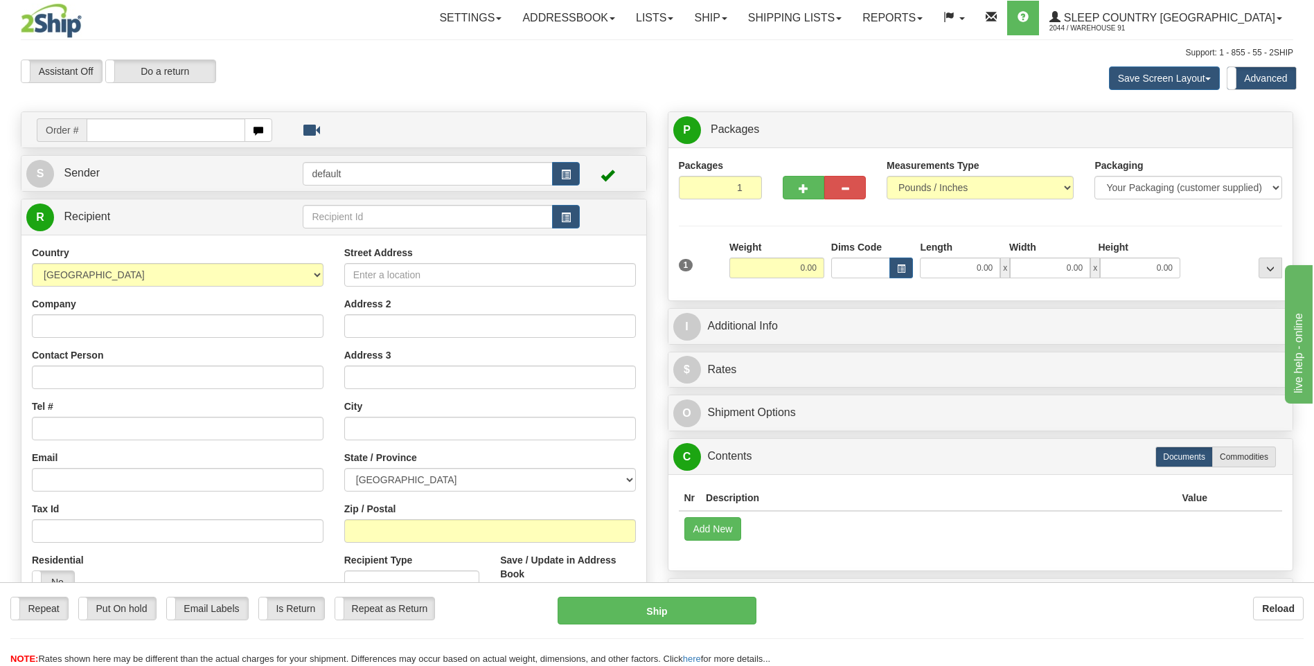
drag, startPoint x: 253, startPoint y: 127, endPoint x: 306, endPoint y: 39, distance: 102.5
click at [306, 35] on div "Settings Shipping Preferences Fields Preferences New Addressbook Recipients" at bounding box center [768, 18] width 1049 height 35
click at [256, 123] on button "button" at bounding box center [259, 130] width 28 height 24
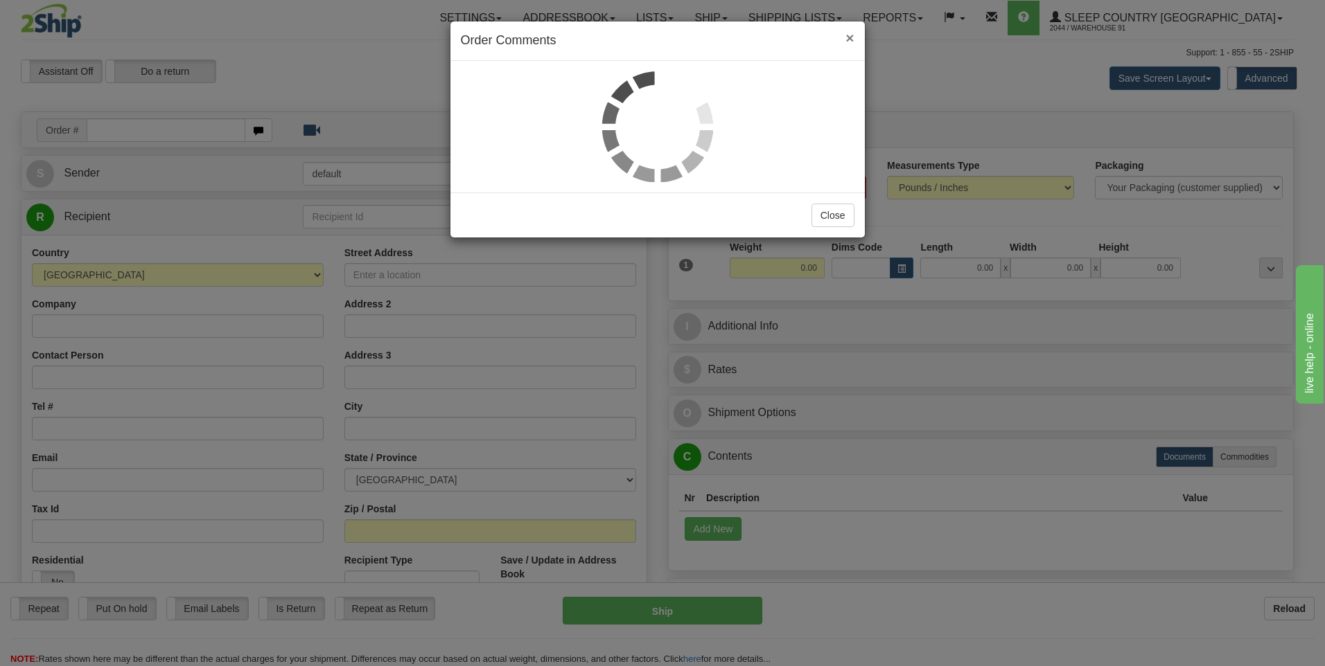
click at [854, 35] on span "×" at bounding box center [849, 38] width 8 height 16
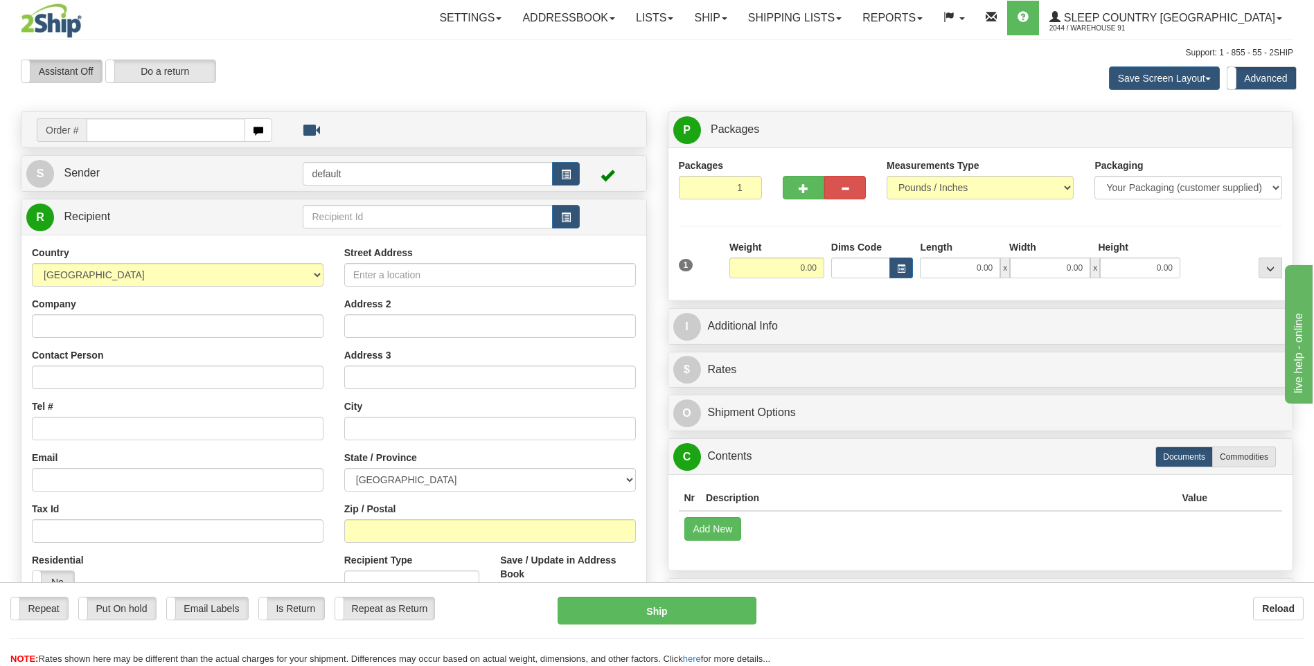
click at [58, 64] on label "Assistant Off" at bounding box center [61, 71] width 80 height 22
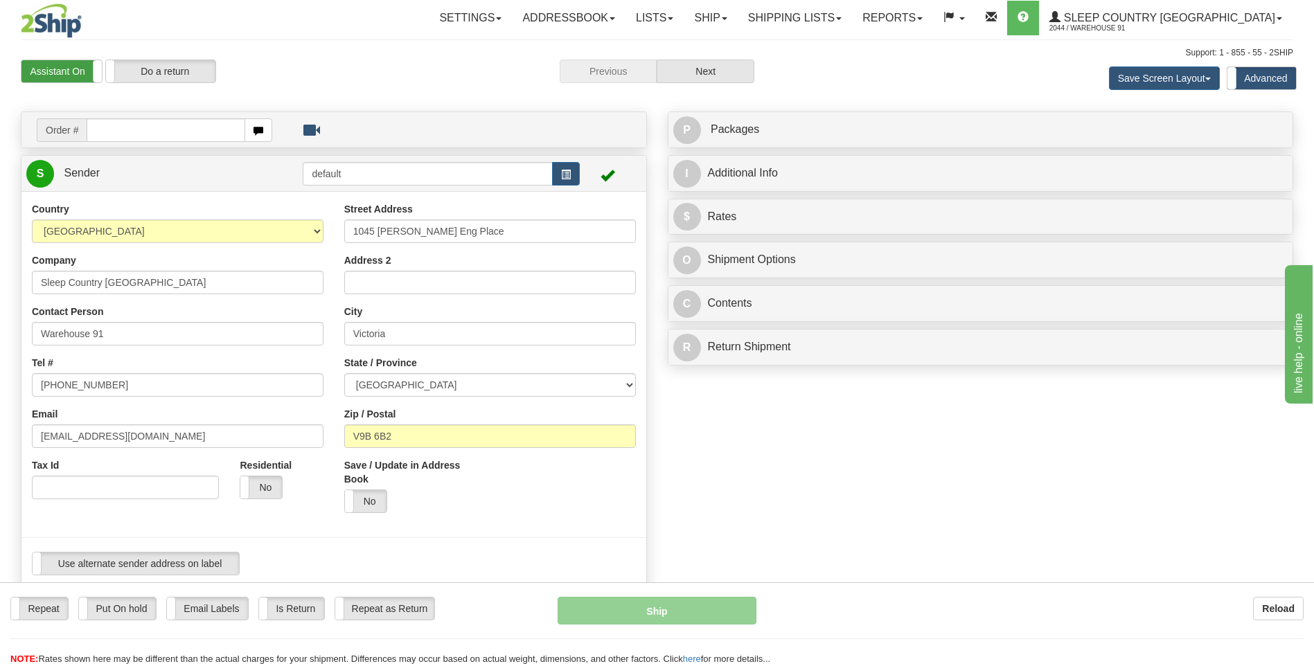
click at [69, 68] on label "Assistant On" at bounding box center [61, 71] width 80 height 22
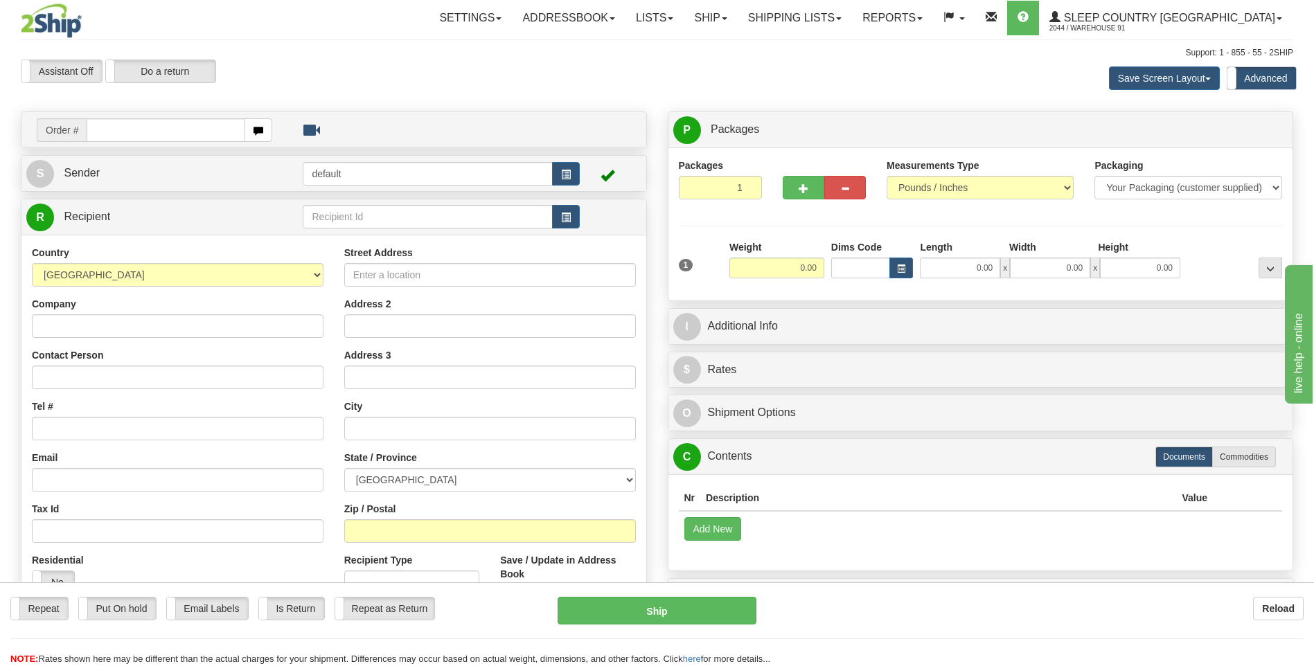
click at [486, 90] on div "Assistant On Assistant Off Do a return Do a return Previous Next Save Screen La…" at bounding box center [657, 78] width 1294 height 37
click at [427, 212] on input "text" at bounding box center [427, 217] width 249 height 24
click at [562, 214] on span "button" at bounding box center [566, 217] width 10 height 9
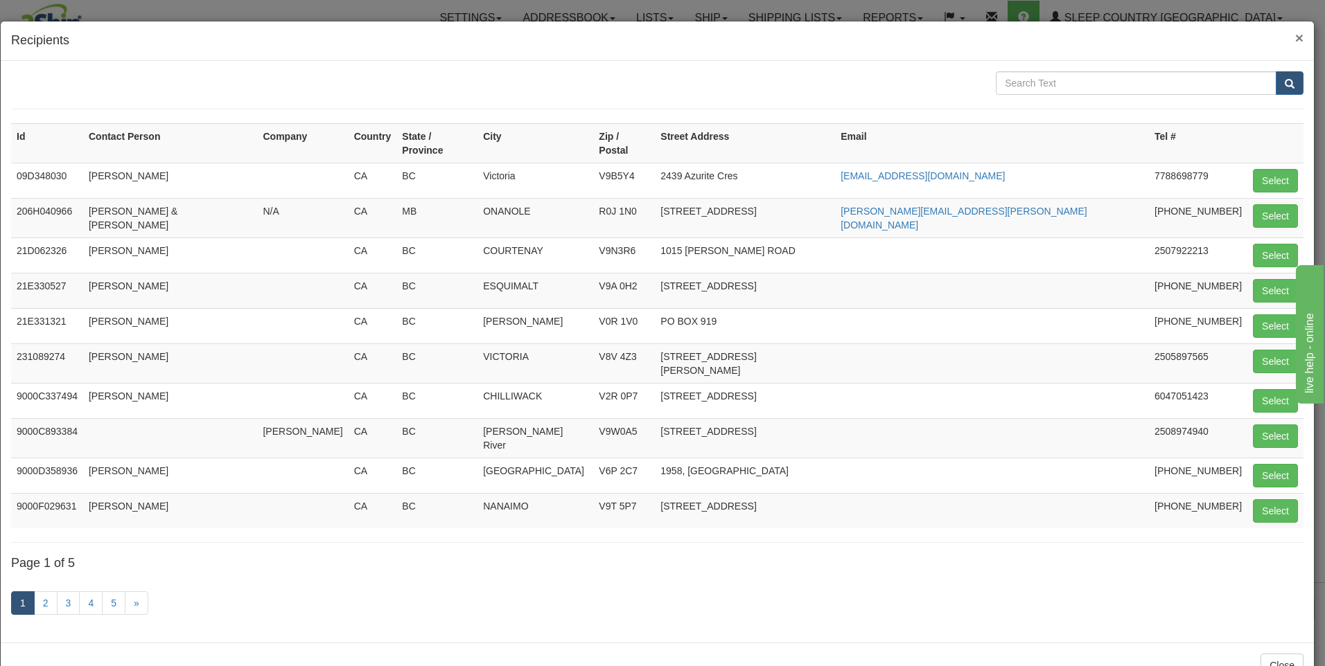
click at [1295, 35] on span "×" at bounding box center [1299, 38] width 8 height 16
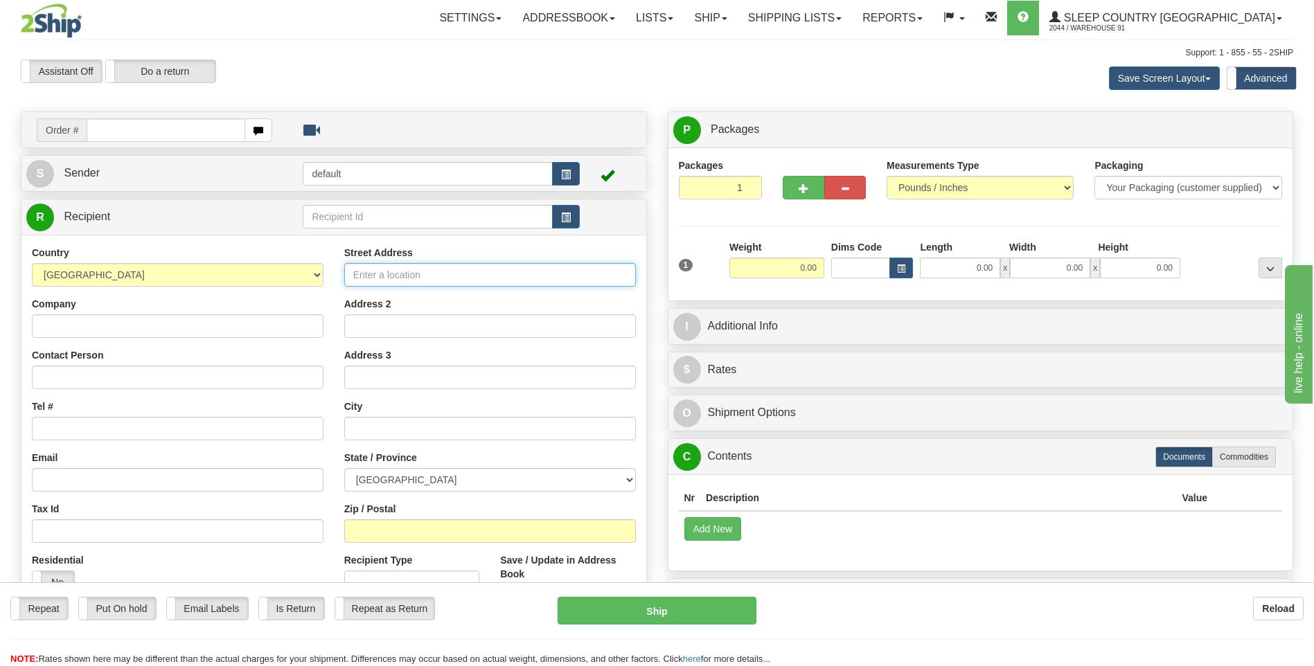
click at [466, 283] on input "Street Address" at bounding box center [490, 275] width 292 height 24
type input "3620B Laird Road, Unit 2"
click at [251, 364] on div "Contact Person" at bounding box center [178, 368] width 292 height 41
click at [247, 330] on input "Company" at bounding box center [178, 327] width 292 height 24
click at [155, 329] on input "Company" at bounding box center [178, 327] width 292 height 24
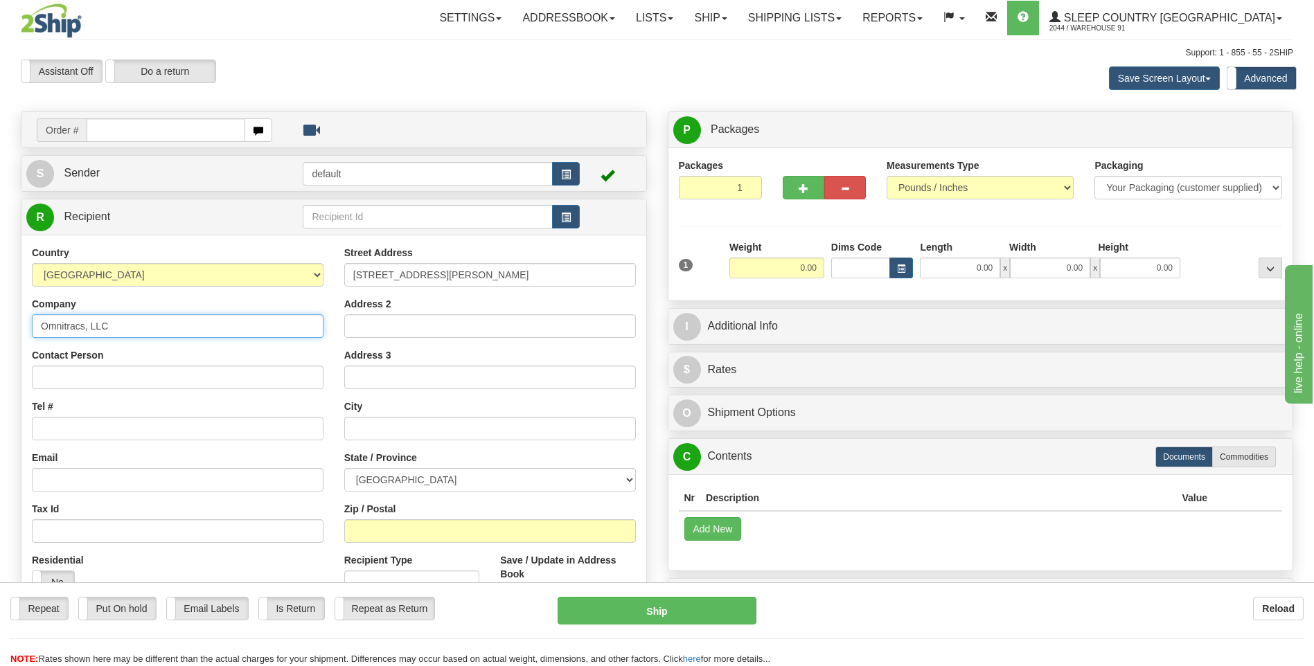
type input "Omnitracs, LLC"
click at [168, 373] on input "Contact Person" at bounding box center [178, 378] width 292 height 24
type input "RMA Receiving"
click at [427, 430] on input "text" at bounding box center [490, 429] width 292 height 24
type input "Mississauga"
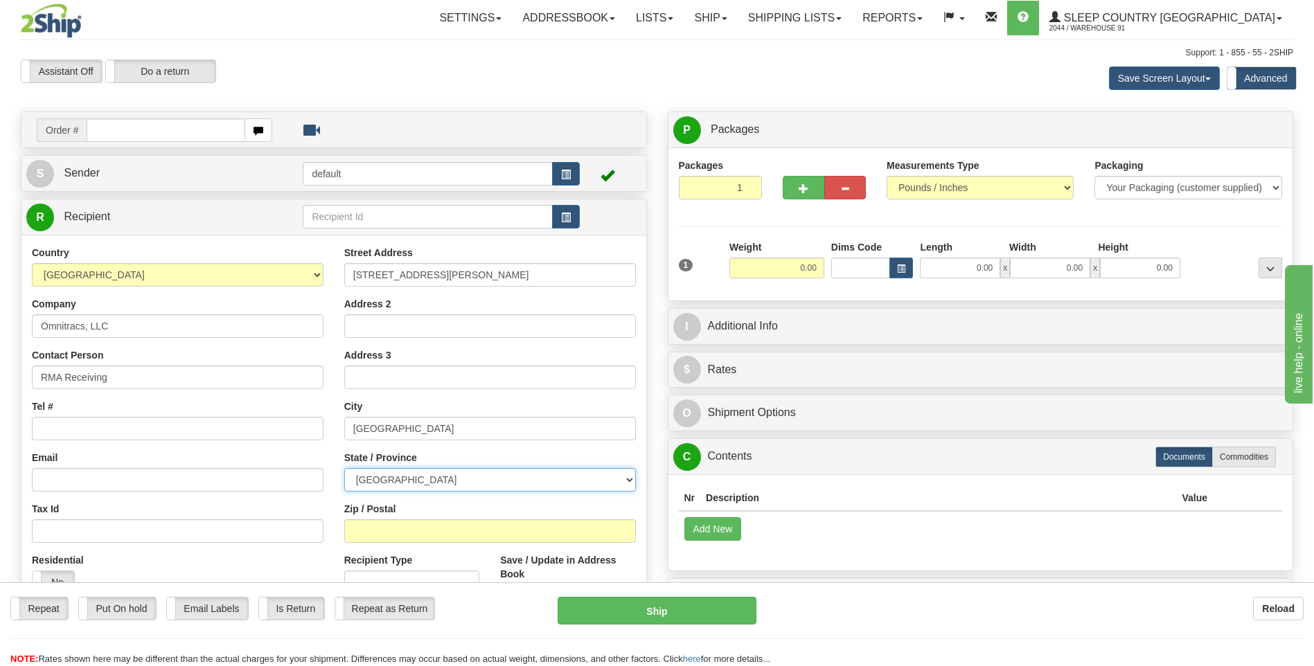
click at [477, 484] on select "ALBERTA BRITISH COLUMBIA MANITOBA NEW BRUNSWICK NEWFOUNDLAND NOVA SCOTIA NUNAVU…" at bounding box center [490, 480] width 292 height 24
select select "ON"
click at [344, 468] on select "ALBERTA BRITISH COLUMBIA MANITOBA NEW BRUNSWICK NEWFOUNDLAND NOVA SCOTIA NUNAVU…" at bounding box center [490, 480] width 292 height 24
click at [398, 520] on input "Zip / Postal" at bounding box center [490, 532] width 292 height 24
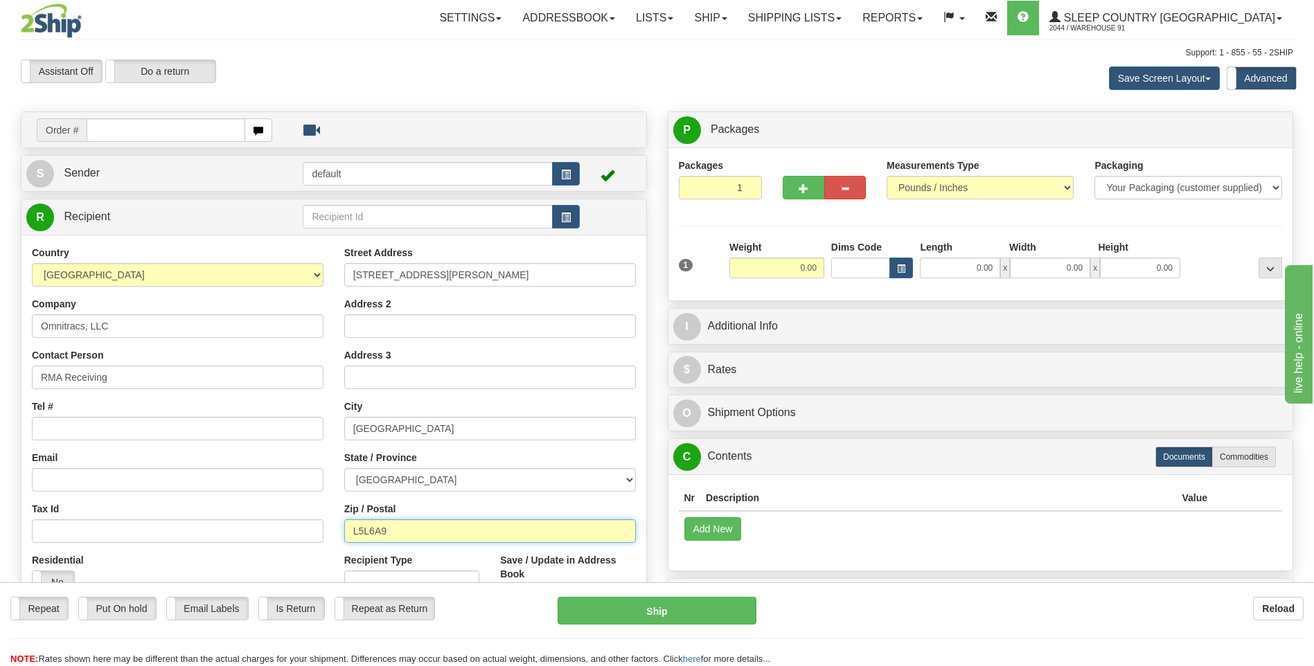
type input "L5L6A9"
click at [317, 452] on div "Email" at bounding box center [178, 471] width 292 height 41
type input "MISSISSAUGA"
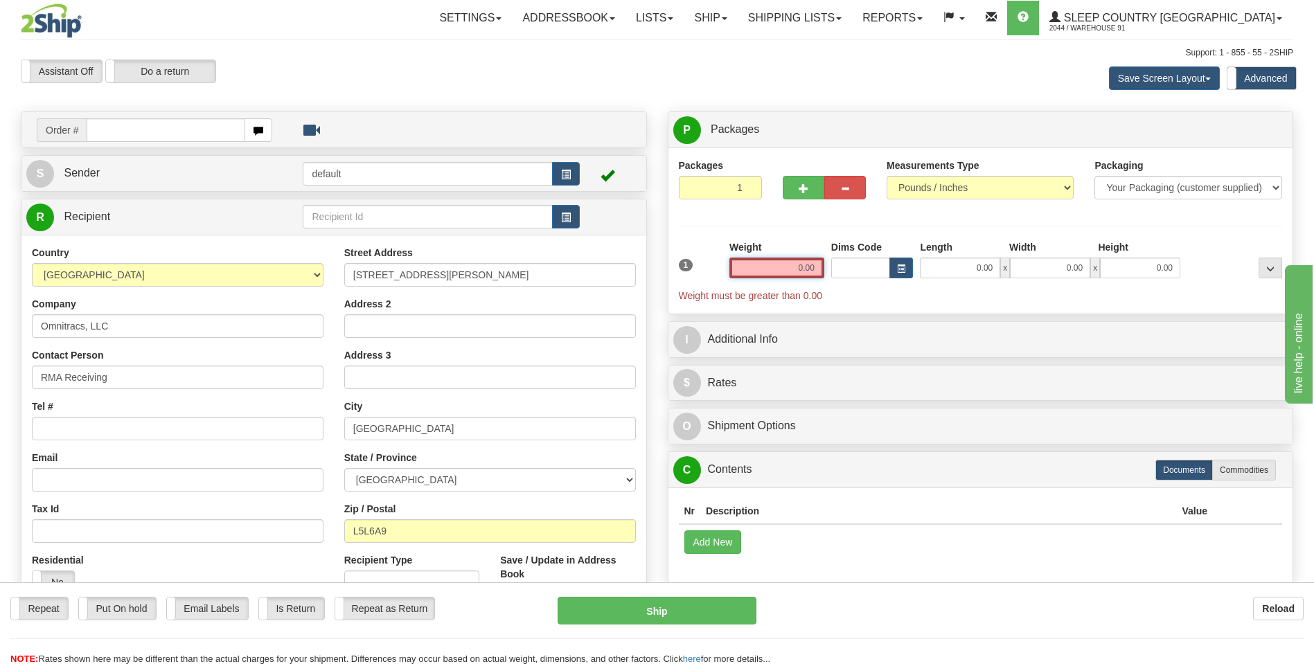
click at [800, 265] on input "0.00" at bounding box center [777, 268] width 95 height 21
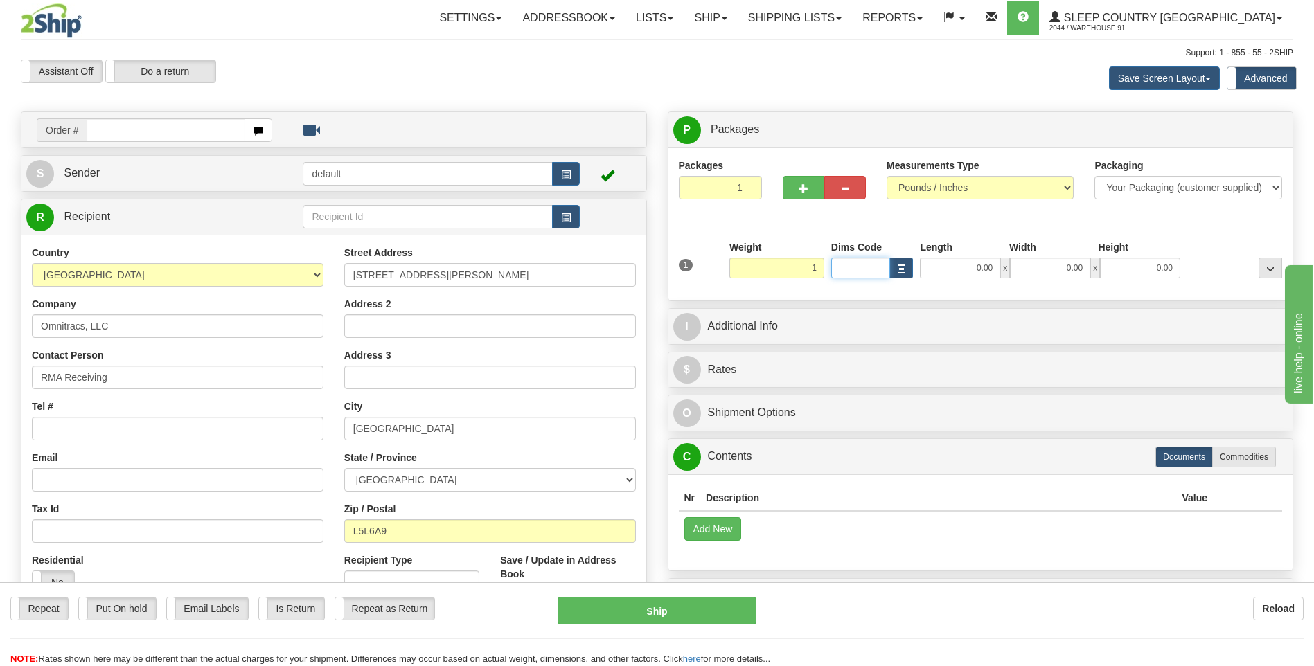
click at [860, 267] on input "Dims Code" at bounding box center [861, 268] width 60 height 21
type input "1.00"
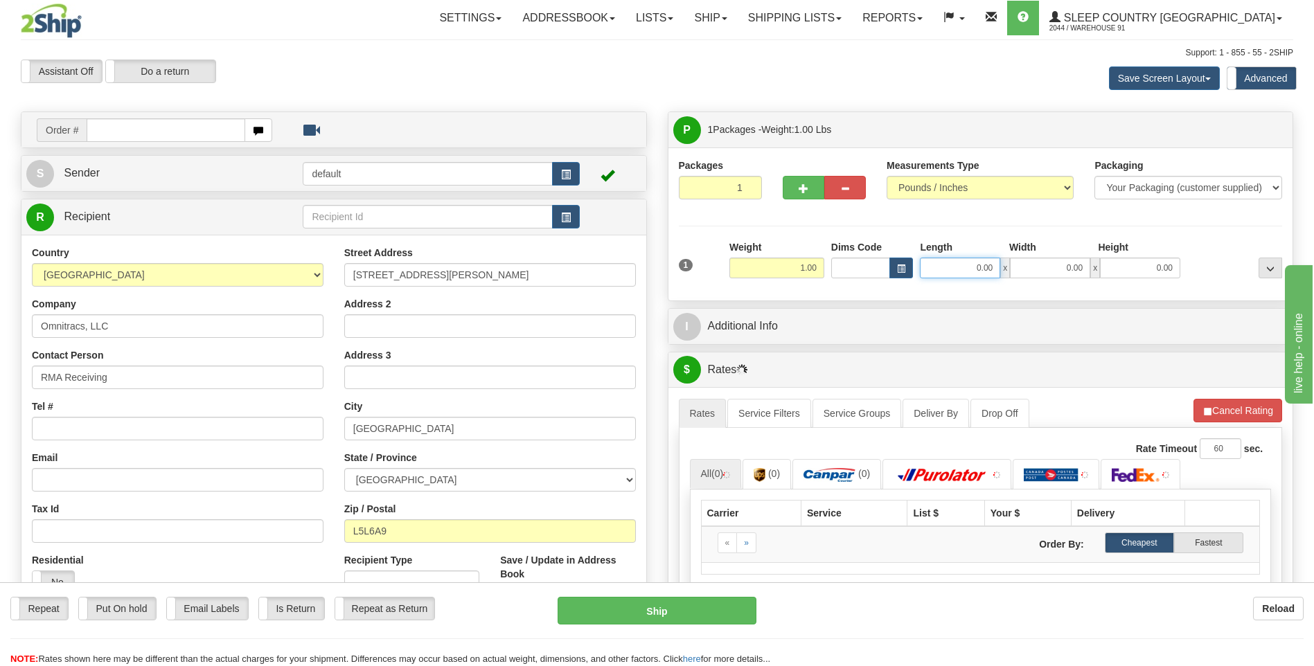
click at [958, 267] on input "0.00" at bounding box center [960, 268] width 80 height 21
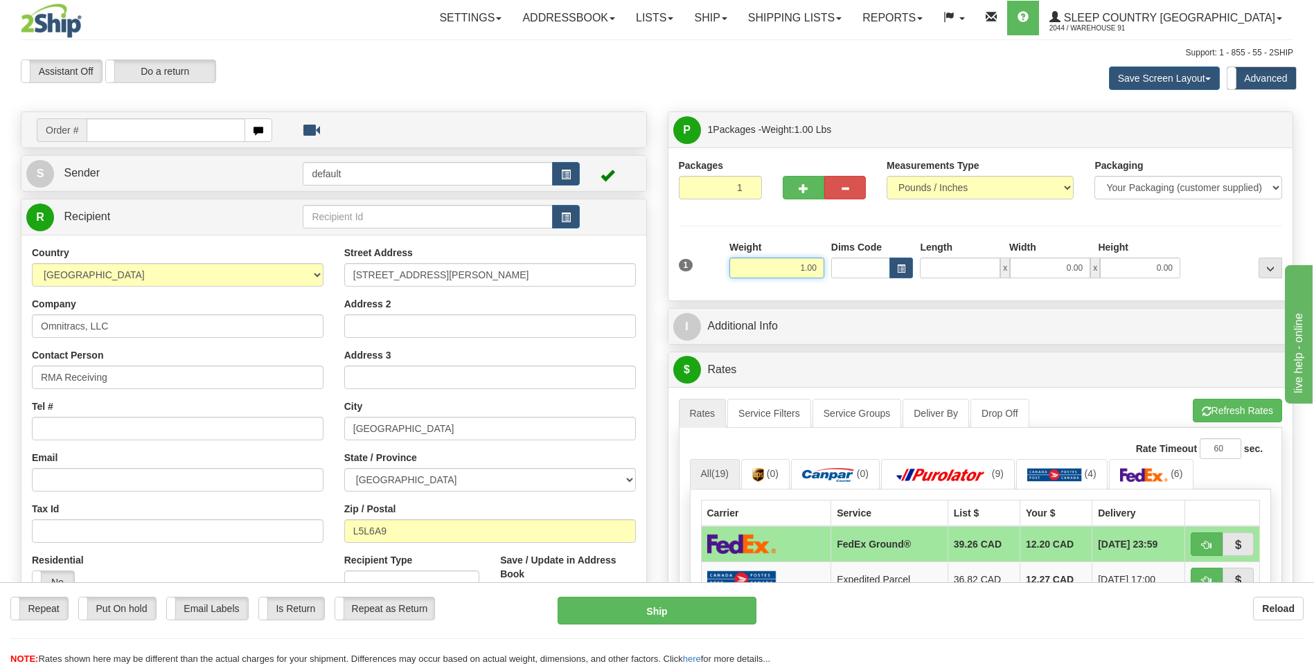
type input "0.00"
click at [804, 261] on input "1.00" at bounding box center [777, 268] width 95 height 21
drag, startPoint x: 819, startPoint y: 268, endPoint x: 788, endPoint y: 272, distance: 30.8
click at [788, 272] on input "1.00" at bounding box center [777, 268] width 95 height 21
type input "0.50"
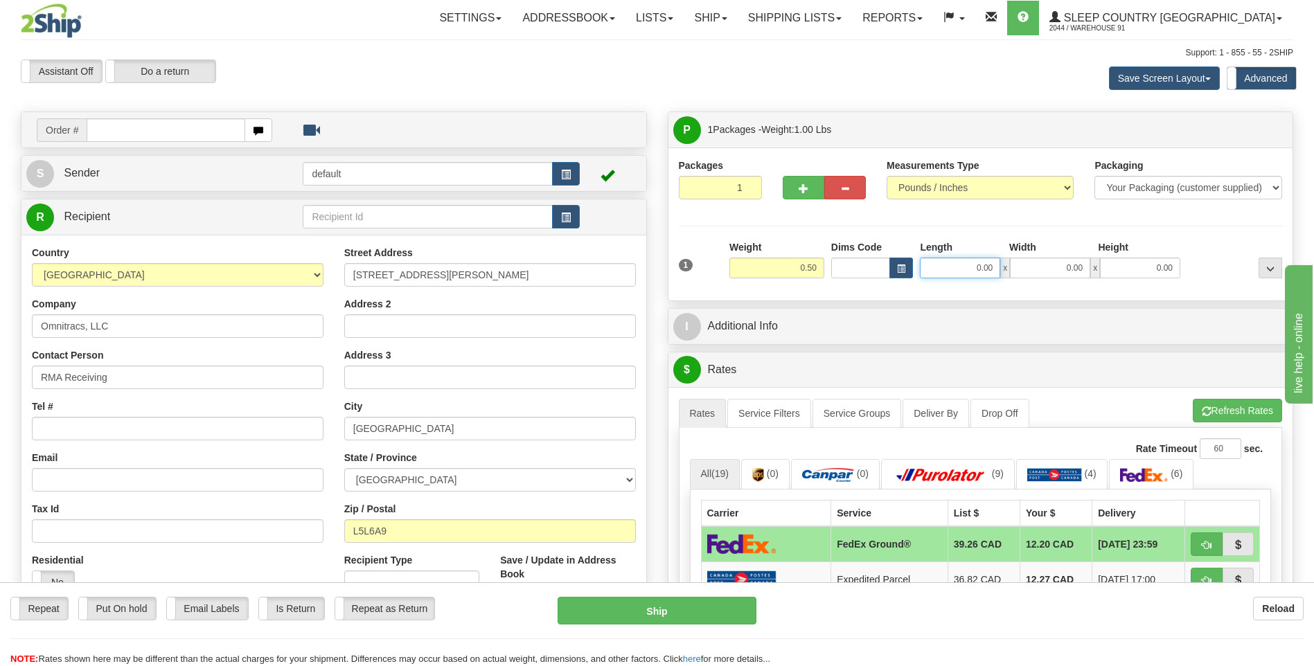
click at [954, 268] on input "0.00" at bounding box center [960, 268] width 80 height 21
type input "0.00"
click at [148, 427] on input "Tel #" at bounding box center [178, 429] width 292 height 24
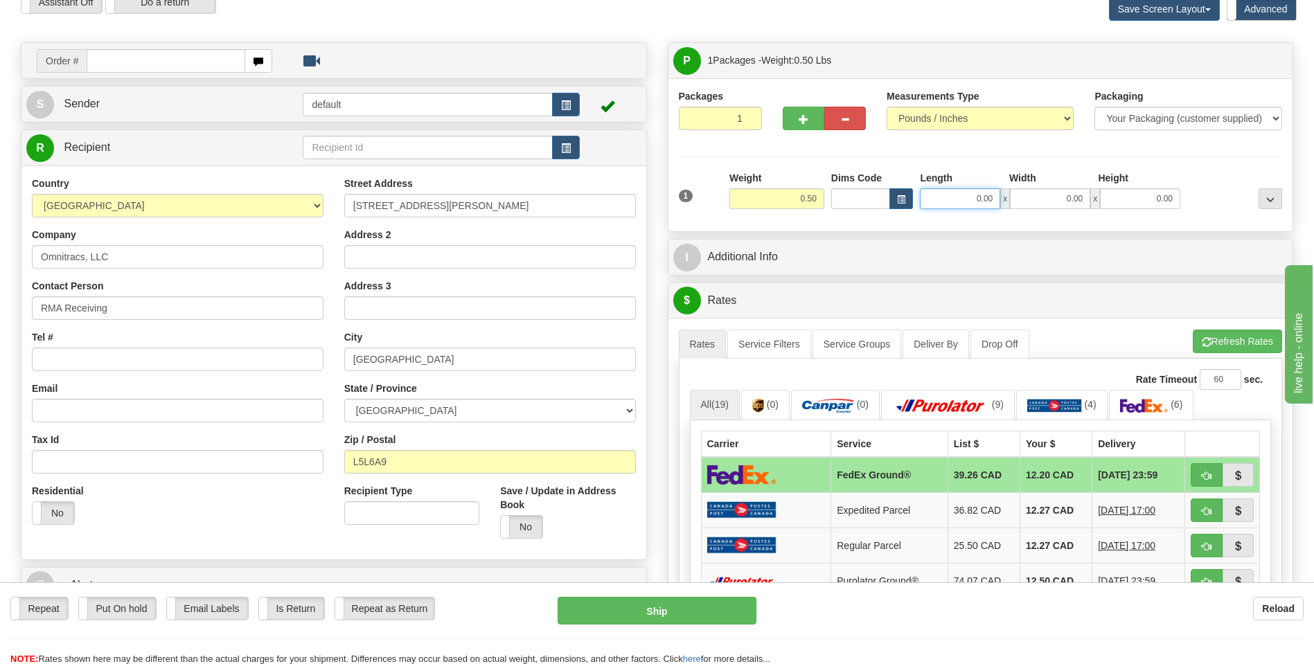
click at [964, 203] on input "0.00" at bounding box center [960, 198] width 80 height 21
type input "6.00"
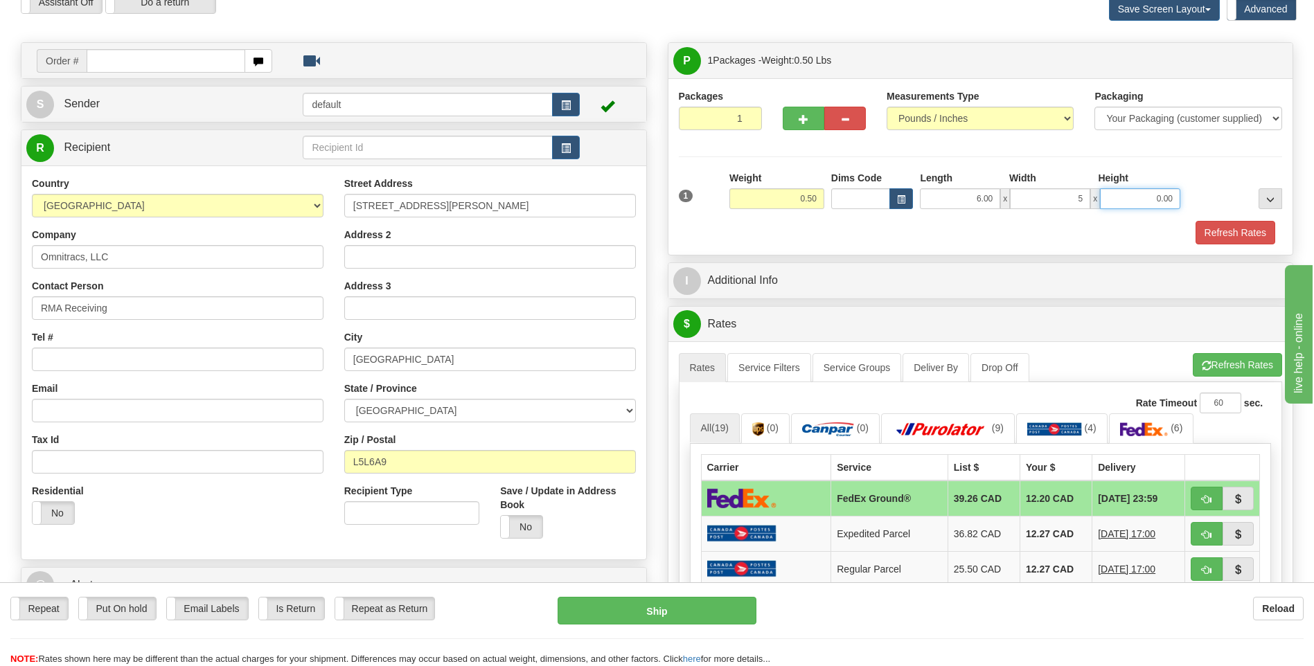
type input "5.00"
type input "3.00"
click at [1230, 229] on button "Refresh Rates" at bounding box center [1236, 233] width 80 height 24
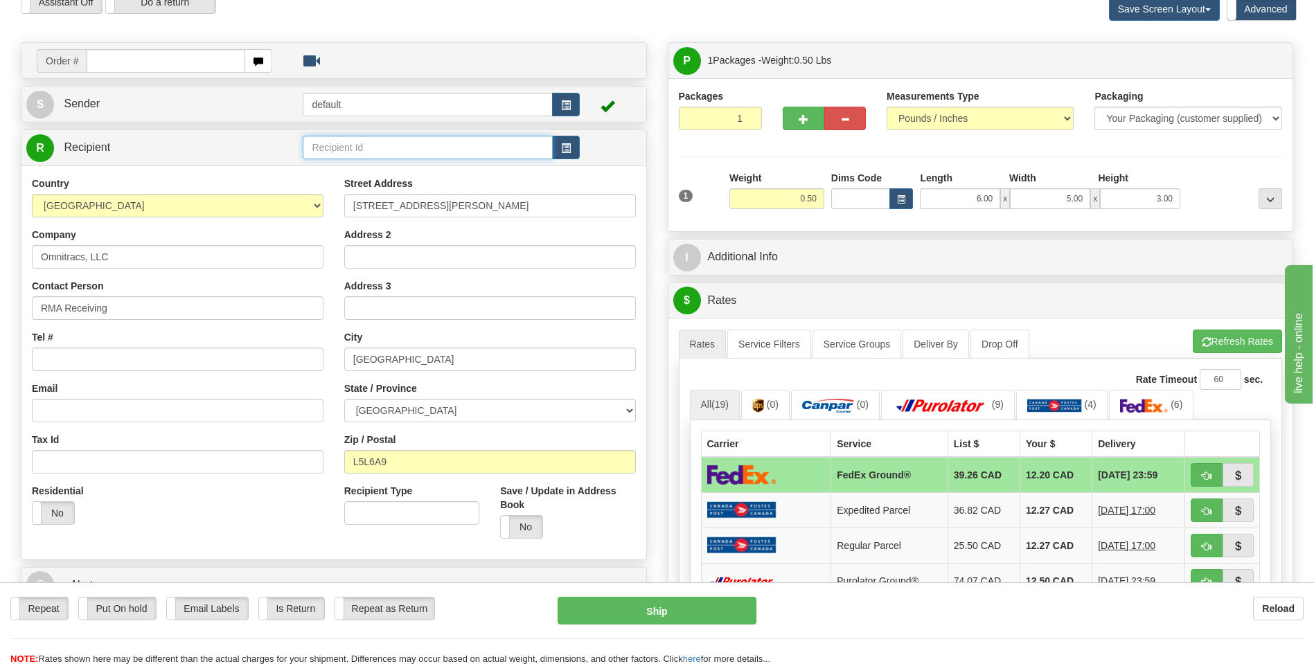
click at [406, 152] on input "text" at bounding box center [427, 148] width 249 height 24
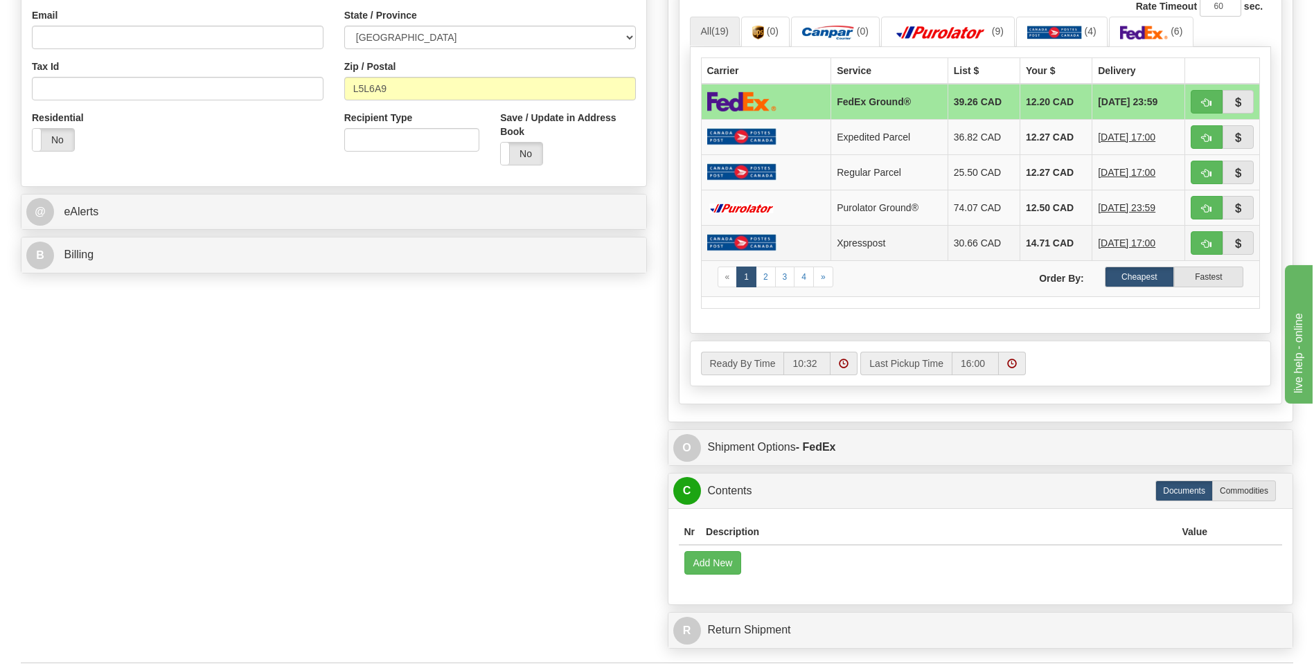
scroll to position [554, 0]
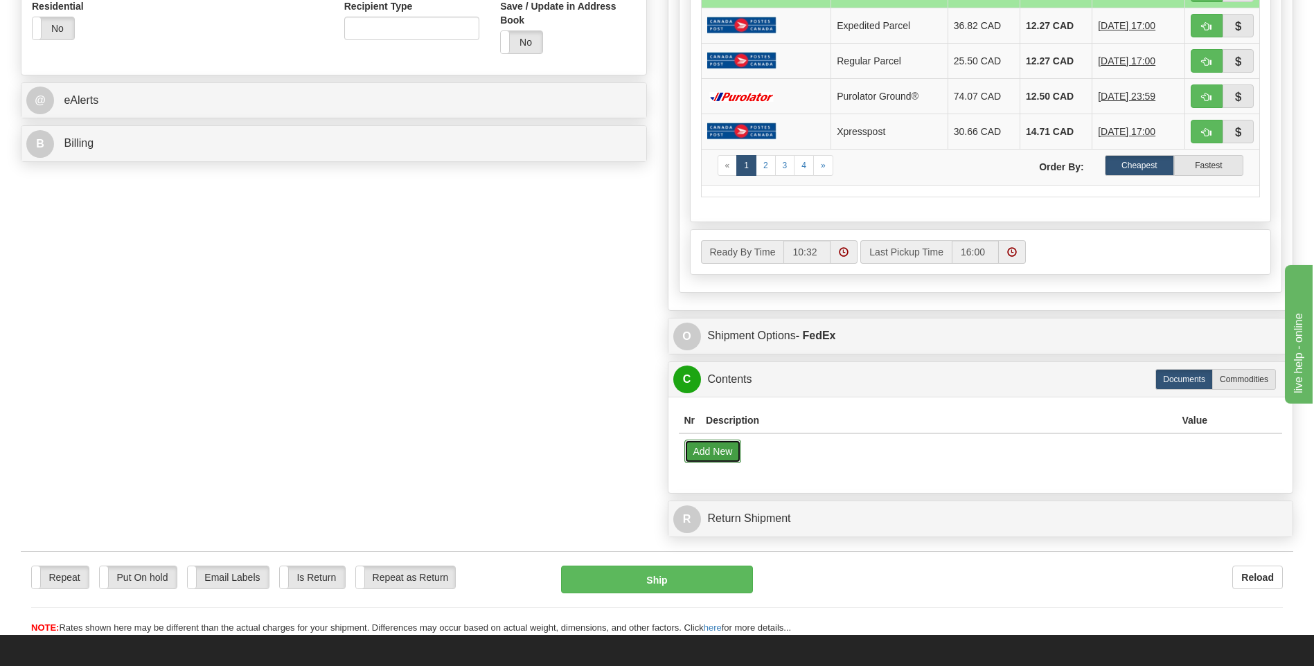
click at [722, 445] on button "Add New" at bounding box center [714, 452] width 58 height 24
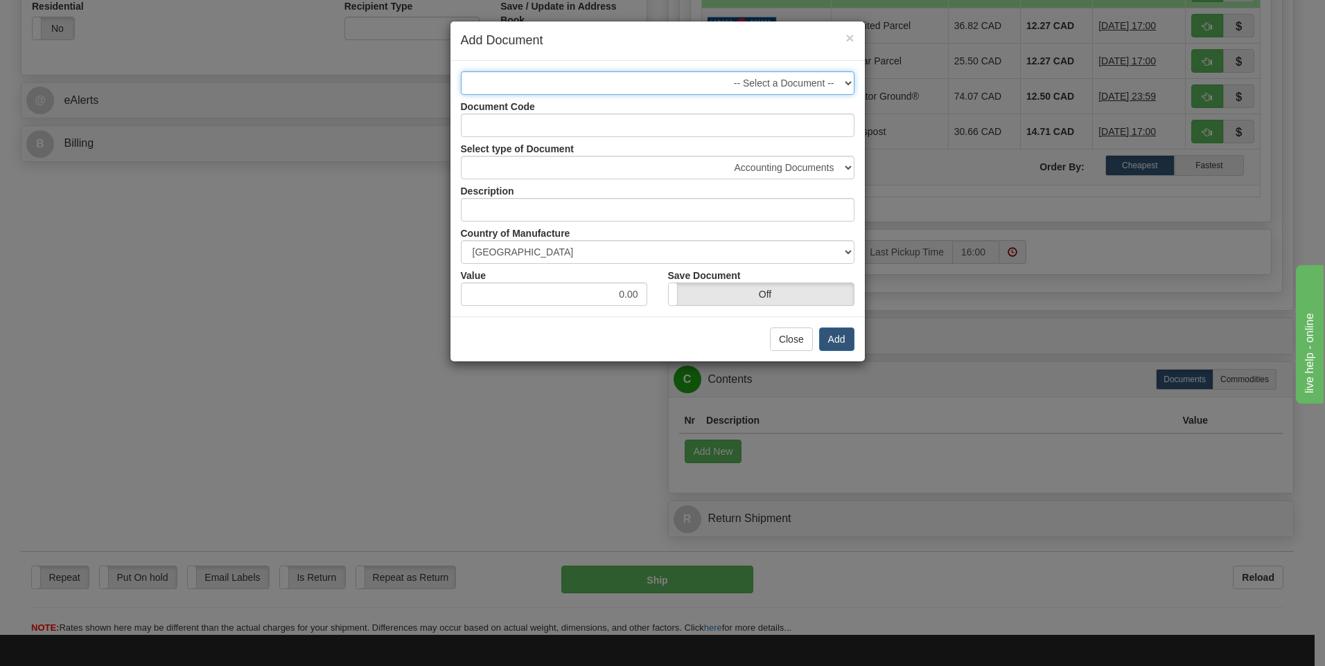
click at [791, 88] on select "-- Select a Document --" at bounding box center [658, 83] width 394 height 24
click at [461, 71] on select "-- Select a Document --" at bounding box center [658, 83] width 394 height 24
click at [727, 123] on input "Document Code" at bounding box center [658, 126] width 394 height 24
click at [772, 162] on select "Accounting Documents Analysis Reports Applications (Completed) Bank Statements …" at bounding box center [658, 168] width 394 height 24
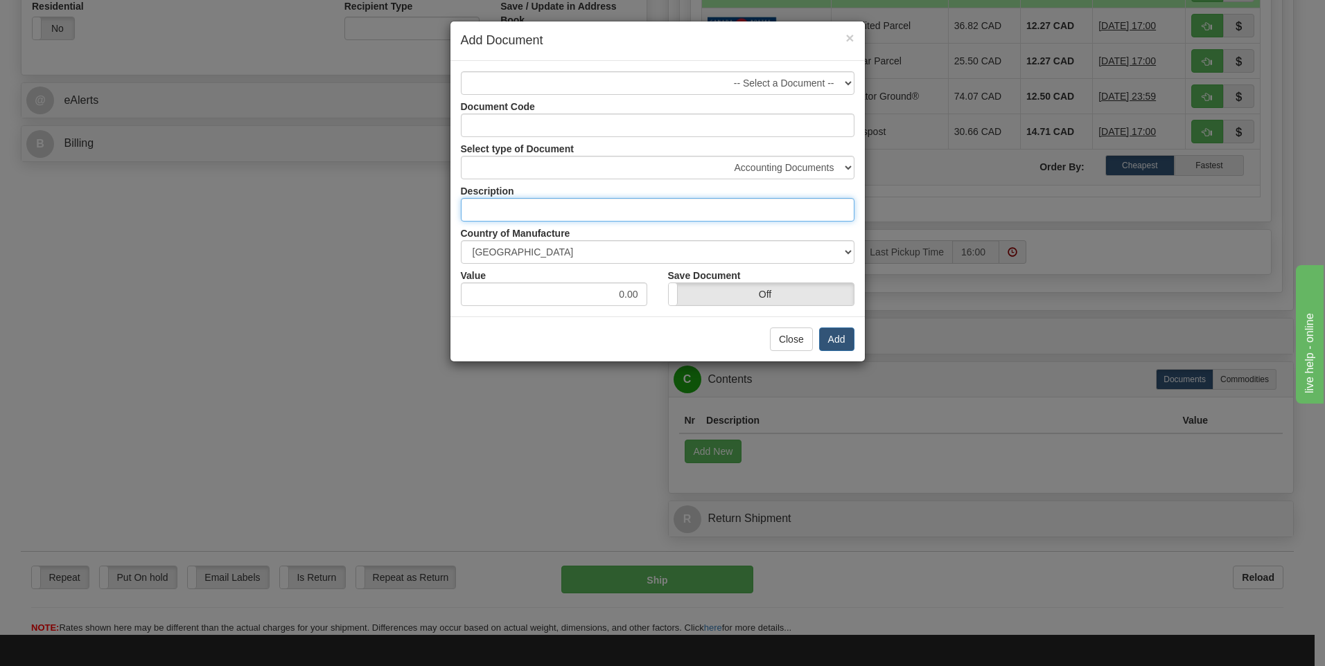
click at [646, 206] on input "text" at bounding box center [658, 210] width 394 height 24
type input "XRS-RELAY-03"
click at [776, 127] on input "Document Code" at bounding box center [658, 126] width 394 height 24
click at [791, 166] on select "Accounting Documents Analysis Reports Applications (Completed) Bank Statements …" at bounding box center [658, 168] width 394 height 24
click at [804, 118] on input "Document Code" at bounding box center [658, 126] width 394 height 24
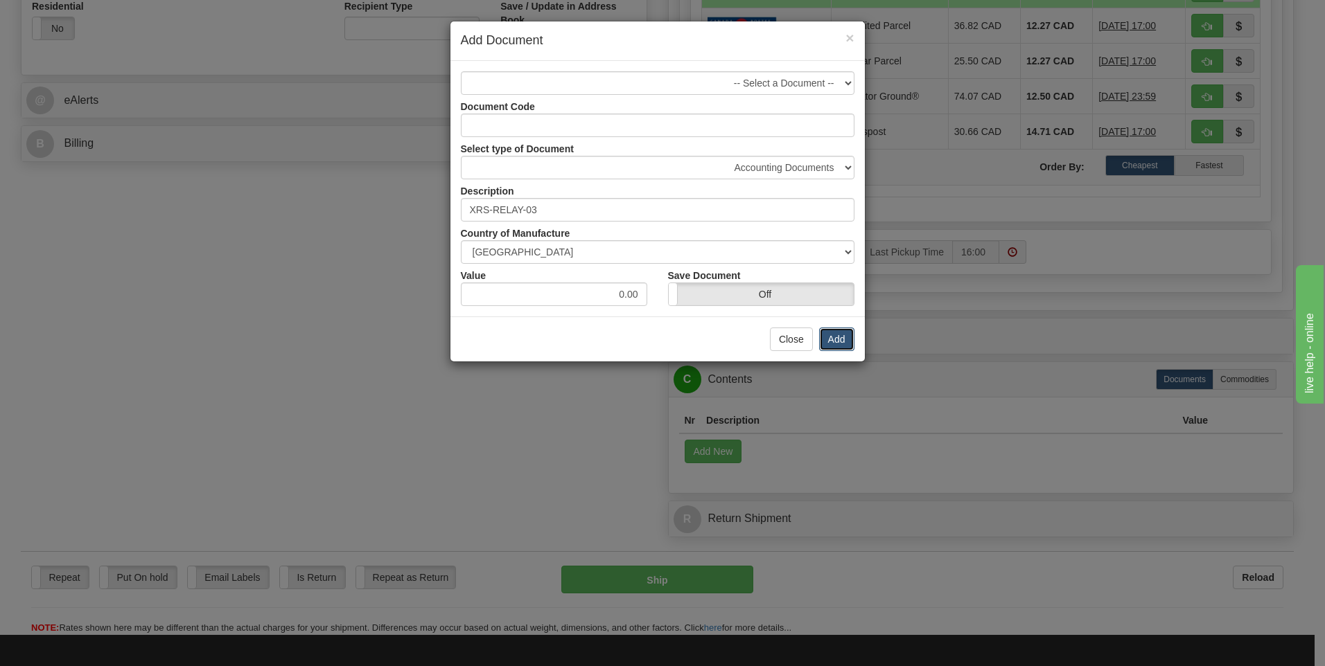
click at [835, 334] on button "Add" at bounding box center [836, 340] width 35 height 24
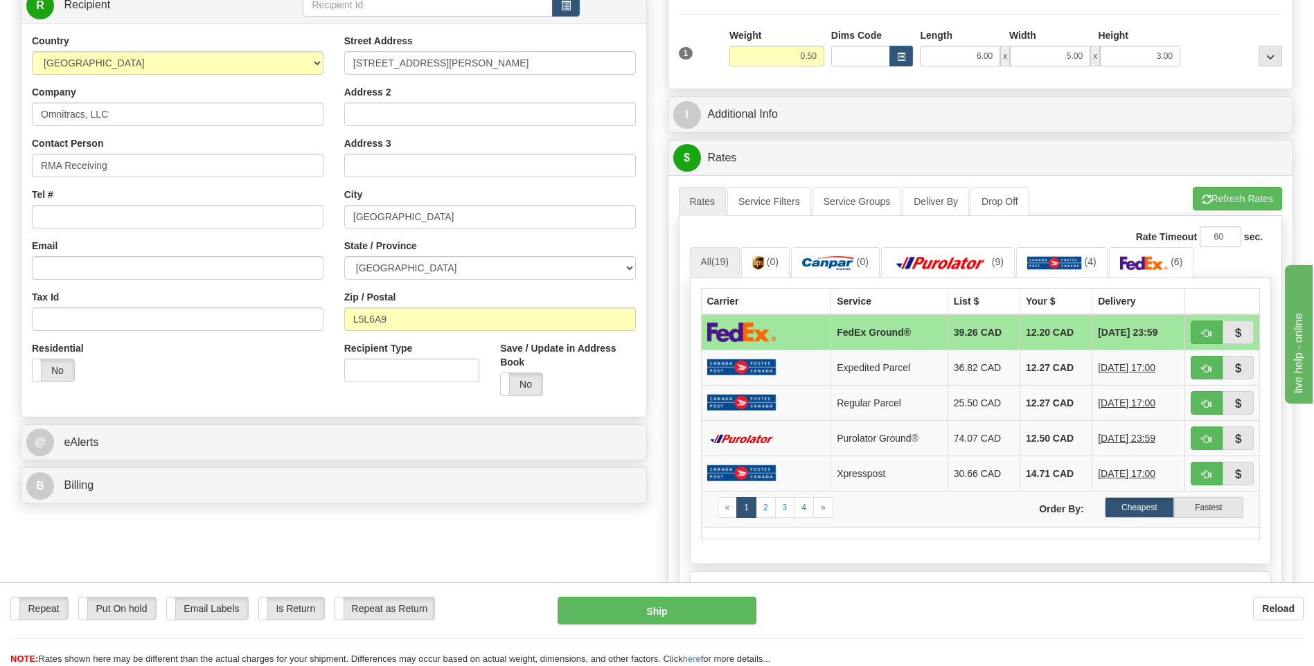
scroll to position [139, 0]
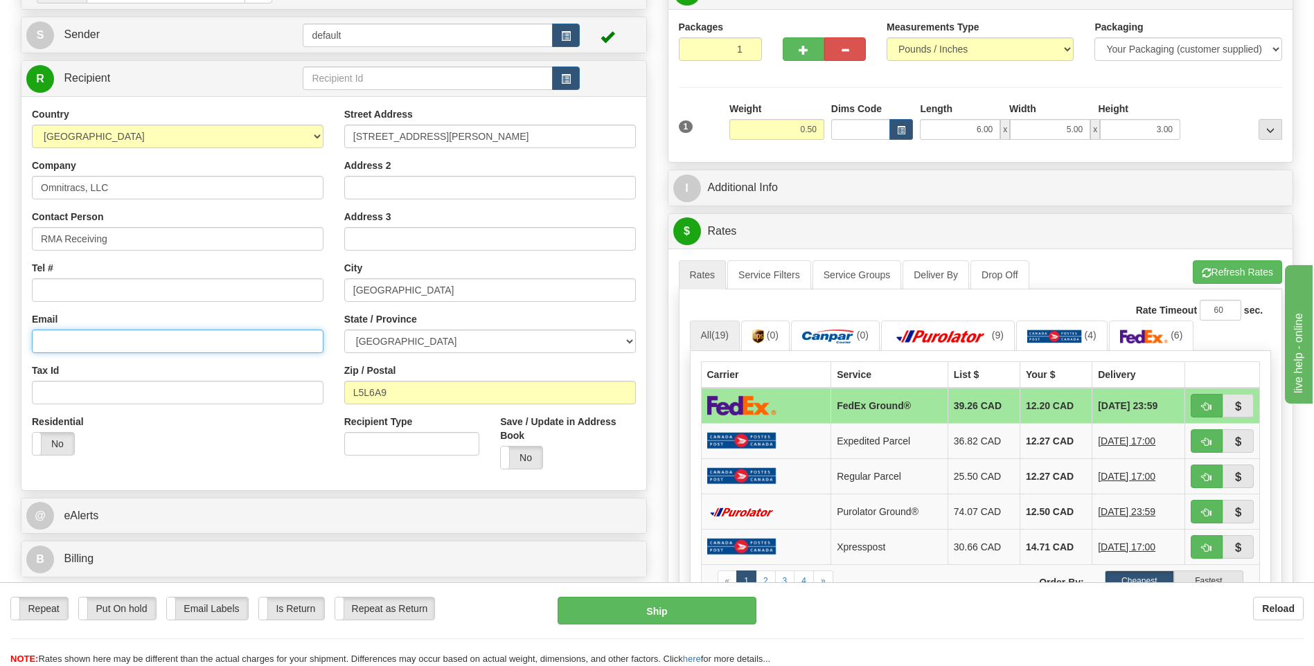
click at [97, 340] on input "Email" at bounding box center [178, 342] width 292 height 24
click at [124, 299] on input "Tel #" at bounding box center [178, 291] width 292 height 24
type input "2892598373"
click at [458, 240] on input "Address 3" at bounding box center [490, 239] width 292 height 24
click at [402, 447] on input "Recipient Type" at bounding box center [411, 444] width 135 height 24
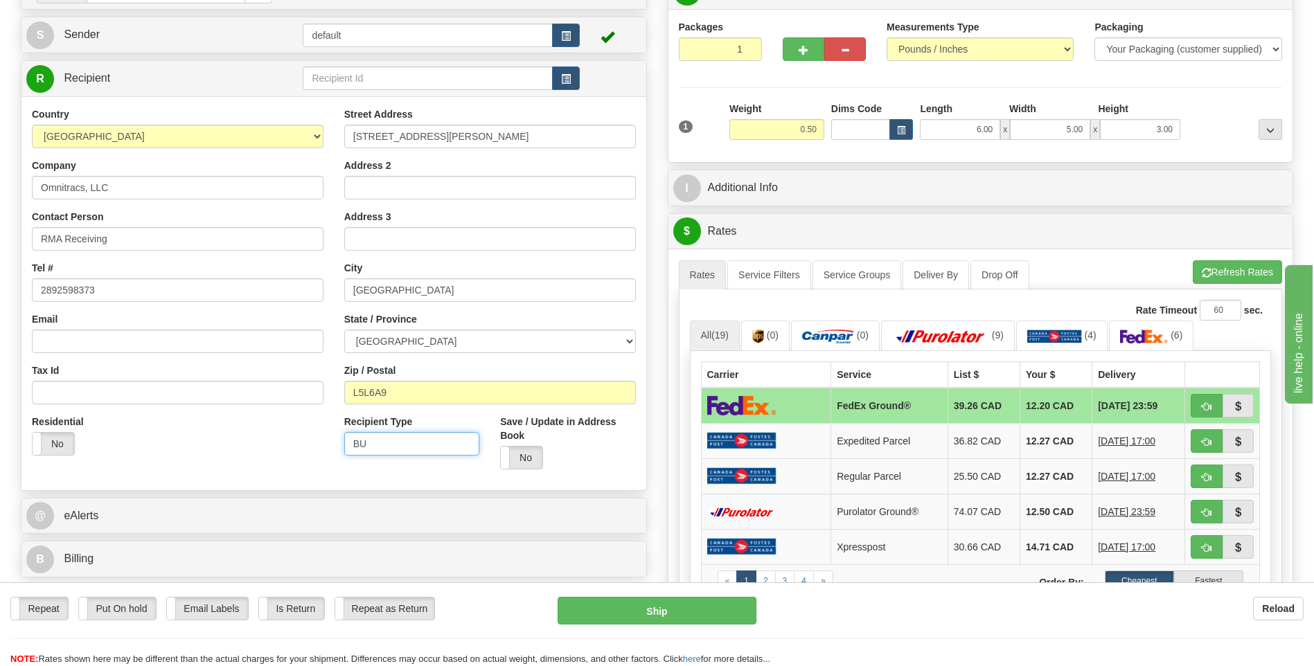
type input "B"
click at [303, 435] on div "Residential Yes No" at bounding box center [177, 440] width 312 height 51
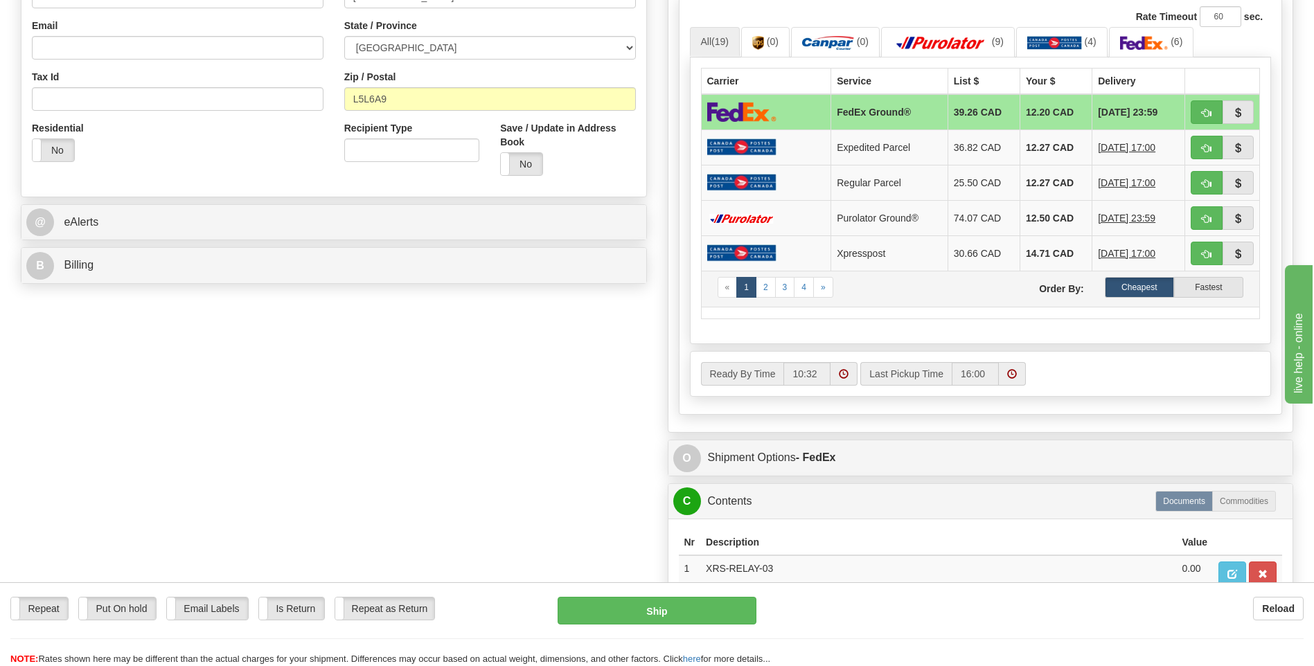
scroll to position [485, 0]
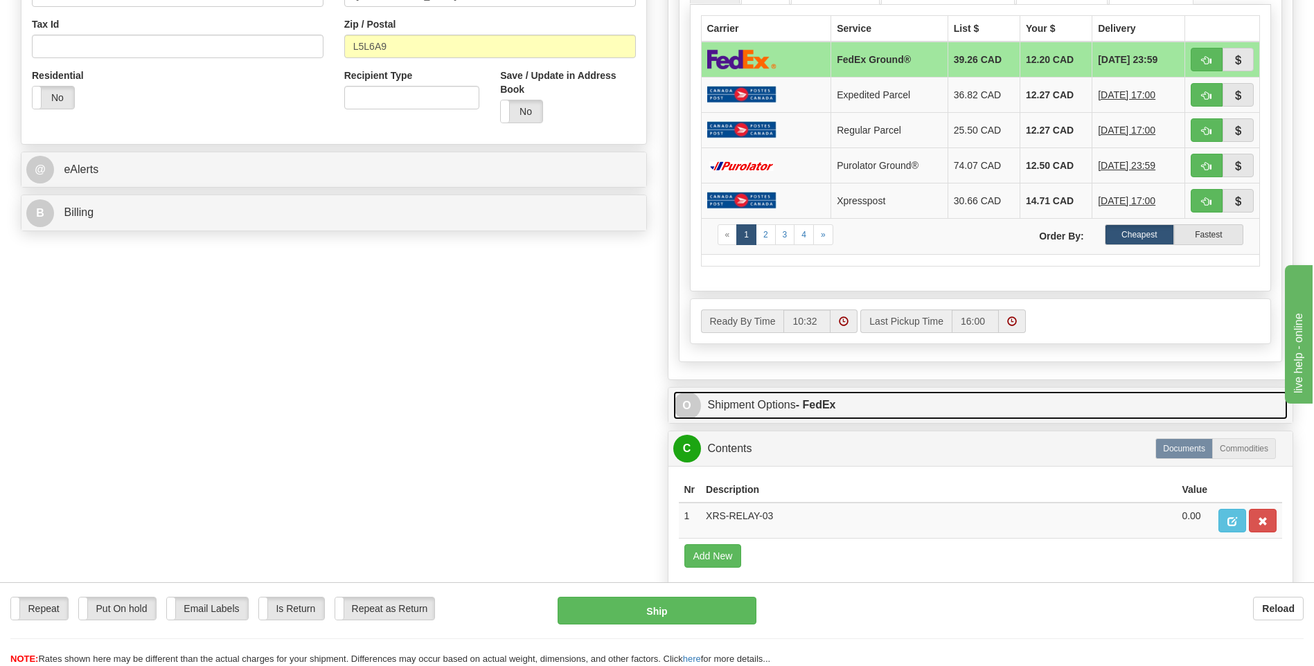
click at [861, 403] on link "O Shipment Options - FedEx" at bounding box center [980, 405] width 615 height 28
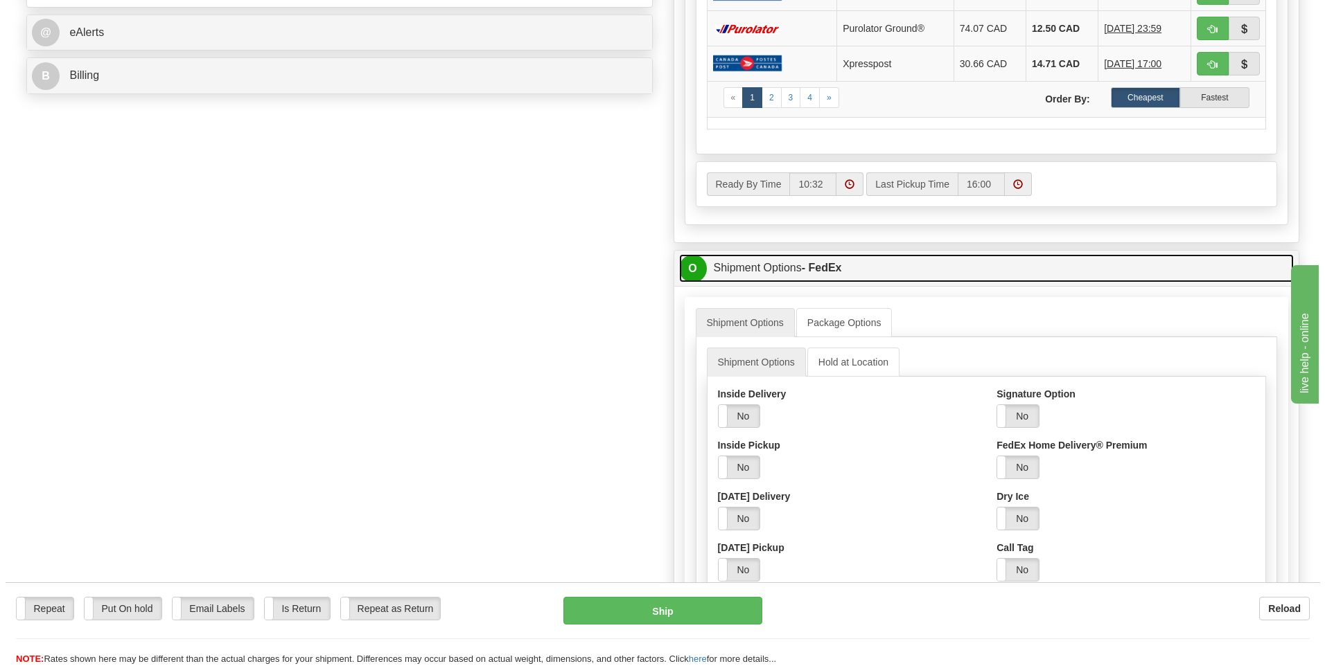
scroll to position [624, 0]
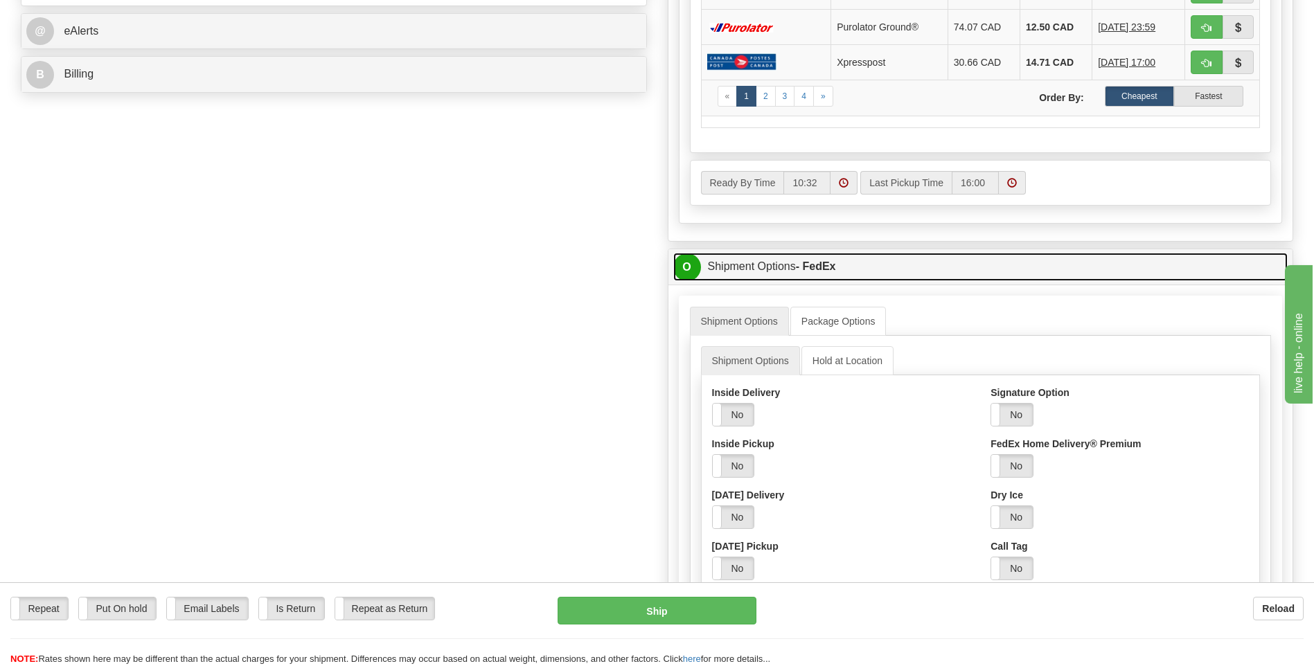
click at [914, 272] on link "O Shipment Options - FedEx" at bounding box center [980, 267] width 615 height 28
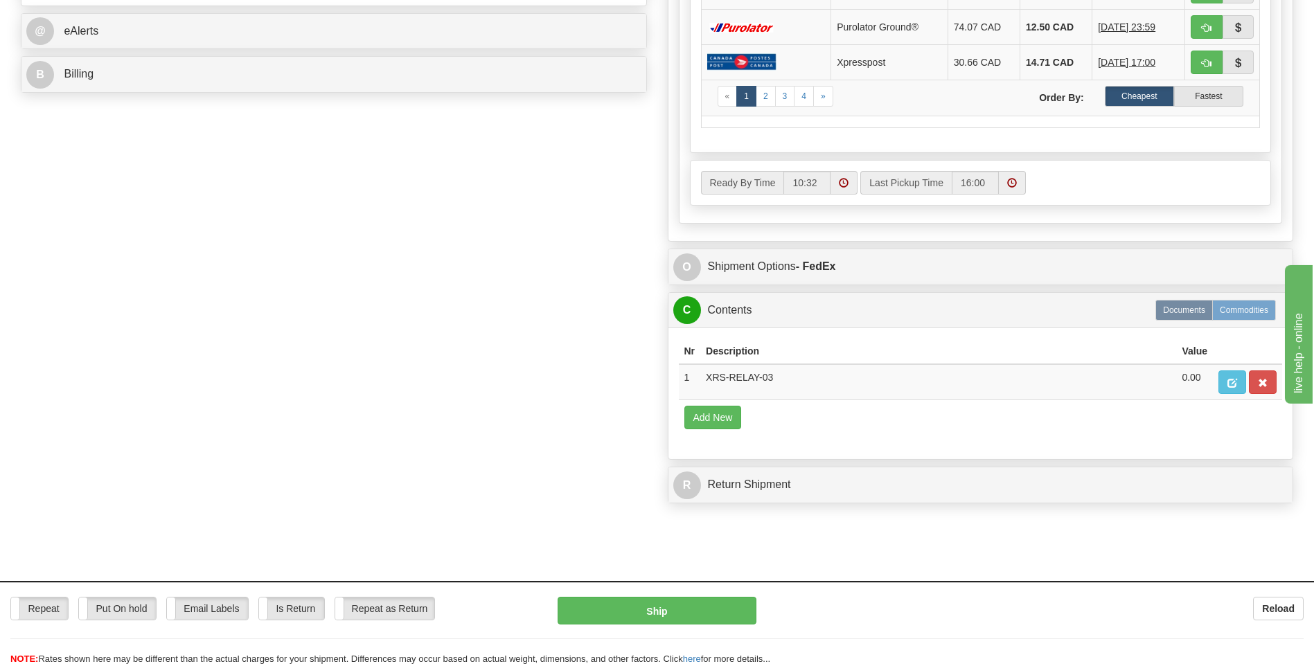
click at [1230, 312] on label "Commodities" at bounding box center [1244, 310] width 64 height 21
click at [1270, 386] on button "button" at bounding box center [1263, 383] width 28 height 24
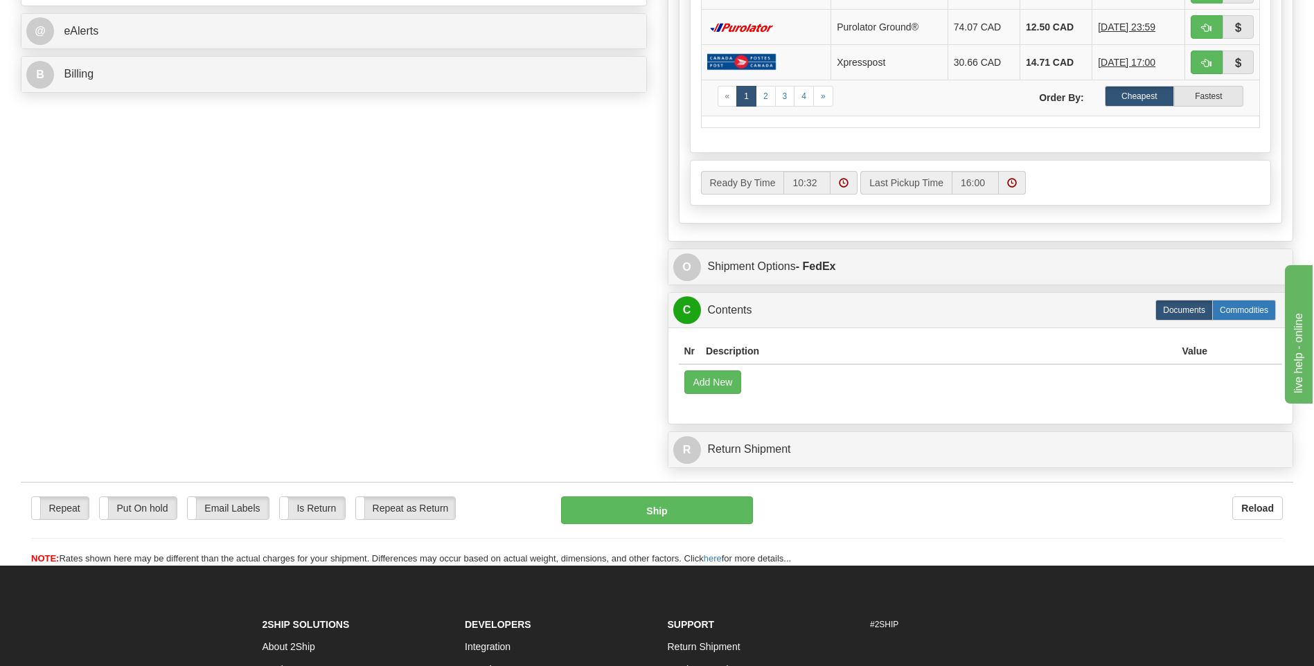
click at [1255, 315] on label "Commodities" at bounding box center [1244, 310] width 64 height 21
radio input "true"
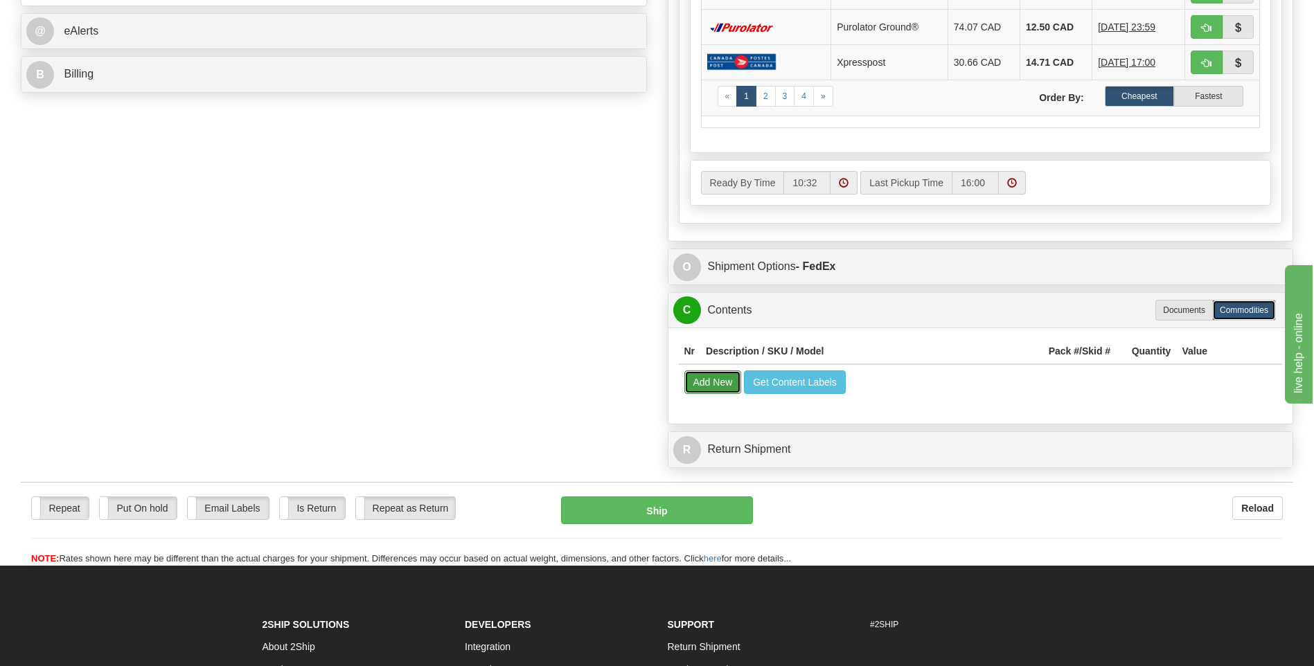
click at [722, 383] on button "Add New" at bounding box center [714, 383] width 58 height 24
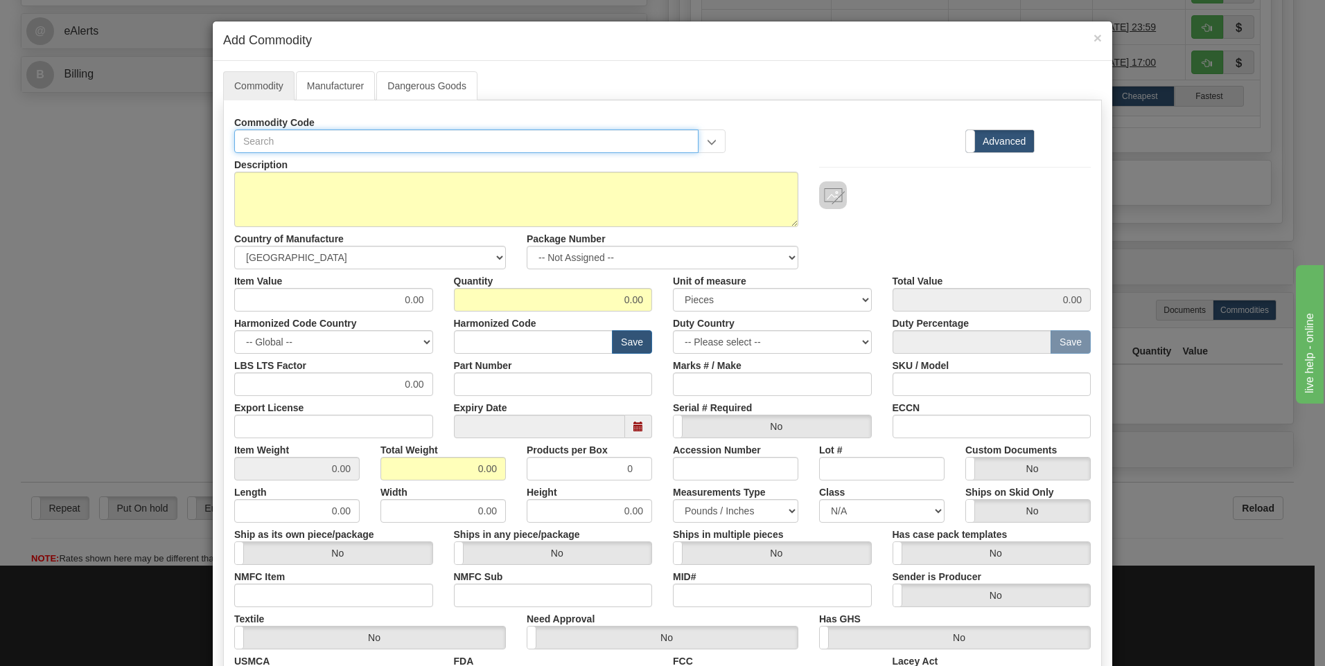
click at [387, 144] on input "text" at bounding box center [466, 142] width 464 height 24
click at [721, 143] on div "Commodity Code" at bounding box center [480, 132] width 512 height 42
click at [657, 146] on input "text" at bounding box center [466, 142] width 464 height 24
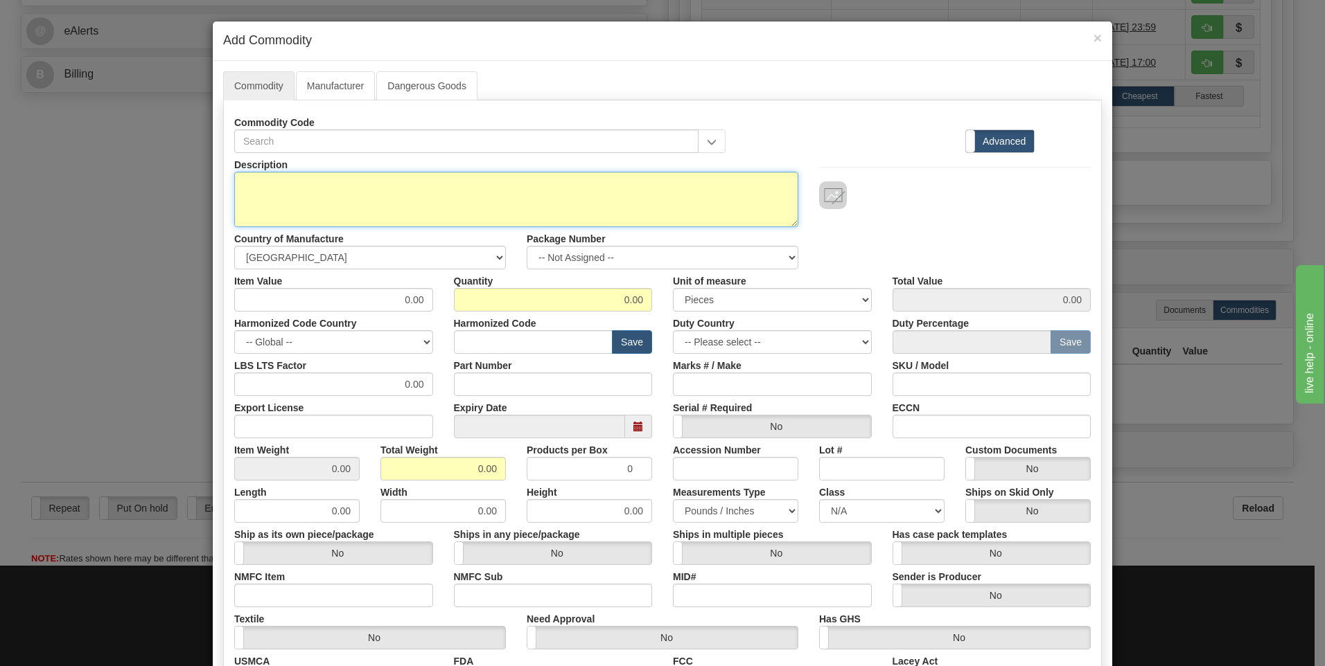
click at [466, 202] on textarea "Description" at bounding box center [516, 199] width 564 height 55
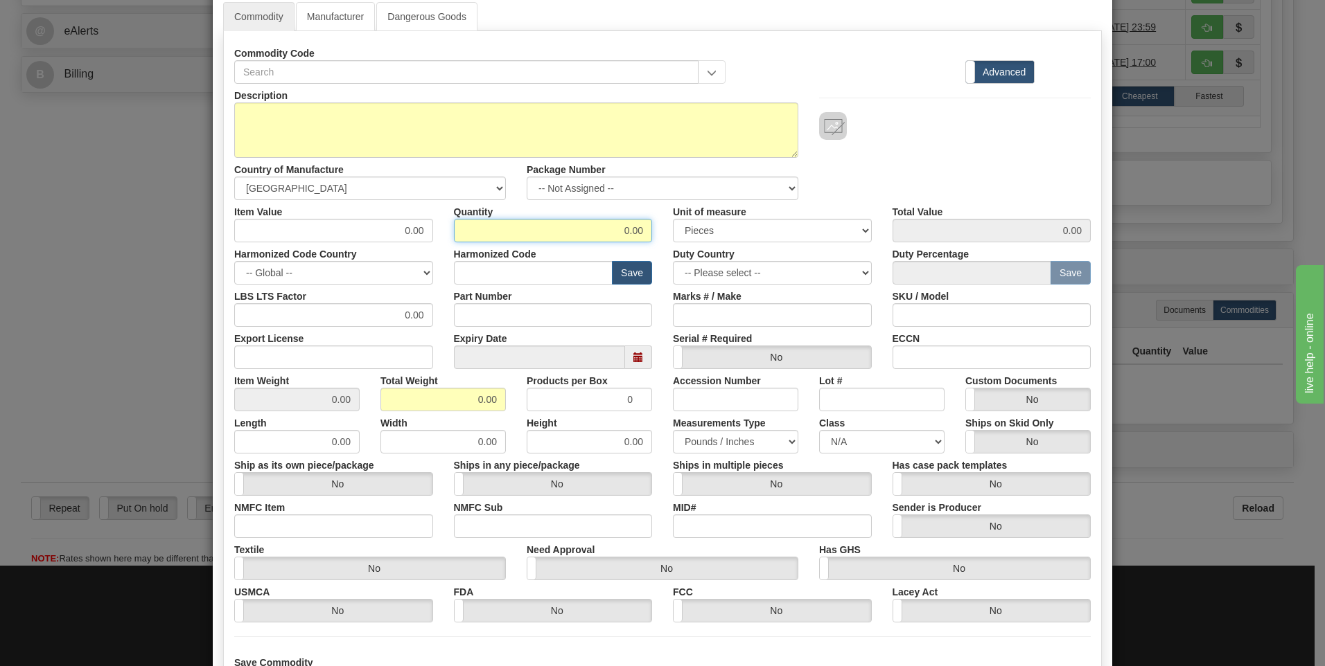
click at [617, 231] on input "0.00" at bounding box center [553, 231] width 199 height 24
drag, startPoint x: 642, startPoint y: 224, endPoint x: 581, endPoint y: 229, distance: 61.2
click at [583, 229] on input "0.00" at bounding box center [553, 231] width 199 height 24
type input "1"
click at [745, 233] on select "3 Thousand Square Inches Adjustments 56 Pound Bushel Bag Barrel Board Feet Box …" at bounding box center [772, 231] width 199 height 24
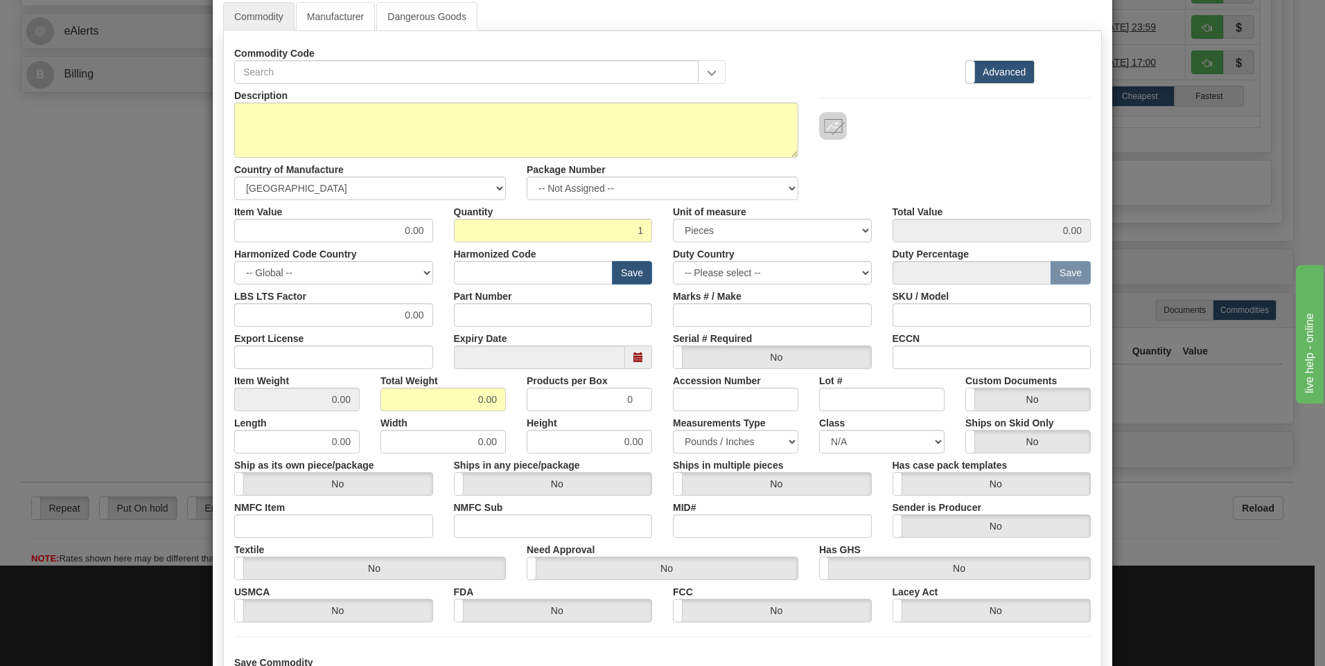
click at [851, 200] on div "Unit of measure 3 Thousand Square Inches Adjustments 56 Pound Bushel Bag Barrel…" at bounding box center [772, 221] width 220 height 42
click at [827, 236] on select "3 Thousand Square Inches Adjustments 56 Pound Bushel Bag Barrel Board Feet Box …" at bounding box center [772, 231] width 199 height 24
click at [877, 186] on div "Description Country of Manufacture -- Unknown -- AFGHANISTAN ALAND ISLANDS ALBA…" at bounding box center [662, 142] width 877 height 116
click at [950, 312] on input "SKU / Model" at bounding box center [991, 315] width 199 height 24
type input "XRS-RELAY-03"
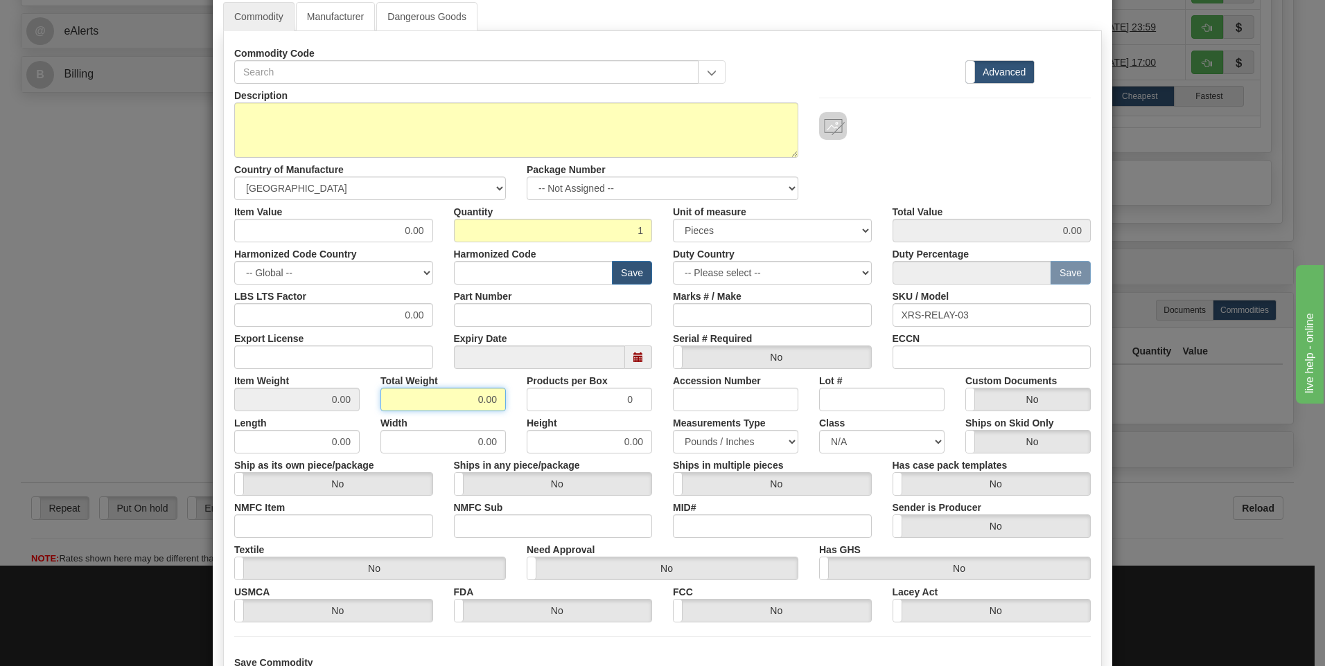
click at [466, 401] on input "0.00" at bounding box center [442, 400] width 125 height 24
drag, startPoint x: 495, startPoint y: 399, endPoint x: 458, endPoint y: 396, distance: 37.6
click at [458, 396] on input "0.00" at bounding box center [442, 400] width 125 height 24
type input "0.5"
type input "0.5000"
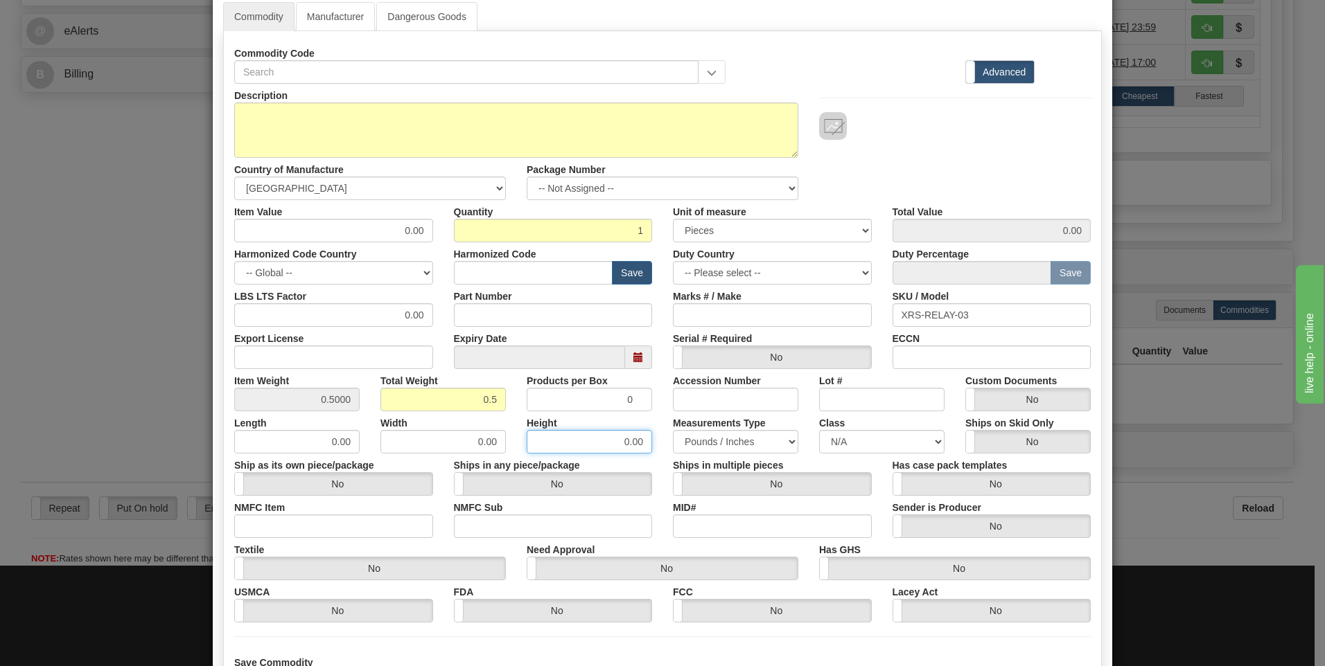
click at [575, 443] on input "0.00" at bounding box center [589, 442] width 125 height 24
type input "1"
click at [630, 399] on input "1" at bounding box center [589, 400] width 125 height 24
click at [312, 450] on input "0.00" at bounding box center [296, 442] width 125 height 24
type input "60.00"
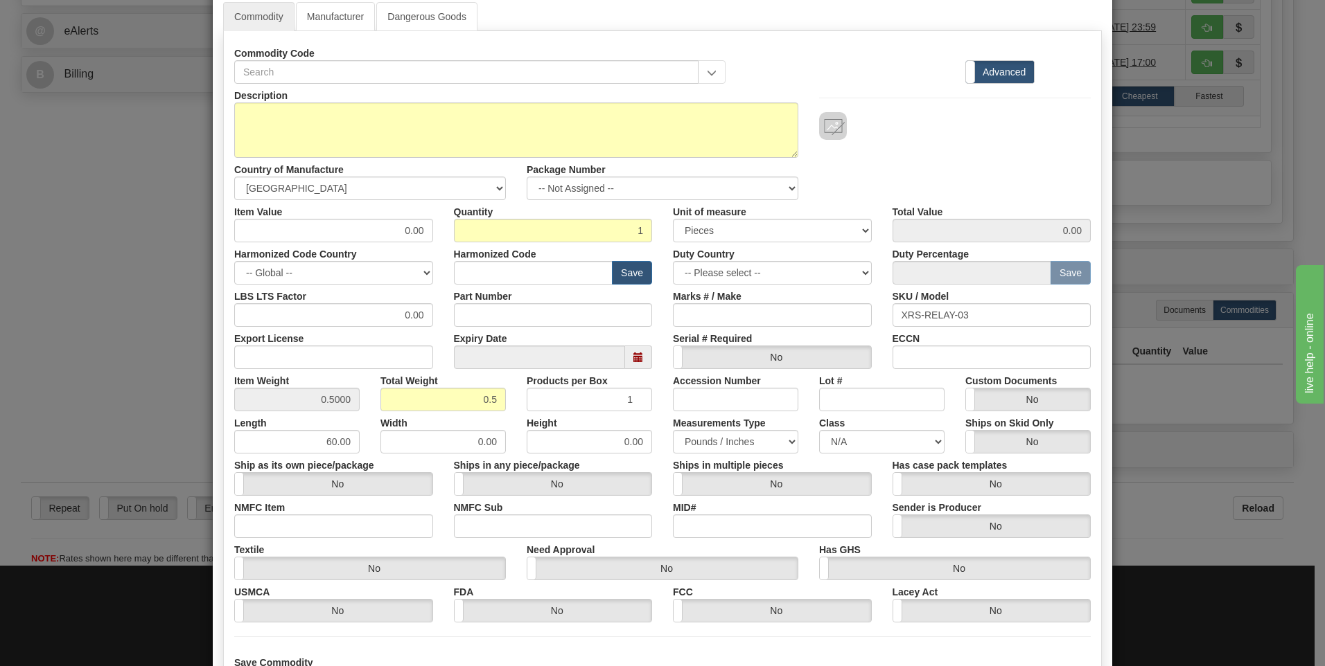
drag, startPoint x: 355, startPoint y: 441, endPoint x: 293, endPoint y: 439, distance: 61.7
click at [293, 439] on div "Length 60.00" at bounding box center [297, 433] width 146 height 42
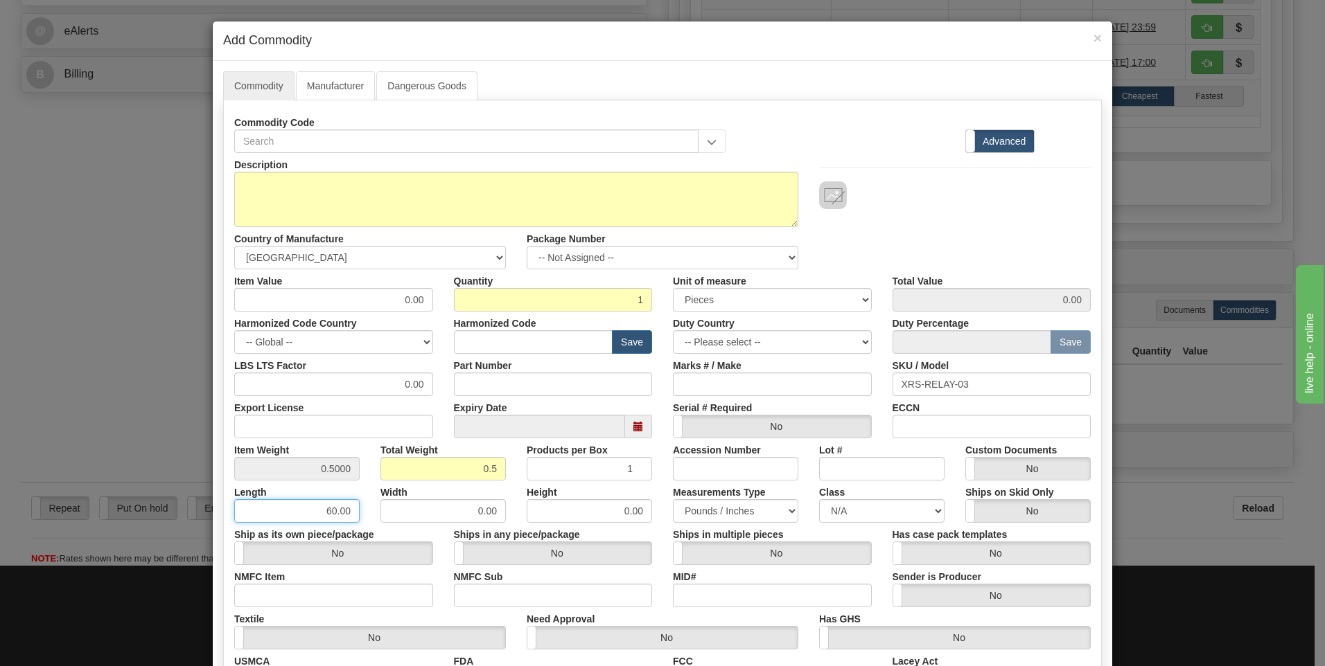
click at [351, 515] on input "60.00" at bounding box center [296, 512] width 125 height 24
drag, startPoint x: 344, startPoint y: 512, endPoint x: 299, endPoint y: 504, distance: 45.7
click at [299, 504] on input "60.00" at bounding box center [296, 512] width 125 height 24
type input "6"
type input "5"
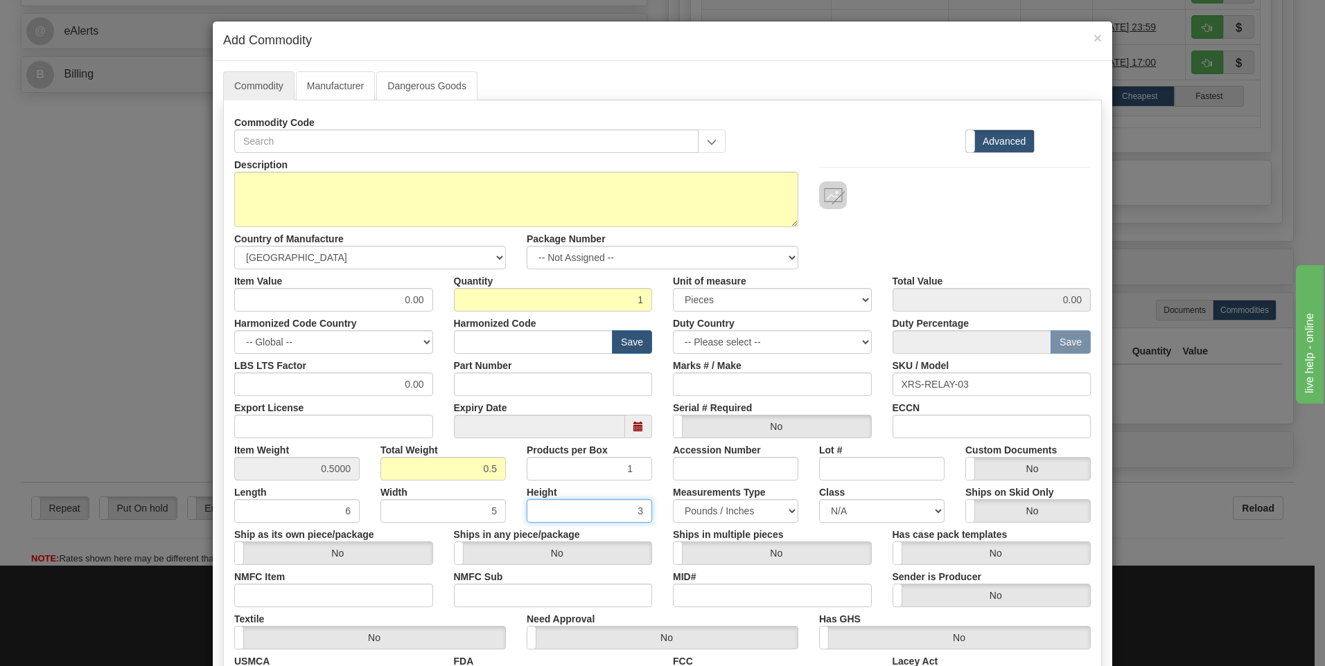
type input "3"
click at [662, 524] on div "Ships in multiple pieces Yes No" at bounding box center [772, 544] width 220 height 42
click at [741, 514] on select "Pounds / Inches Kilograms / Centimeters" at bounding box center [735, 512] width 125 height 24
drag, startPoint x: 497, startPoint y: 470, endPoint x: 434, endPoint y: 469, distance: 63.1
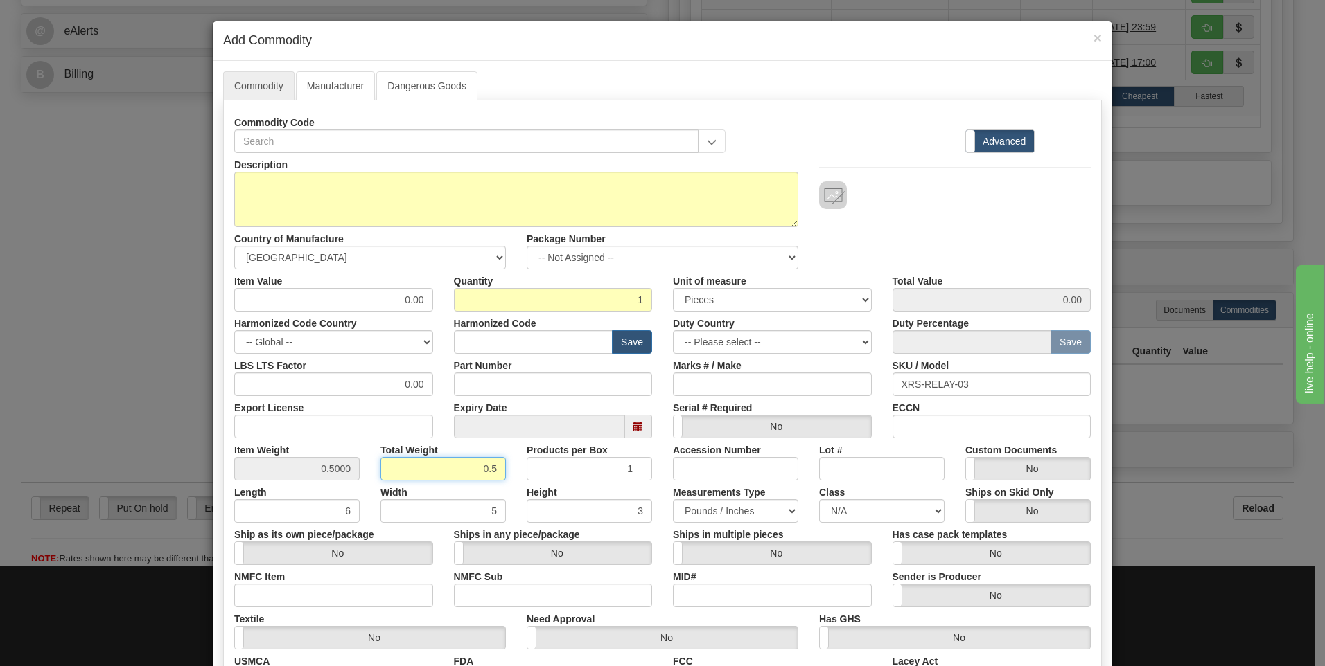
click at [434, 469] on input "0.5" at bounding box center [442, 469] width 125 height 24
type input "1"
type input "1.0000"
click at [811, 491] on div "Class N/A 50.0 55.0 60.0 65.0 70.0 85.0 92.5 100.0 125.0 175.0 250.0 300.0 400.0" at bounding box center [882, 502] width 146 height 42
click at [834, 504] on select "N/A 50.0 55.0 60.0 65.0 70.0 85.0 92.5 100.0 125.0 175.0 250.0 300.0 400.0" at bounding box center [881, 512] width 125 height 24
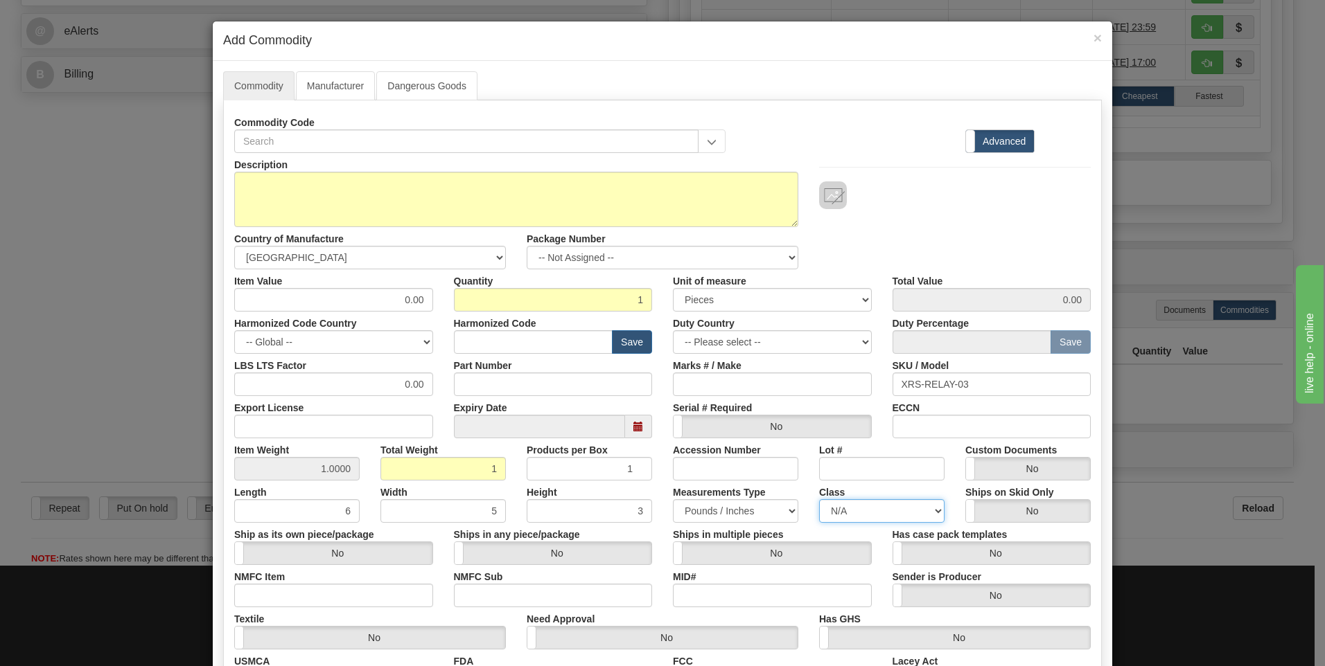
click at [834, 504] on select "N/A 50.0 55.0 60.0 65.0 70.0 85.0 92.5 100.0 125.0 175.0 250.0 300.0 400.0" at bounding box center [881, 512] width 125 height 24
click at [819, 495] on label "Class" at bounding box center [832, 490] width 26 height 19
click at [819, 500] on select "N/A 50.0 55.0 60.0 65.0 70.0 85.0 92.5 100.0 125.0 175.0 250.0 300.0 400.0" at bounding box center [881, 512] width 125 height 24
click at [718, 457] on input "Accession Number" at bounding box center [735, 469] width 125 height 24
click at [539, 389] on input "Part Number" at bounding box center [553, 385] width 199 height 24
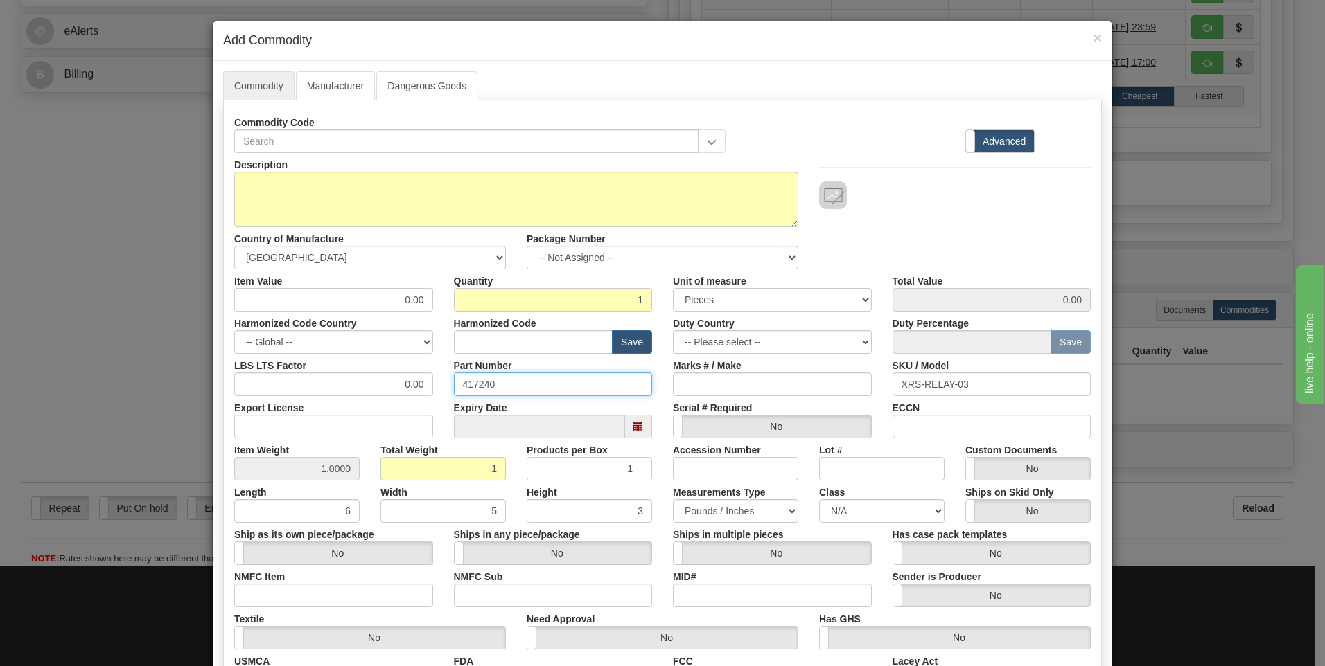
type input "417240"
click at [709, 346] on select "-- Please select -- AFGHANISTAN ALAND ISLANDS ALBANIA ALGERIA AMERICAN SAMOA AN…" at bounding box center [772, 342] width 199 height 24
click at [954, 258] on div "Description Country of Manufacture -- Unknown -- AFGHANISTAN ALAND ISLANDS ALBA…" at bounding box center [662, 211] width 877 height 116
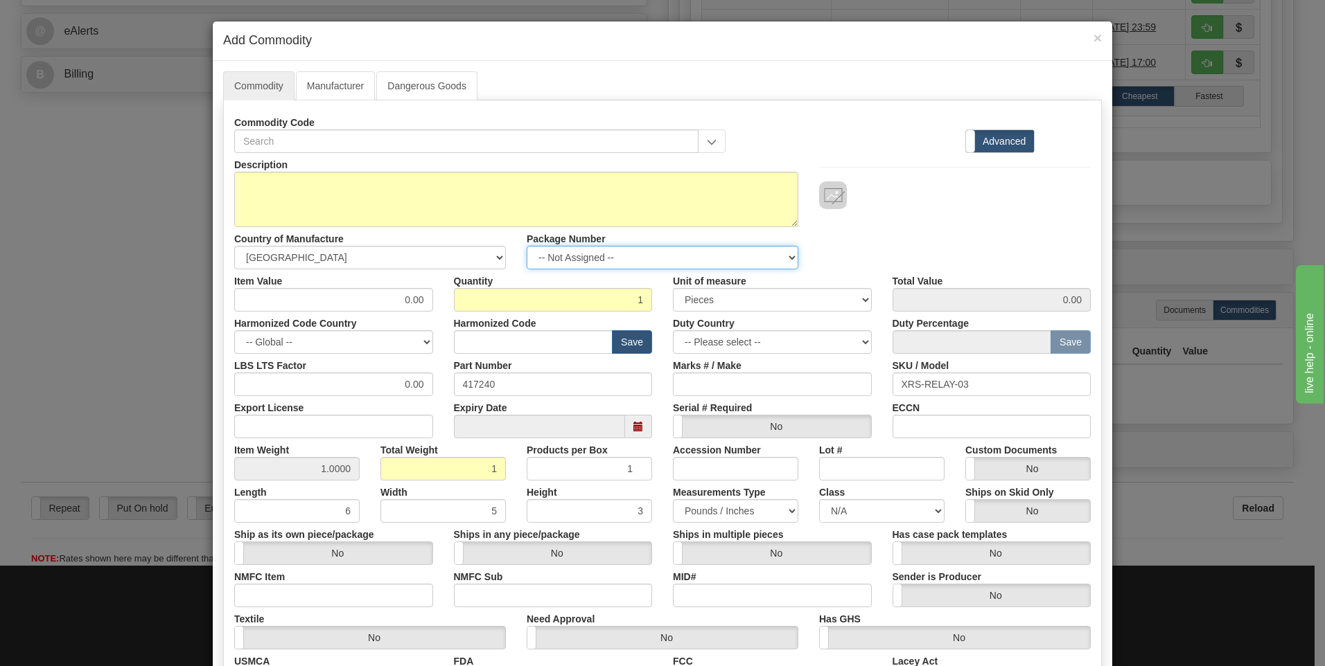
click at [696, 266] on select "-- Not Assigned -- Package 1" at bounding box center [663, 258] width 272 height 24
select select "0"
click at [527, 246] on select "-- Not Assigned -- Package 1" at bounding box center [663, 258] width 272 height 24
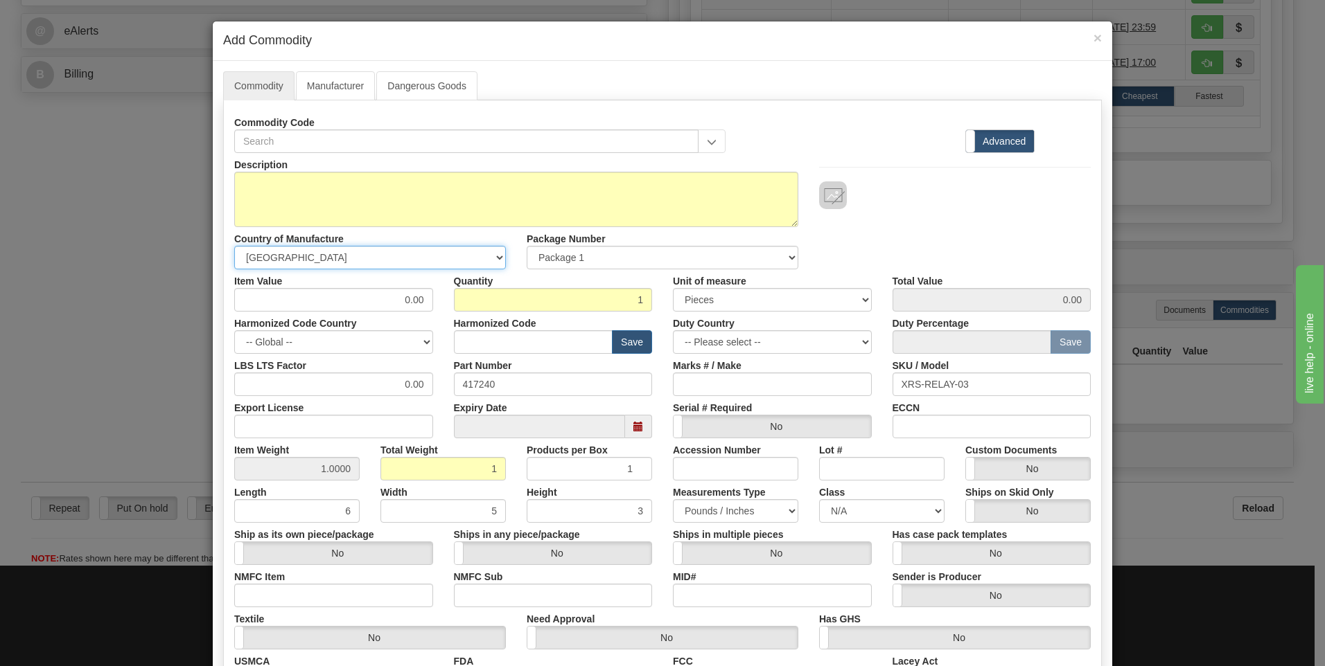
click at [416, 258] on select "-- Unknown -- AFGHANISTAN ALAND ISLANDS ALBANIA ALGERIA AMERICAN SAMOA ANDORRA …" at bounding box center [370, 258] width 272 height 24
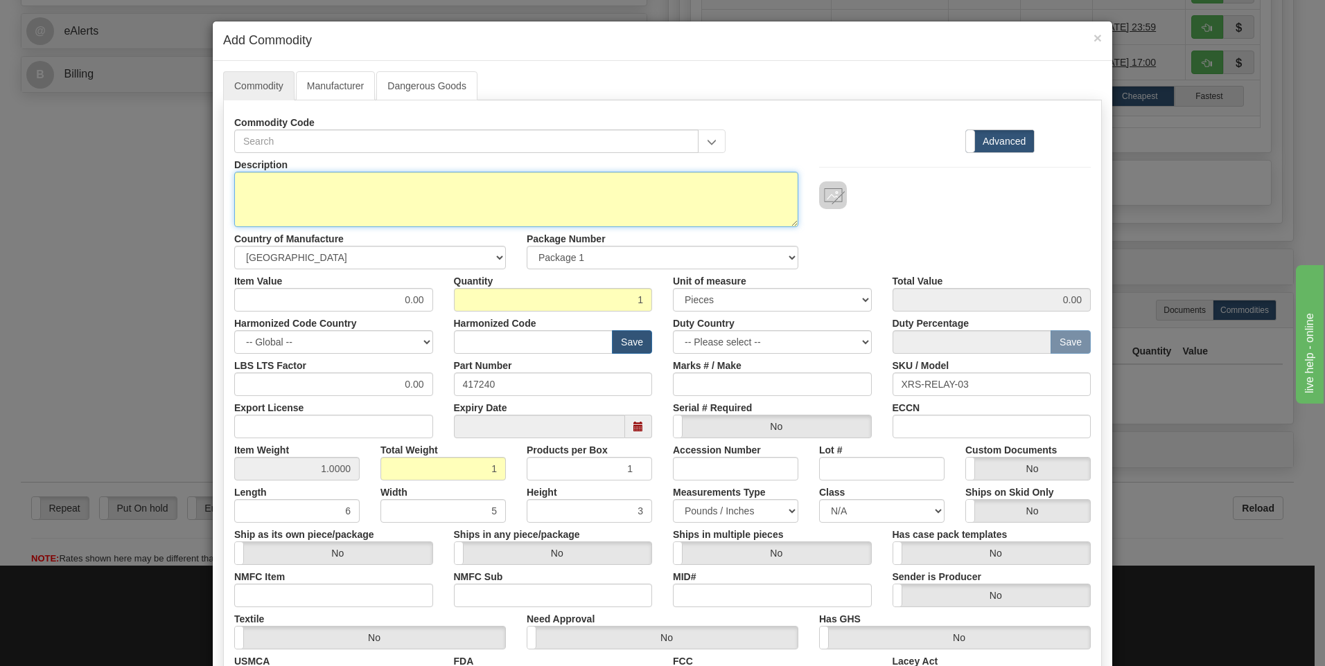
click at [368, 178] on textarea "Description" at bounding box center [516, 199] width 564 height 55
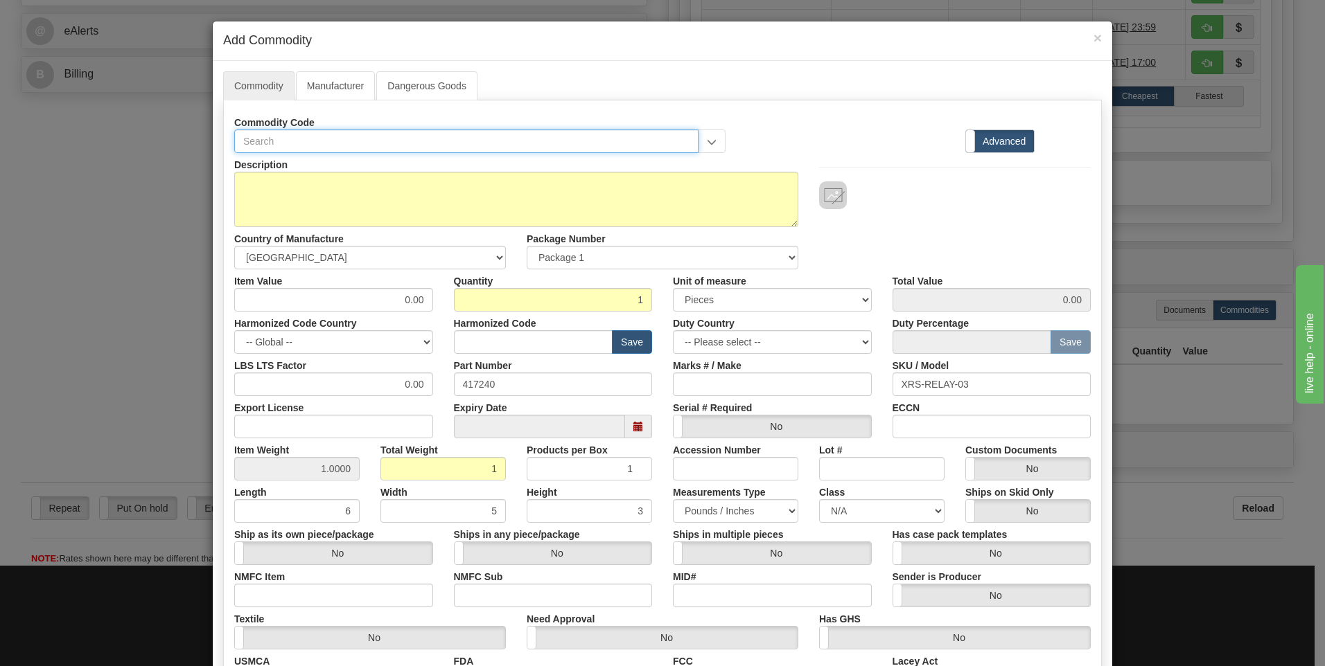
click at [303, 135] on input "text" at bounding box center [466, 142] width 464 height 24
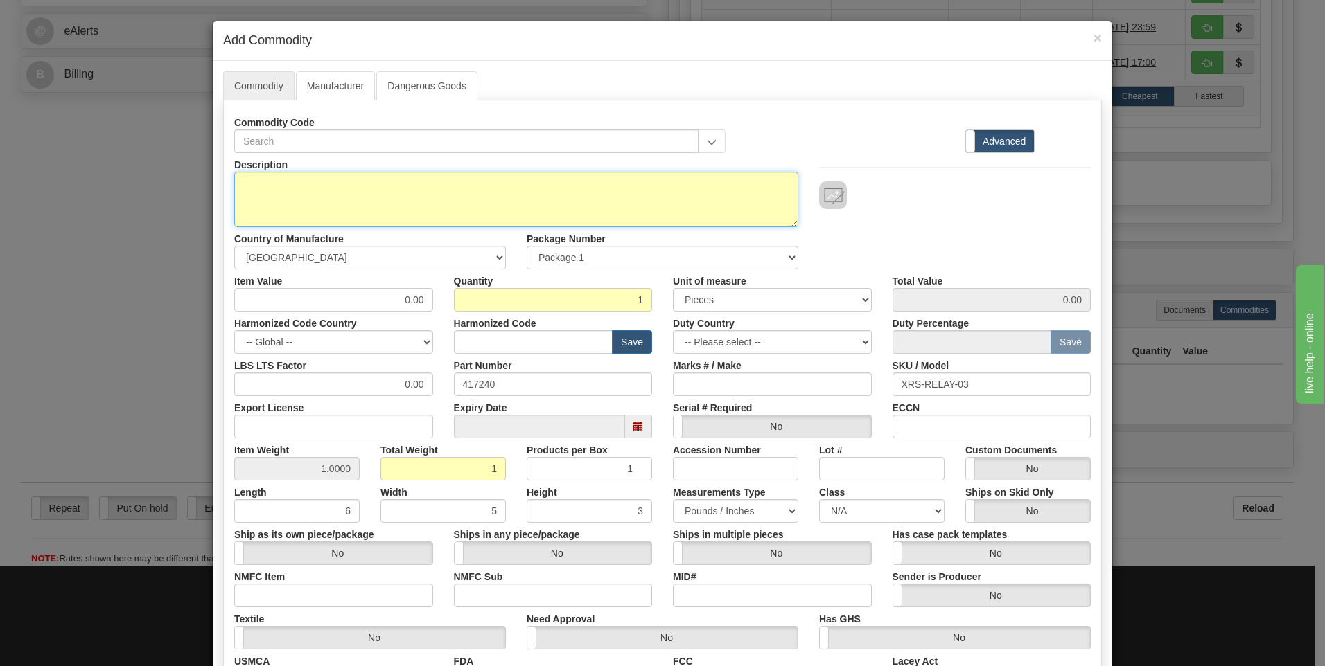
click at [300, 183] on textarea "Description" at bounding box center [516, 199] width 564 height 55
click at [398, 218] on textarea "RMA#907024207" at bounding box center [516, 199] width 564 height 55
click at [348, 200] on textarea "RMA#907024207" at bounding box center [516, 199] width 564 height 55
click at [343, 200] on textarea "RMA#907024207" at bounding box center [516, 199] width 564 height 55
click at [317, 186] on textarea "RMA#907024207" at bounding box center [516, 199] width 564 height 55
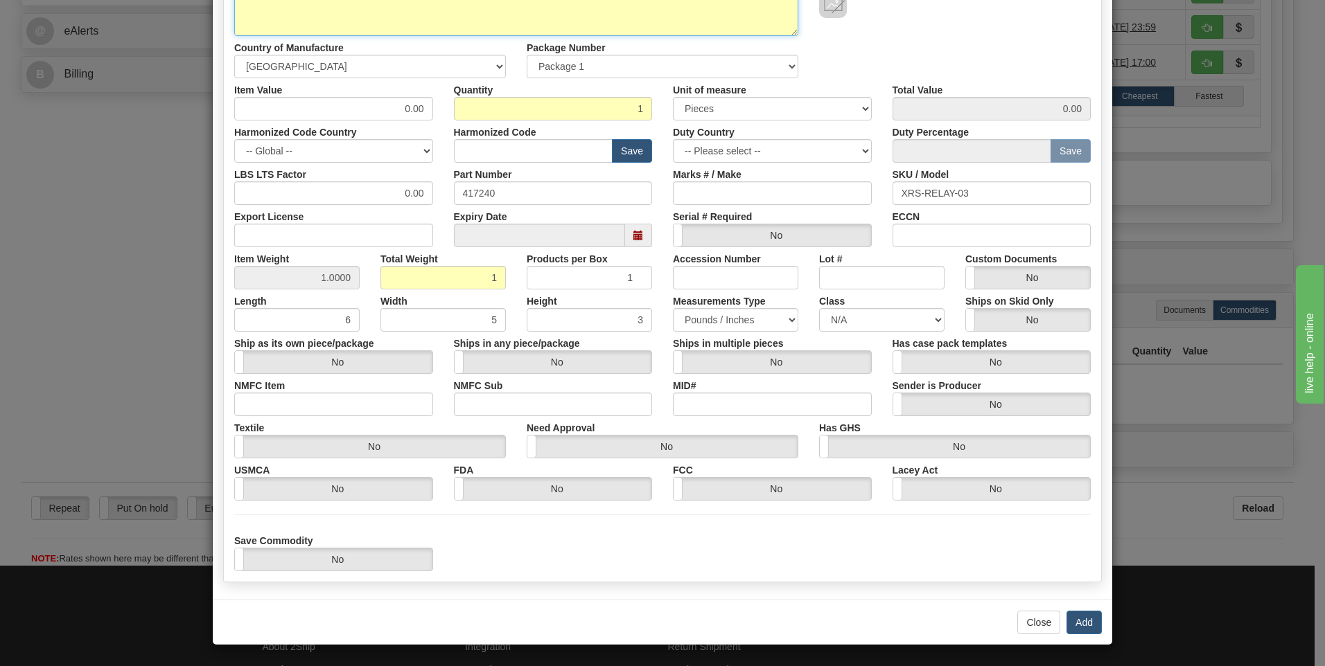
scroll to position [122, 0]
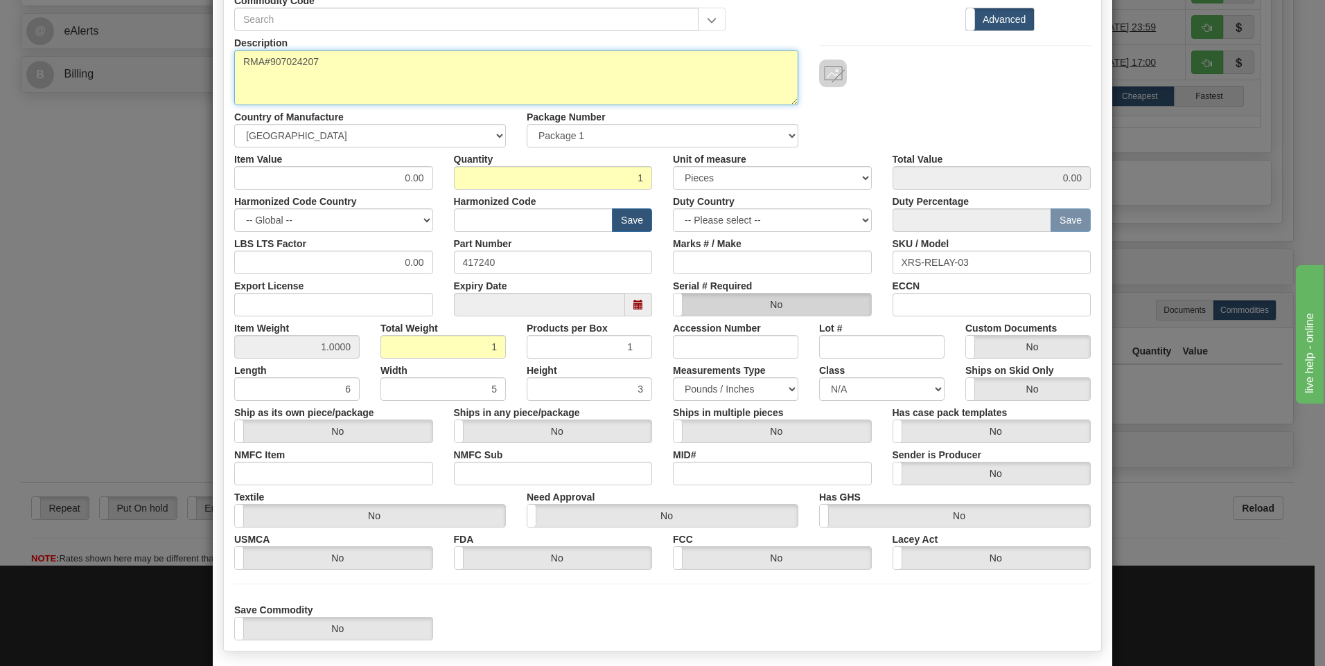
type textarea "RMA#907024207"
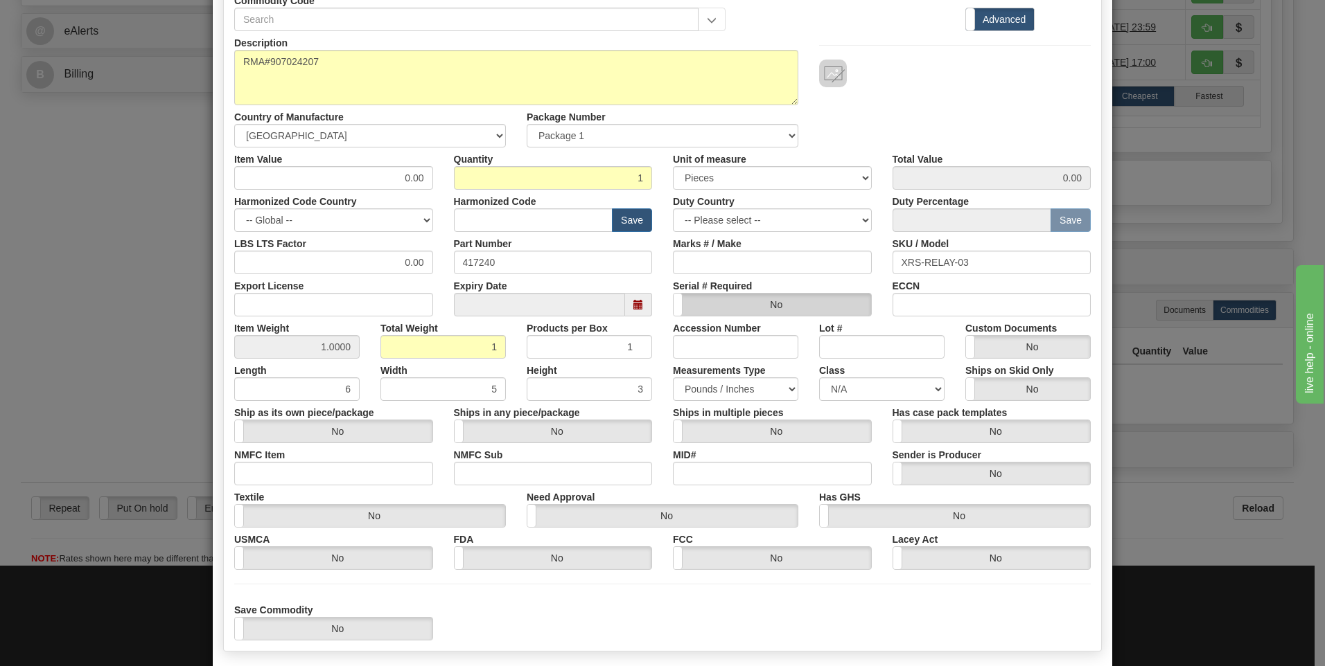
click at [718, 300] on label "No" at bounding box center [771, 305] width 197 height 22
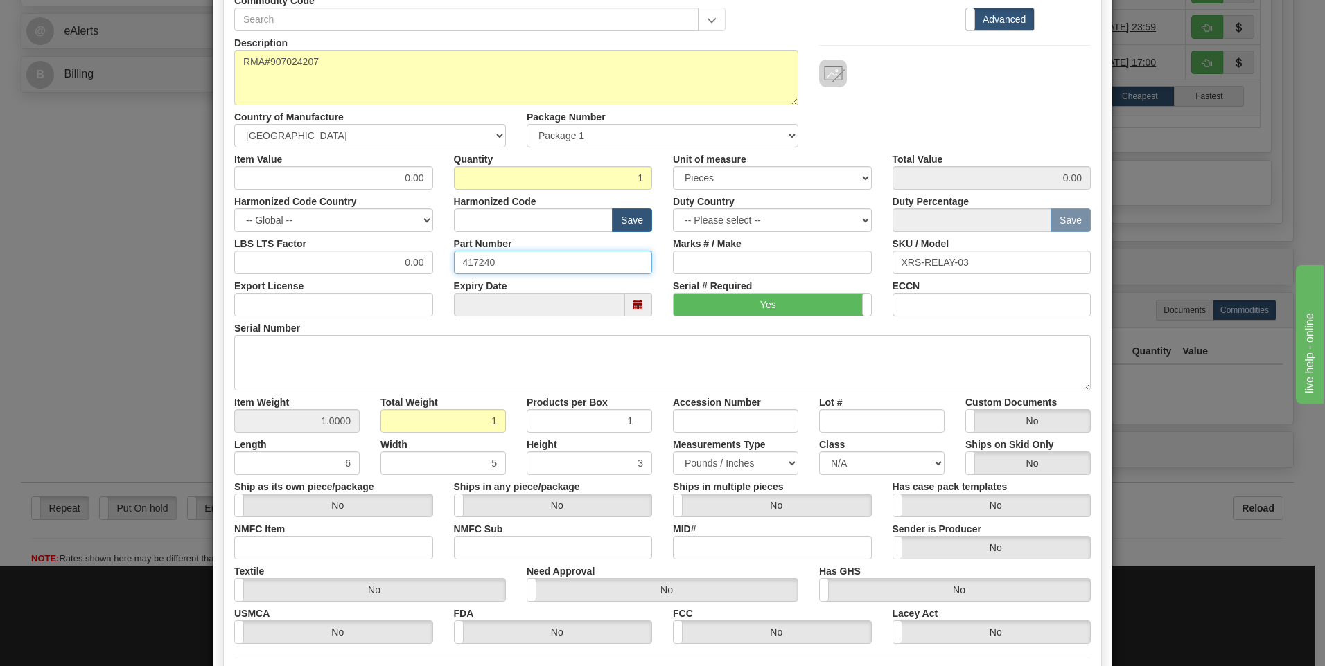
drag, startPoint x: 521, startPoint y: 260, endPoint x: 433, endPoint y: 260, distance: 88.0
click at [433, 260] on div "LBS LTS Factor 0.00 Part Number 417240 Marks # / Make SKU / Model XRS-RELAY-03" at bounding box center [662, 253] width 877 height 42
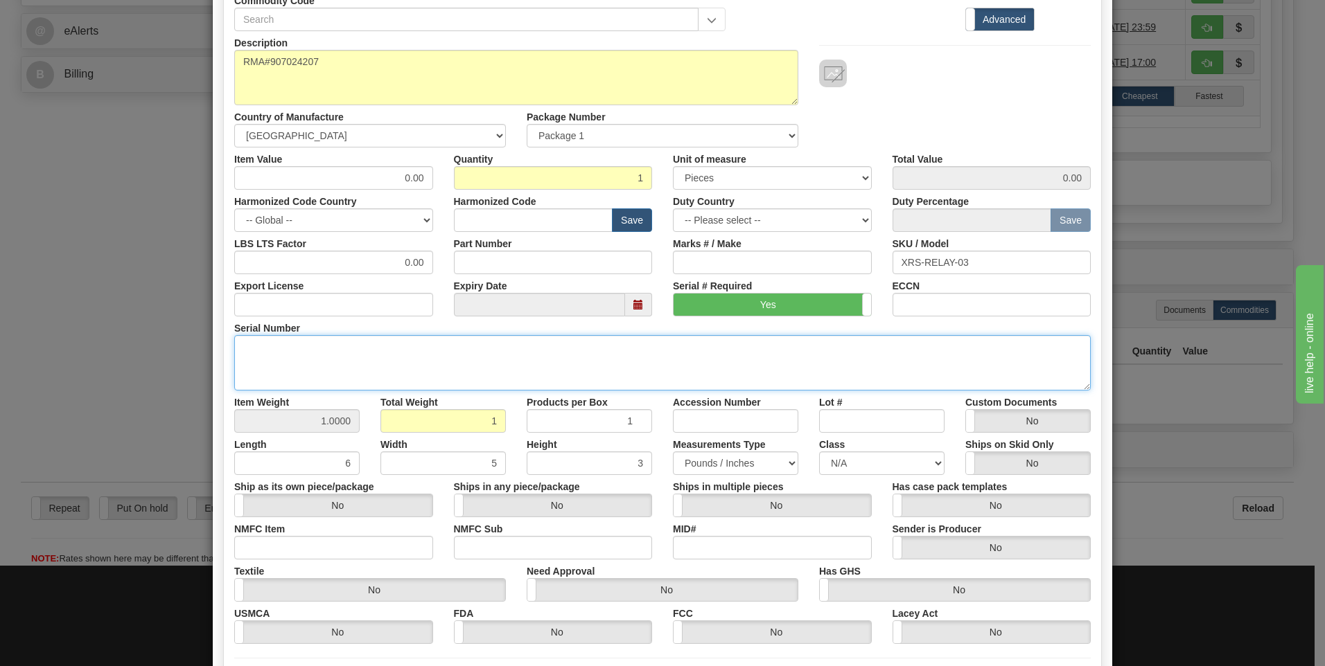
click at [401, 346] on textarea "Serial Number" at bounding box center [662, 362] width 856 height 55
type textarea "417240"
click at [457, 353] on textarea "417240" at bounding box center [662, 362] width 856 height 55
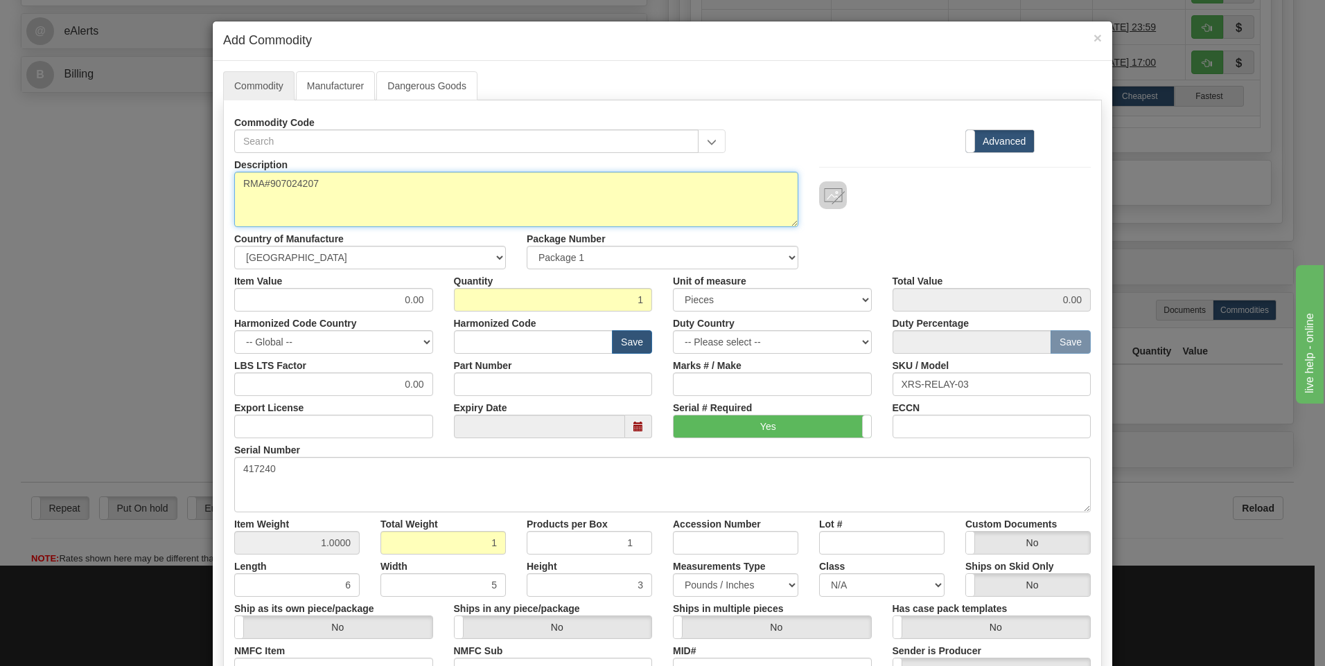
click at [407, 182] on textarea "RMA#907024207" at bounding box center [516, 199] width 564 height 55
click at [360, 188] on textarea "RMA#907024207" at bounding box center [516, 199] width 564 height 55
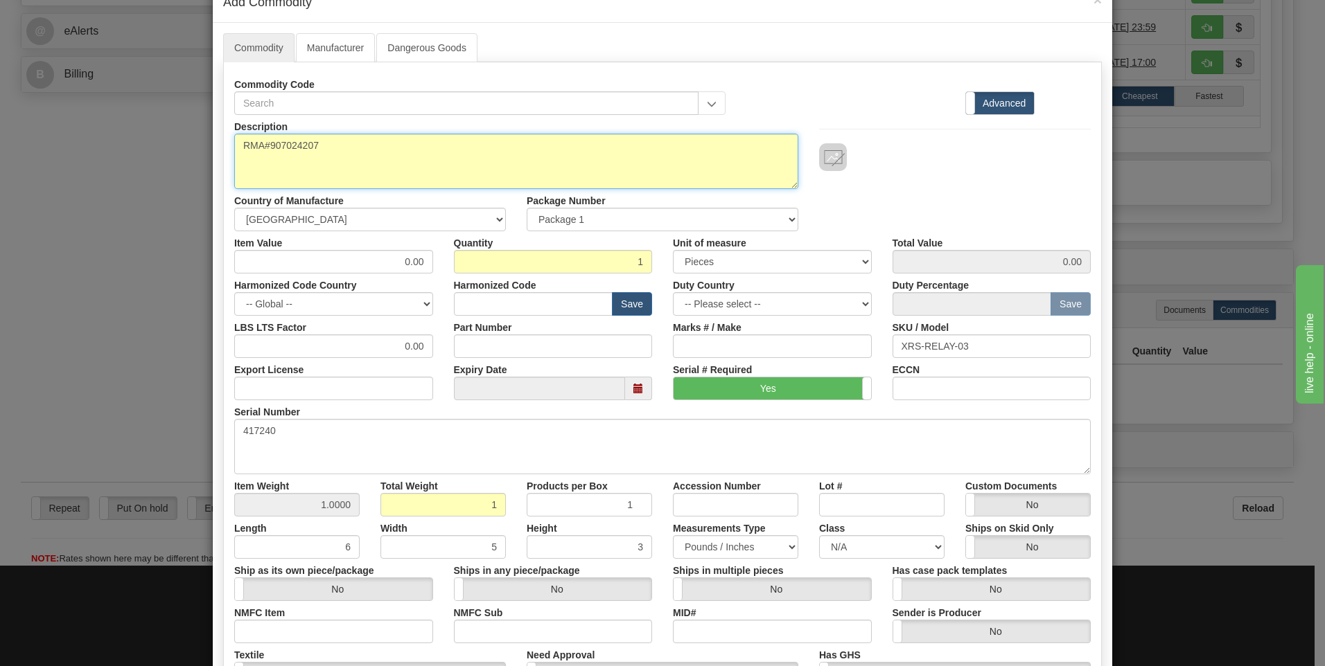
scroll to position [69, 0]
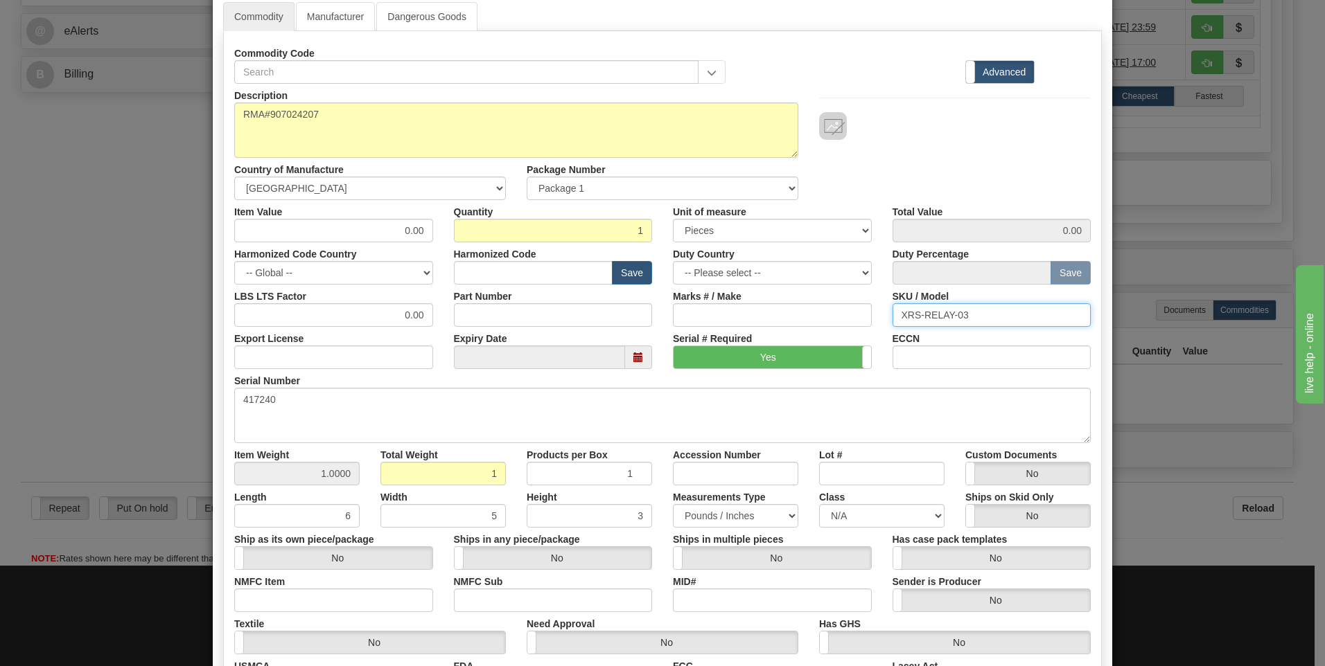
click at [984, 310] on input "XRS-RELAY-03" at bounding box center [991, 315] width 199 height 24
click at [376, 409] on textarea "417240" at bounding box center [662, 415] width 856 height 55
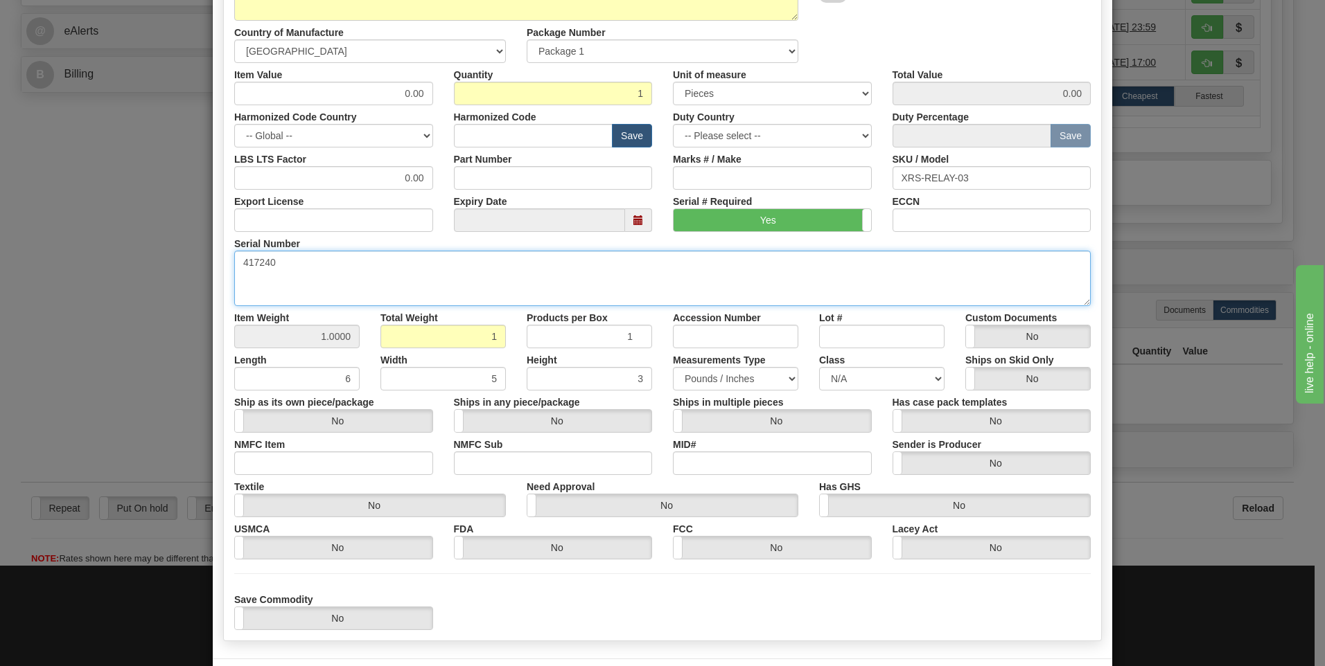
scroll to position [127, 0]
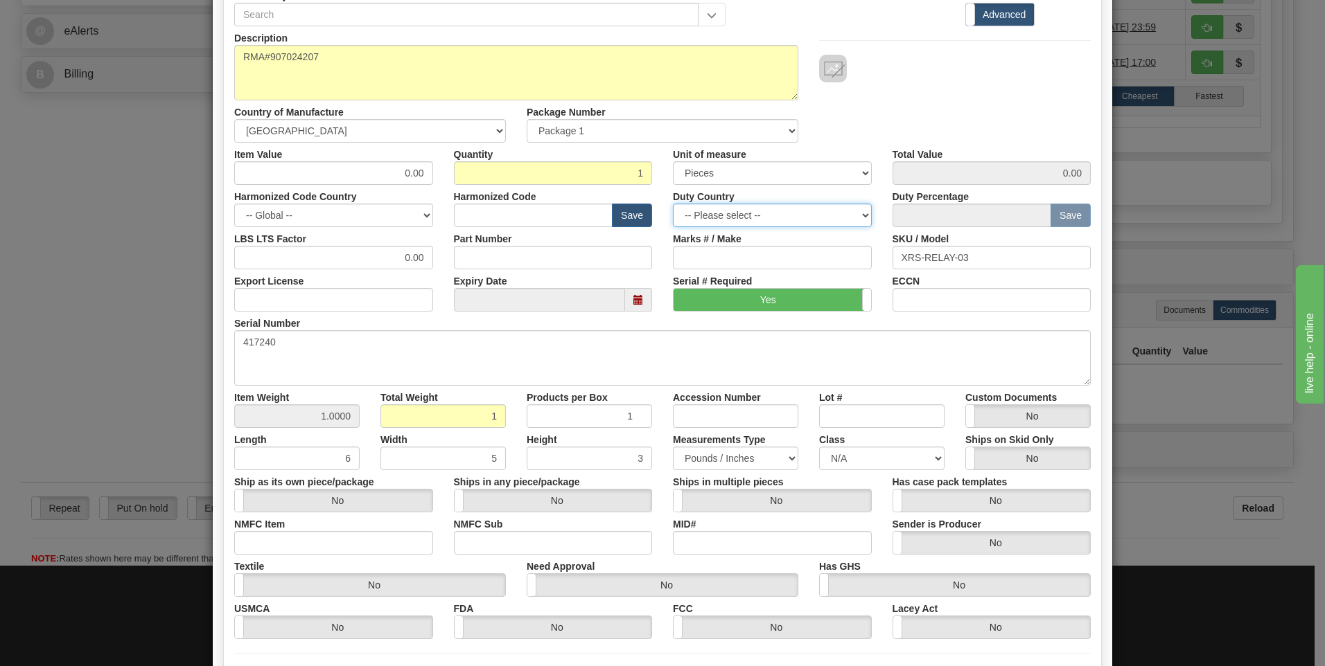
click at [802, 218] on select "-- Please select -- AFGHANISTAN ALAND ISLANDS ALBANIA ALGERIA AMERICAN SAMOA AN…" at bounding box center [772, 216] width 199 height 24
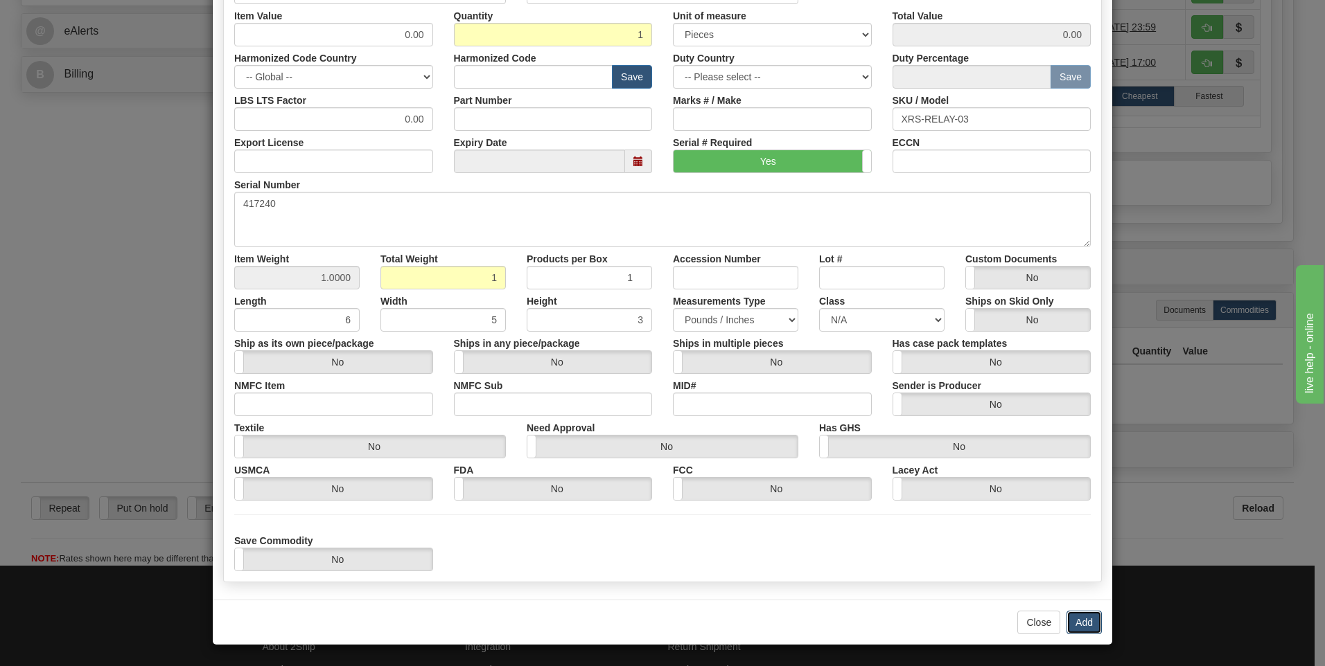
click at [1083, 617] on button "Add" at bounding box center [1083, 623] width 35 height 24
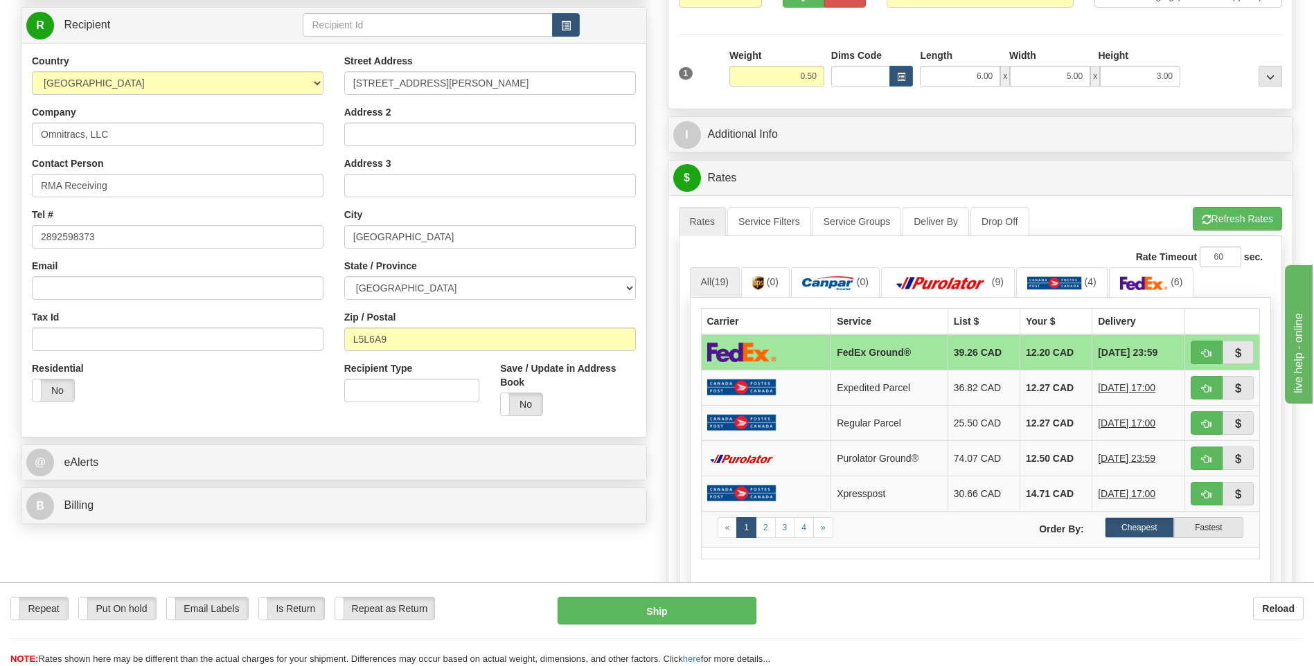
scroll to position [69, 0]
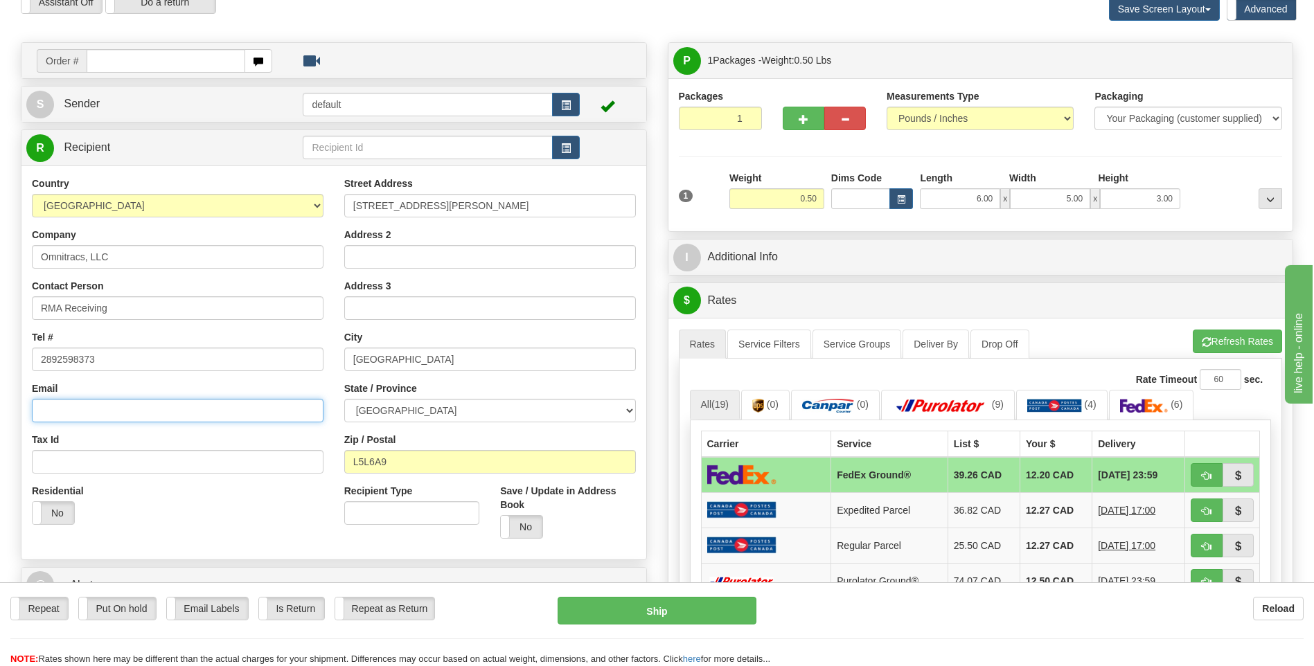
click at [136, 413] on input "Email" at bounding box center [178, 411] width 292 height 24
type input "jason.cherrett@solera.com"
click at [227, 465] on input "Tax Id" at bounding box center [178, 462] width 292 height 24
click at [376, 517] on input "Recipient Type" at bounding box center [411, 514] width 135 height 24
click at [308, 500] on div "Residential Yes No" at bounding box center [177, 509] width 312 height 51
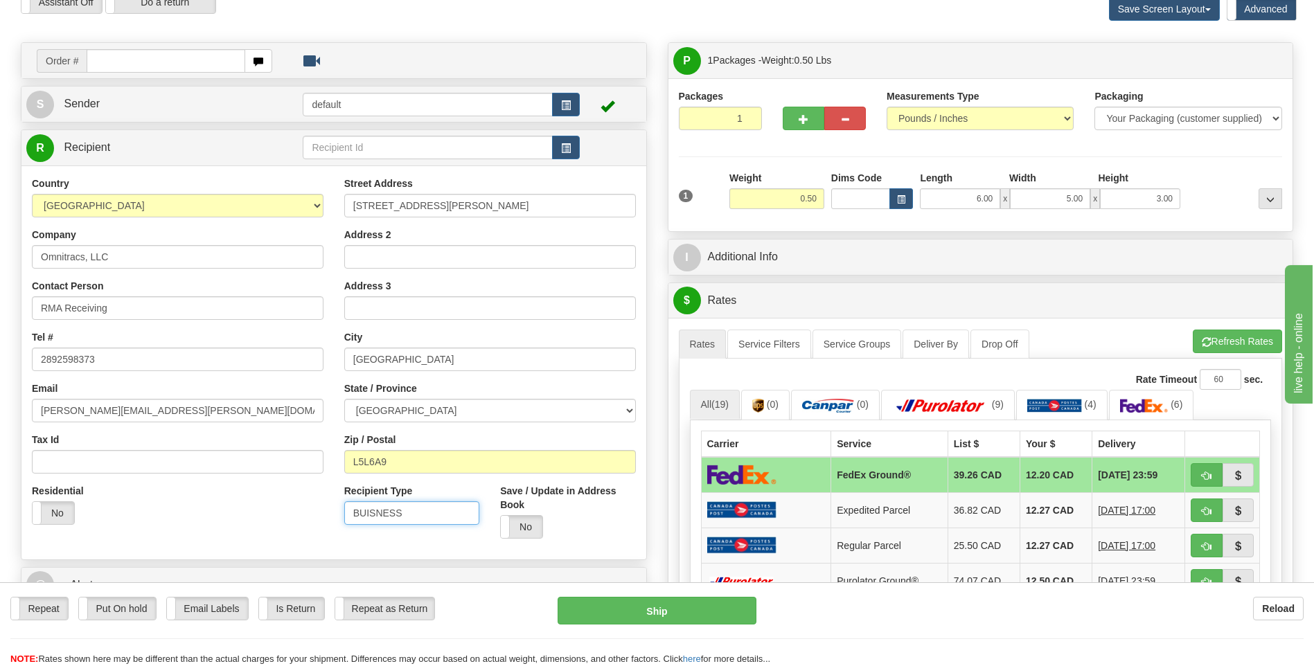
drag, startPoint x: 424, startPoint y: 508, endPoint x: 332, endPoint y: 509, distance: 92.1
click at [332, 509] on div "Country AFGHANISTAN ALAND ISLANDS ALBANIA ALGERIA AMERICAN SAMOA ANDORRA ANGOLA…" at bounding box center [333, 363] width 625 height 373
type input "BUSINESS"
click at [328, 497] on div "Residential Yes No" at bounding box center [177, 509] width 312 height 51
drag, startPoint x: 427, startPoint y: 509, endPoint x: 256, endPoint y: 504, distance: 171.2
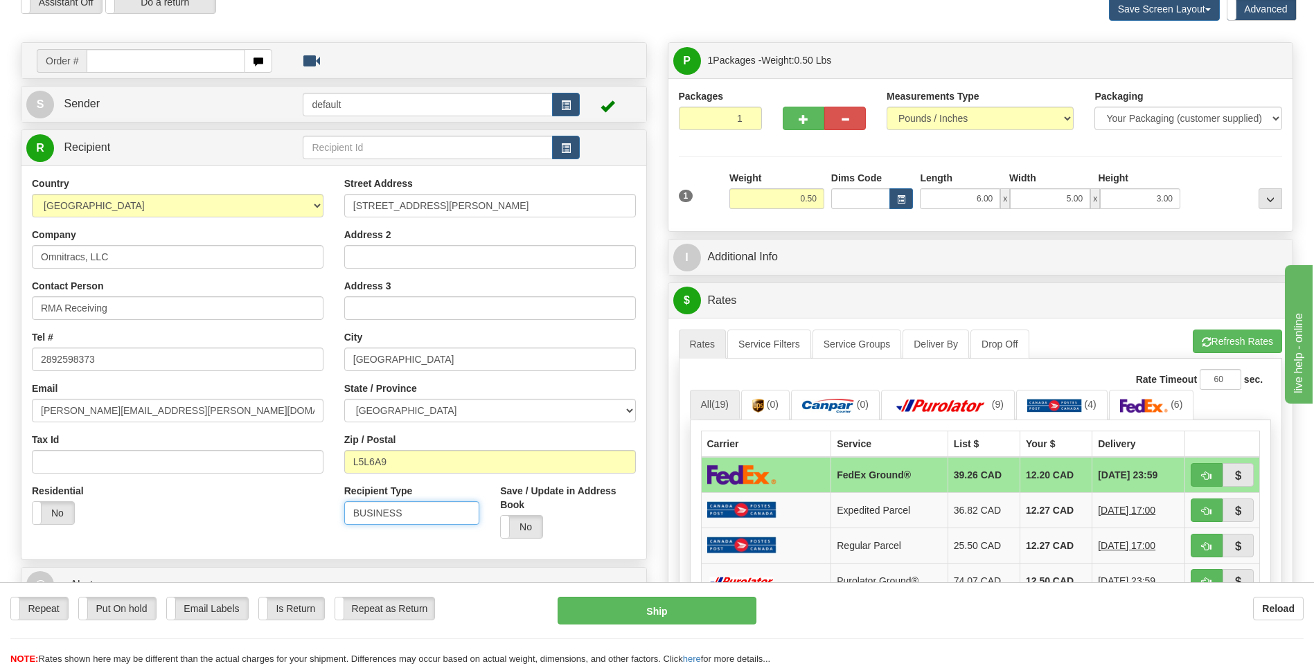
click at [261, 506] on div "Country AFGHANISTAN ALAND ISLANDS ALBANIA ALGERIA AMERICAN SAMOA ANDORRA ANGOLA…" at bounding box center [333, 363] width 625 height 373
click at [256, 548] on div "Country AFGHANISTAN ALAND ISLANDS ALBANIA ALGERIA AMERICAN SAMOA ANDORRA ANGOLA…" at bounding box center [333, 363] width 625 height 373
click at [558, 21] on div "Assistant On Assistant Off Do a return Do a return Previous Next Save Screen La…" at bounding box center [657, 8] width 1294 height 37
click at [557, 19] on div "Assistant On Assistant Off Do a return Do a return Previous Next Save Screen La…" at bounding box center [657, 8] width 1294 height 37
click at [599, 24] on div "Assistant On Assistant Off Do a return Do a return Previous Next Save Screen La…" at bounding box center [657, 8] width 1294 height 37
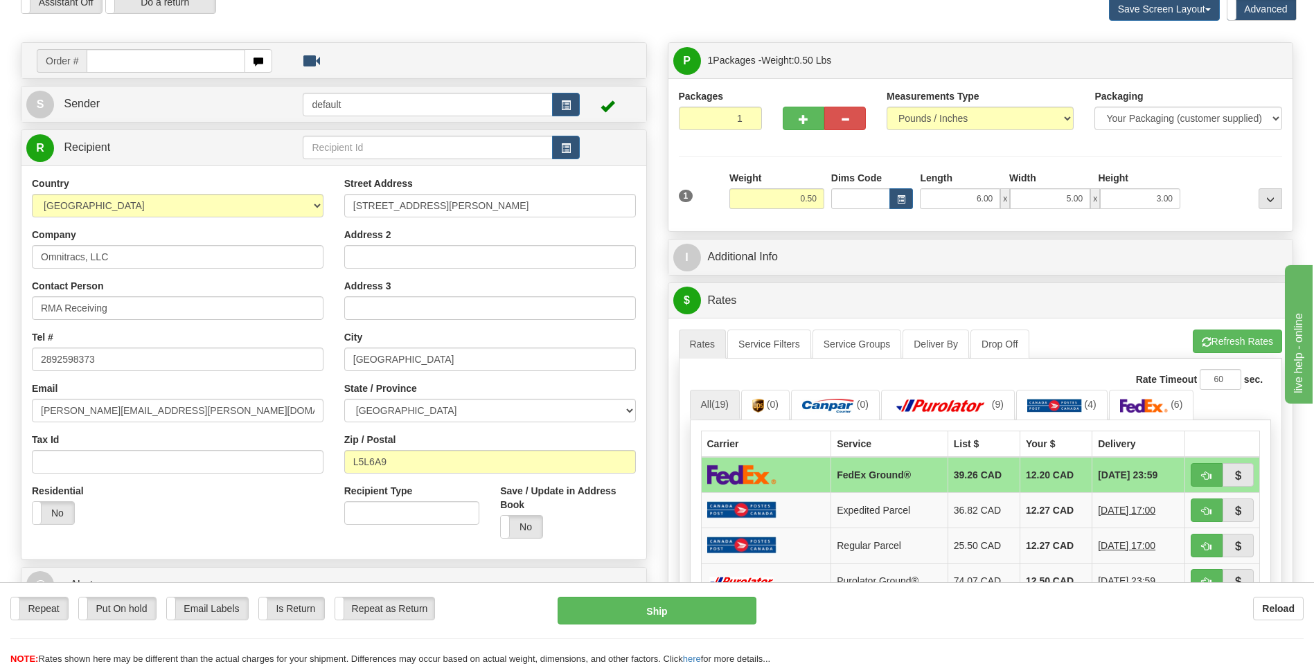
click at [611, 21] on div "Assistant On Assistant Off Do a return Do a return Previous Next Save Screen La…" at bounding box center [657, 8] width 1294 height 37
click at [884, 40] on div "Toggle navigation Settings Shipping Preferences Fields Preferences New" at bounding box center [657, 533] width 1314 height 1205
click at [894, 5] on div "Save Screen Layout Save Layout Reset to Default Standard Advanced" at bounding box center [1034, 8] width 539 height 37
click at [895, 12] on div "Save Screen Layout Save Layout Reset to Default Standard Advanced" at bounding box center [1034, 8] width 539 height 37
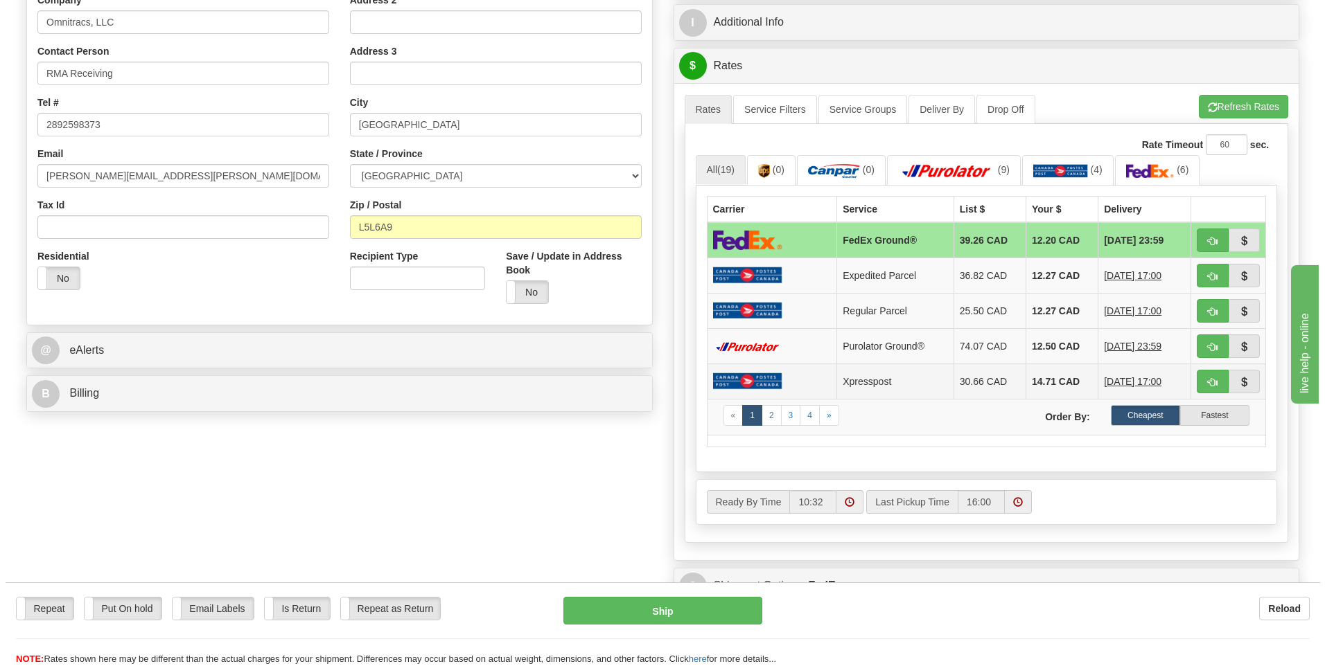
scroll to position [554, 0]
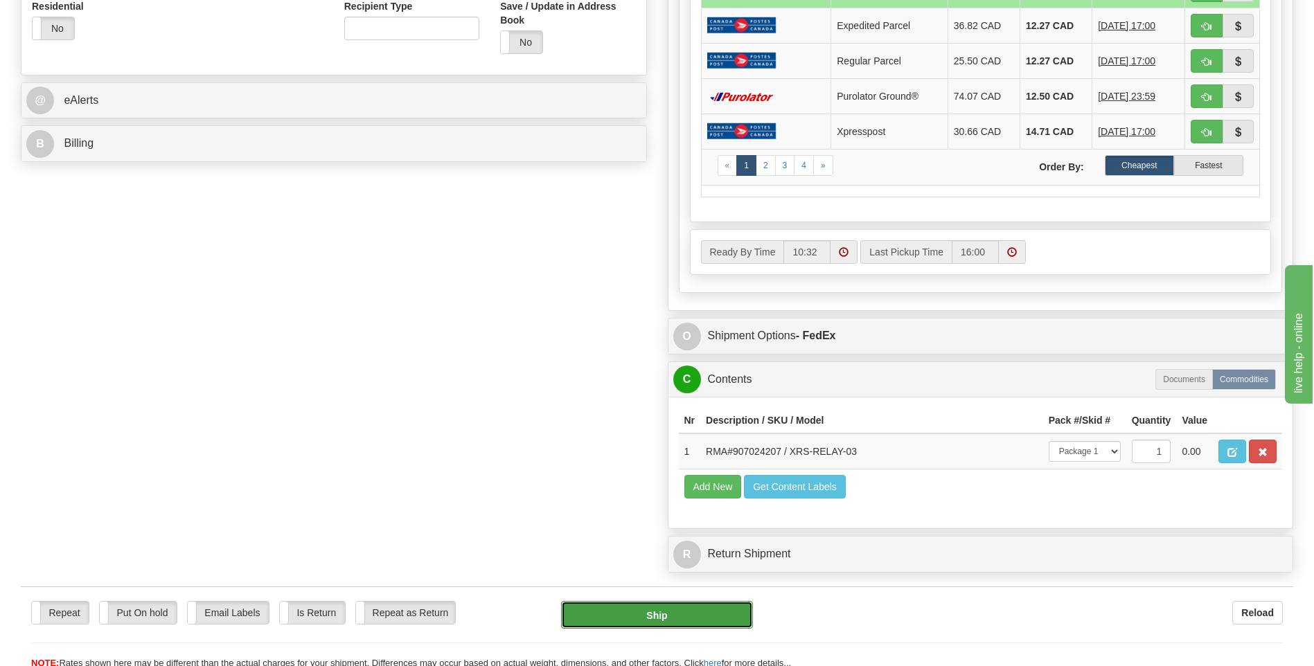
click at [656, 623] on button "Ship" at bounding box center [656, 615] width 191 height 28
type input "92"
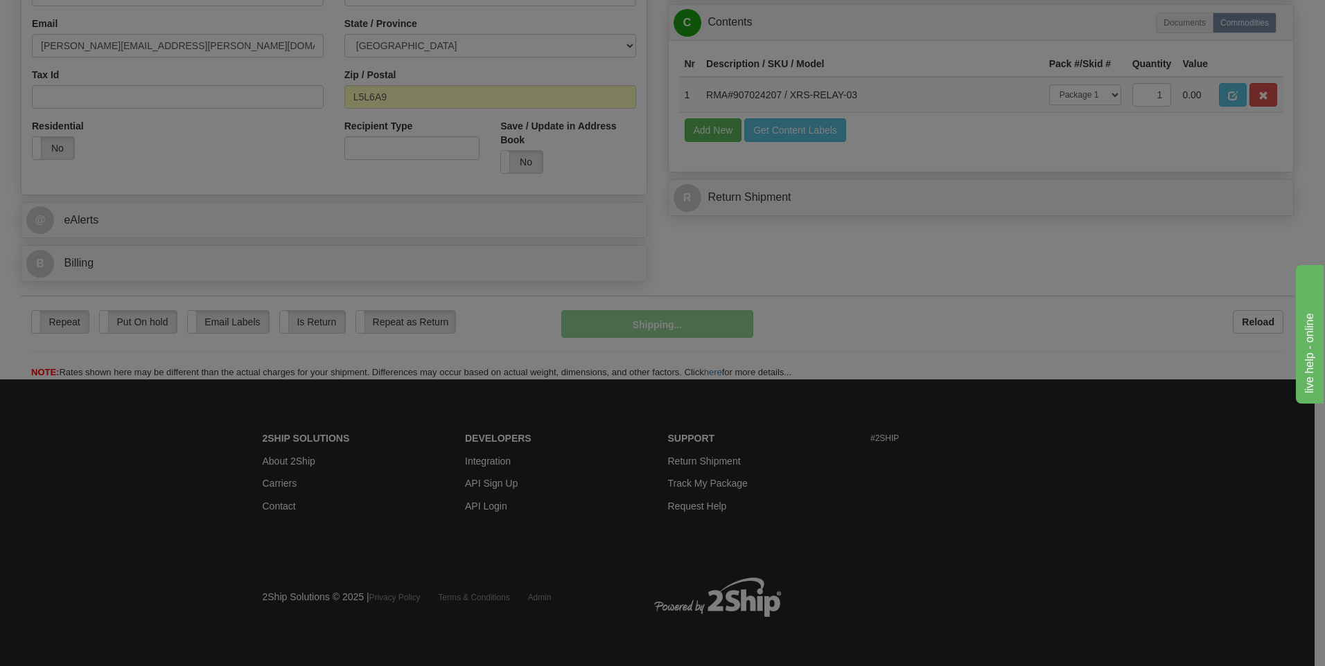
scroll to position [435, 0]
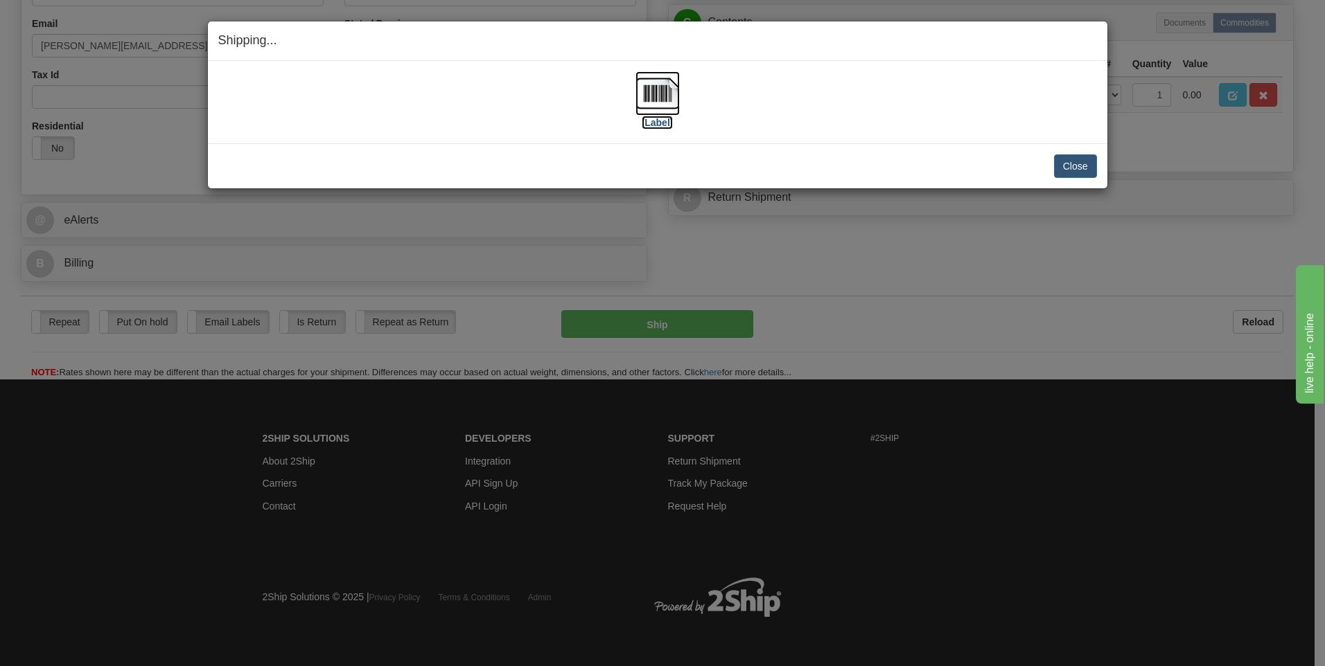
click at [660, 91] on img at bounding box center [657, 93] width 44 height 44
click at [1072, 171] on button "Close" at bounding box center [1075, 166] width 43 height 24
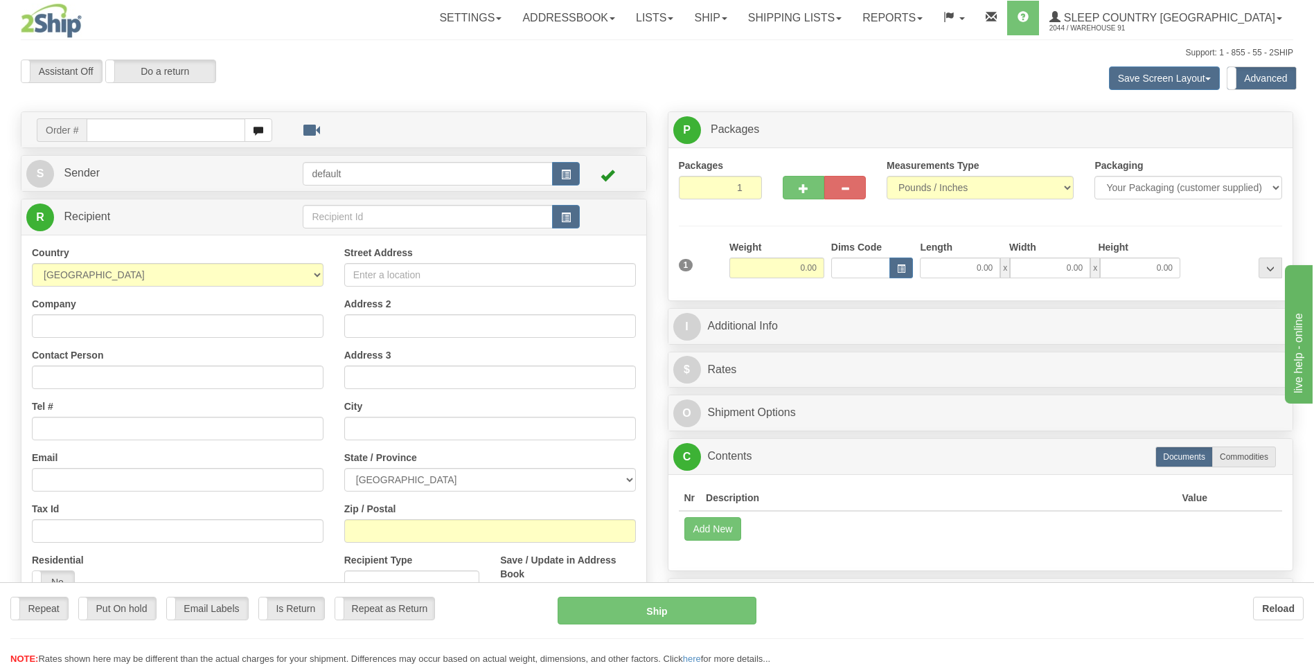
click at [857, 16] on div at bounding box center [657, 333] width 1314 height 666
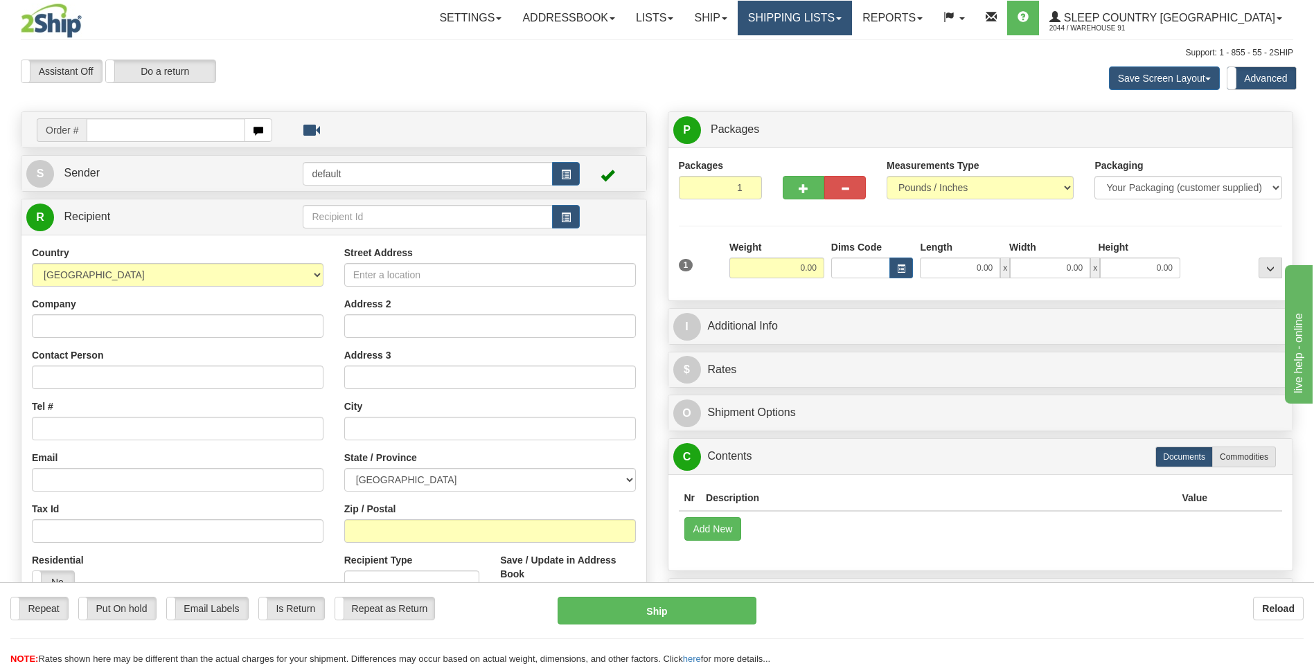
click at [852, 12] on link "Shipping lists" at bounding box center [795, 18] width 114 height 35
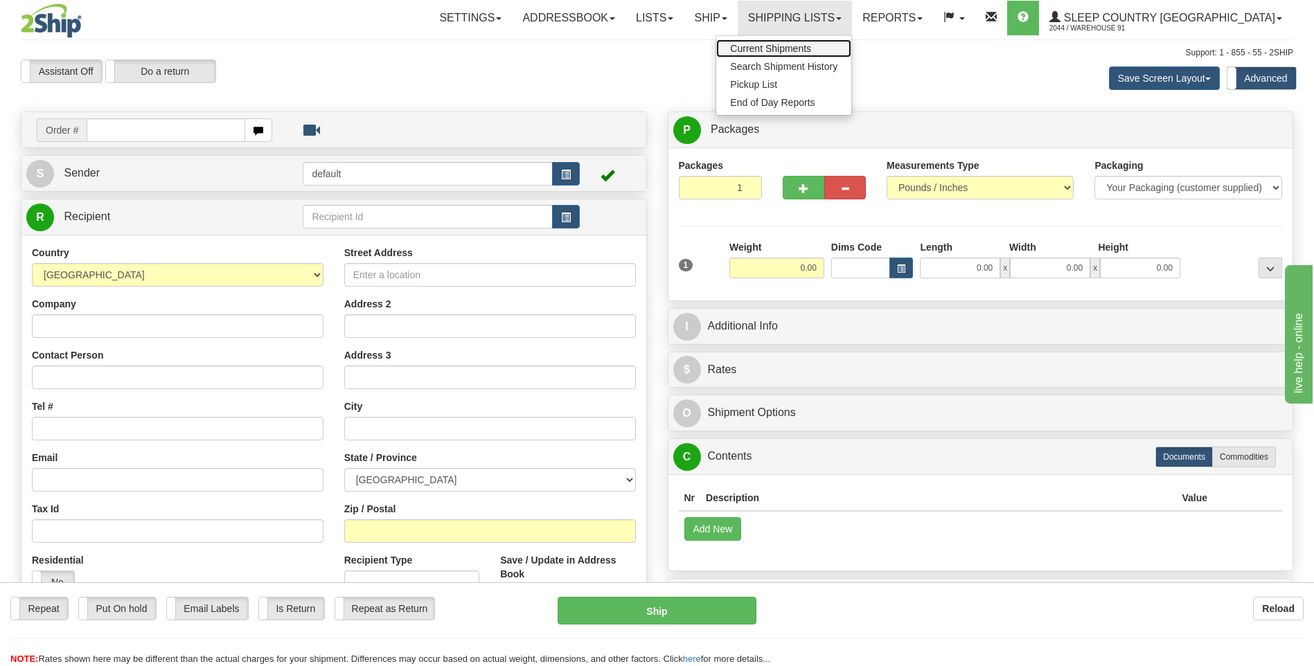
click at [811, 44] on span "Current Shipments" at bounding box center [770, 48] width 81 height 11
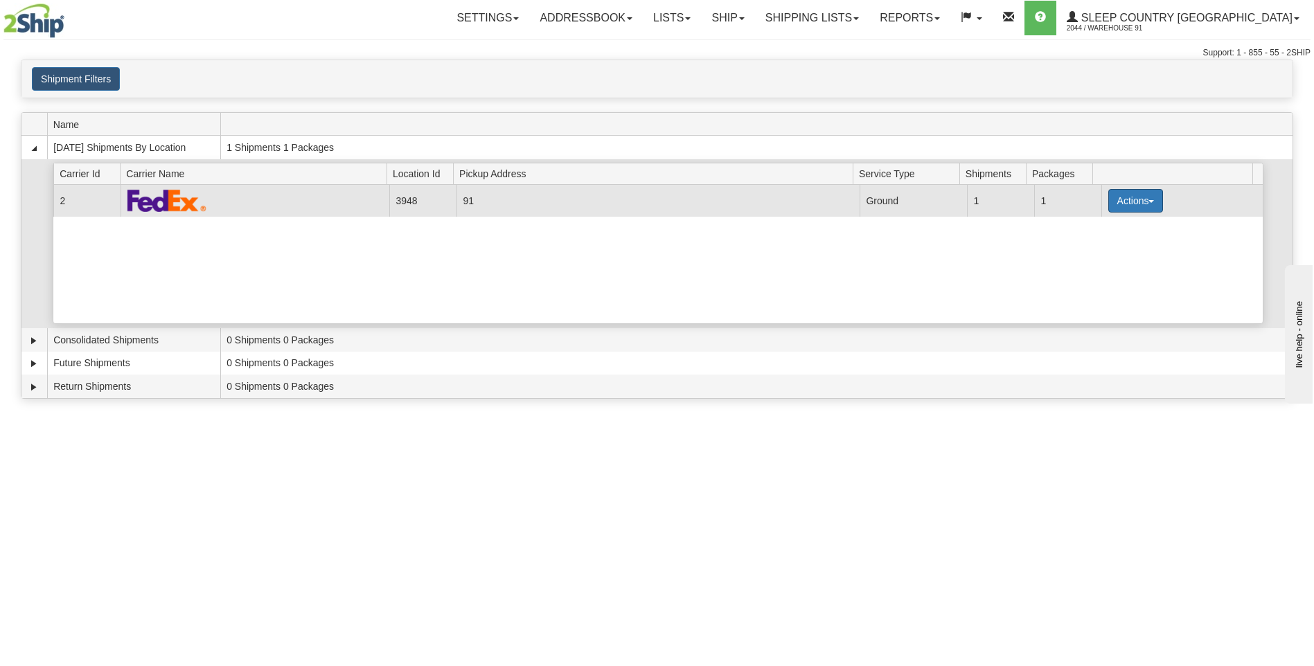
click at [1129, 210] on button "Actions" at bounding box center [1136, 201] width 55 height 24
click at [1093, 240] on span "Close" at bounding box center [1082, 245] width 32 height 10
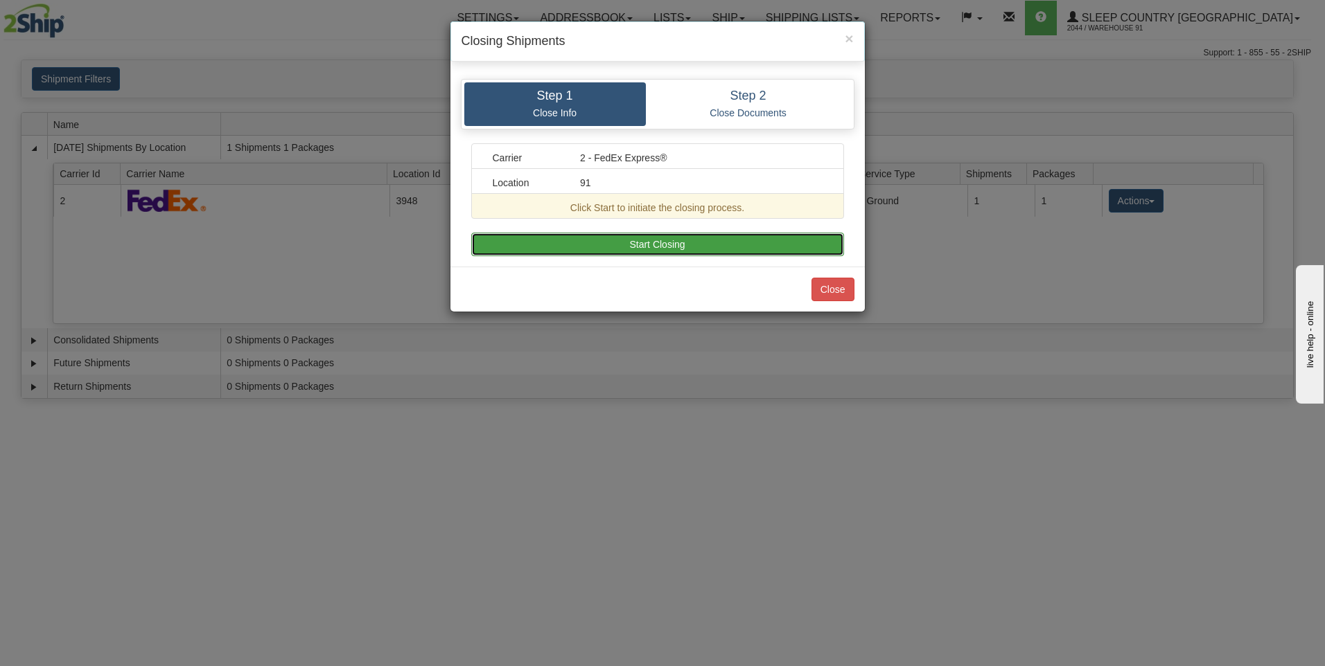
click at [648, 237] on button "Start Closing" at bounding box center [657, 245] width 373 height 24
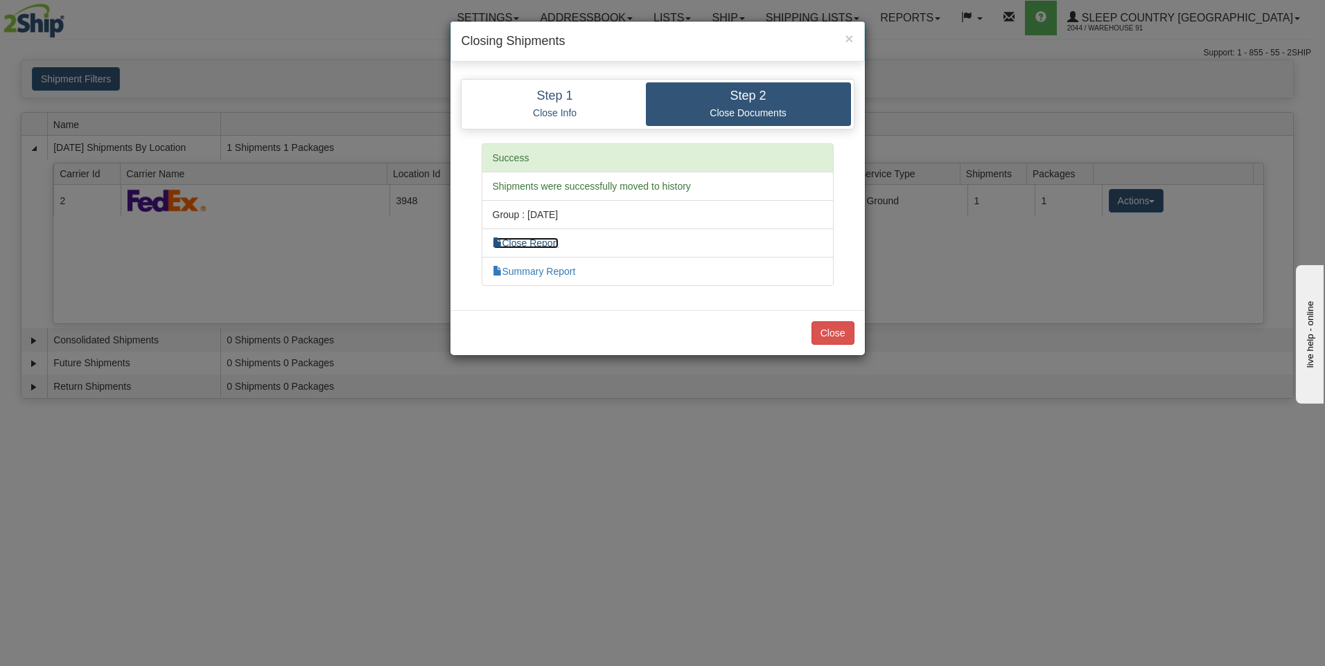
click at [553, 243] on link "Close Report" at bounding box center [526, 243] width 67 height 11
click at [554, 274] on link "Summary Report" at bounding box center [534, 271] width 83 height 11
click at [831, 339] on button "Close" at bounding box center [832, 333] width 43 height 24
